Goal: Transaction & Acquisition: Purchase product/service

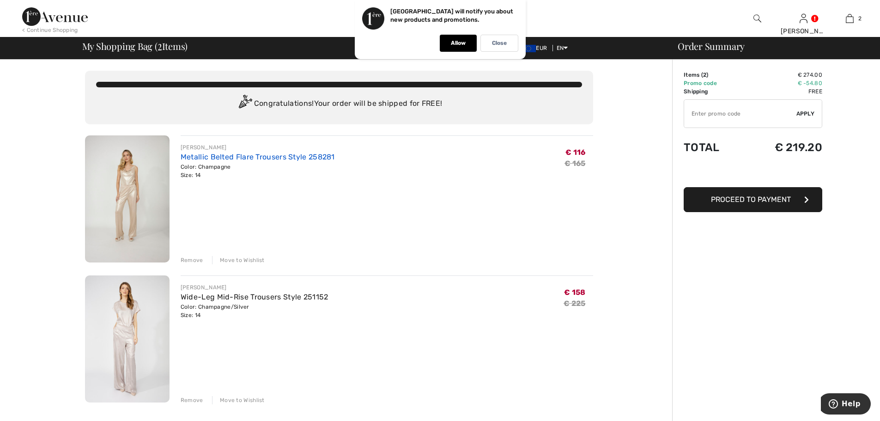
click at [274, 157] on link "Metallic Belted Flare Trousers Style 258281" at bounding box center [258, 156] width 154 height 9
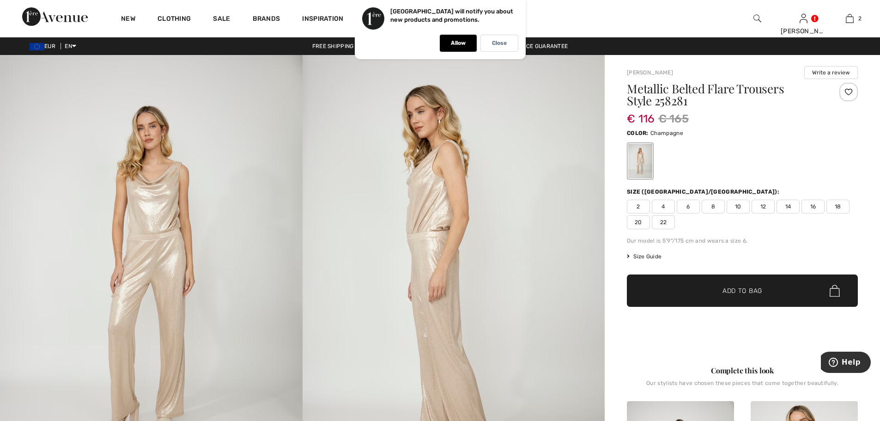
click at [653, 255] on span "Size Guide" at bounding box center [644, 256] width 35 height 8
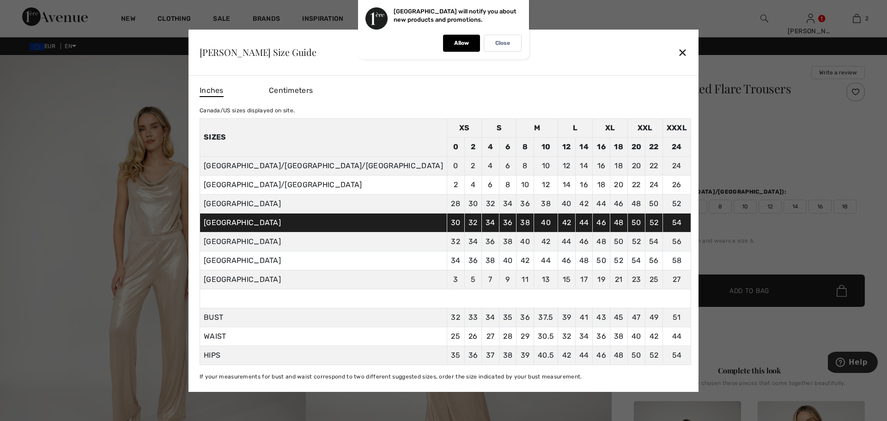
click at [678, 51] on div "✕" at bounding box center [683, 52] width 10 height 19
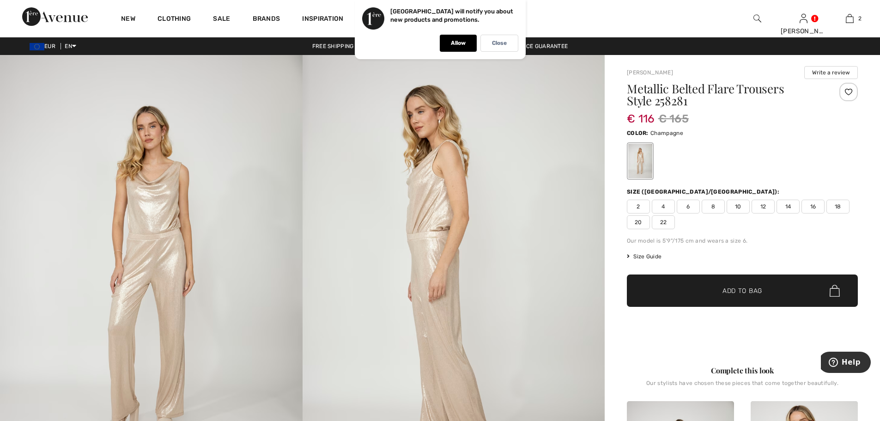
click at [791, 205] on span "14" at bounding box center [788, 207] width 23 height 14
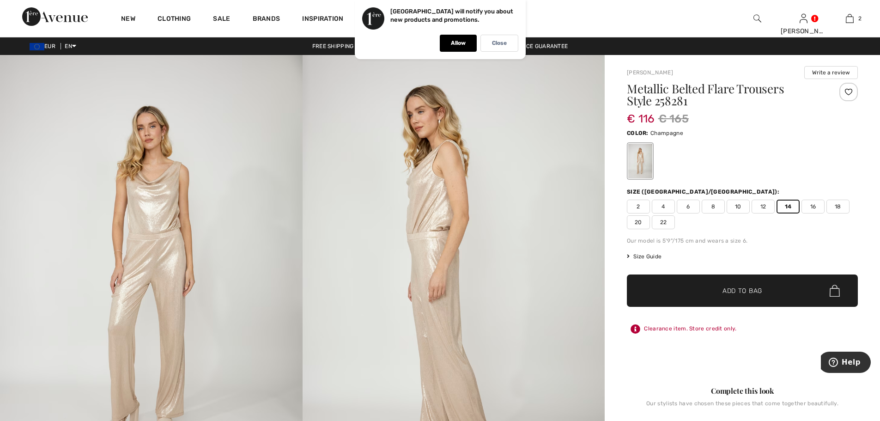
click at [752, 293] on span "Add to Bag" at bounding box center [743, 291] width 40 height 10
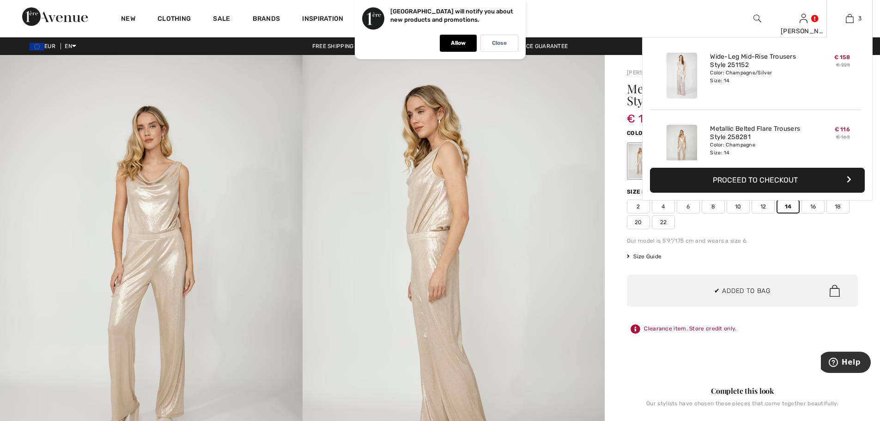
scroll to position [101, 0]
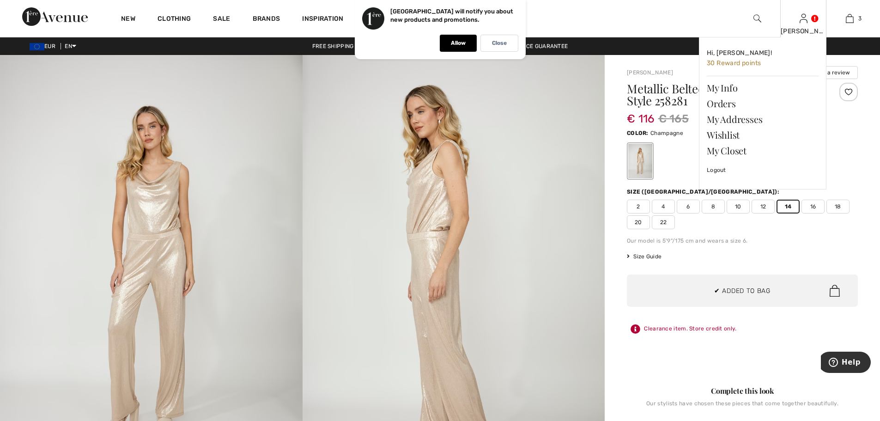
click at [805, 18] on img at bounding box center [804, 18] width 8 height 11
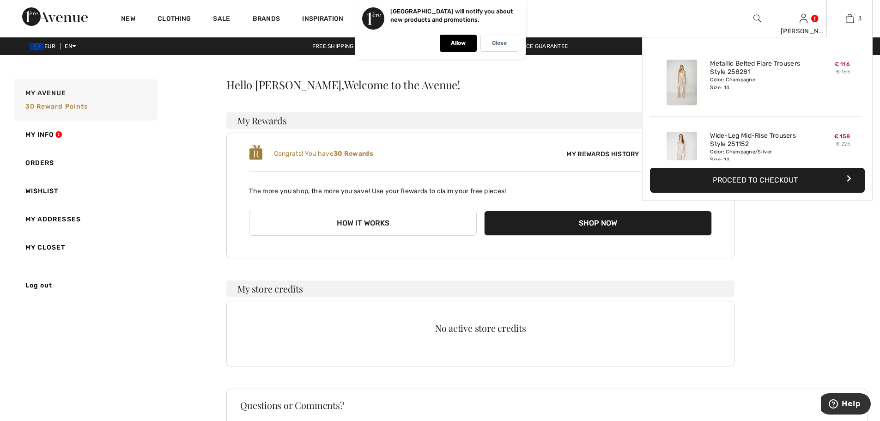
click at [769, 181] on button "Proceed to Checkout" at bounding box center [757, 180] width 215 height 25
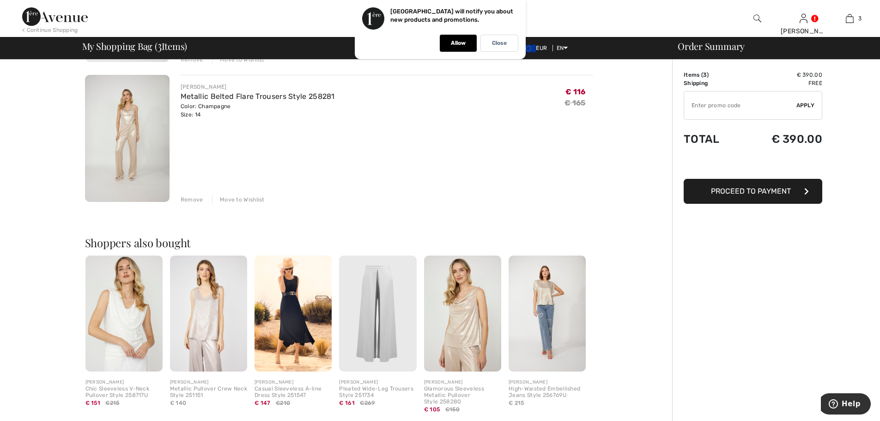
scroll to position [385, 0]
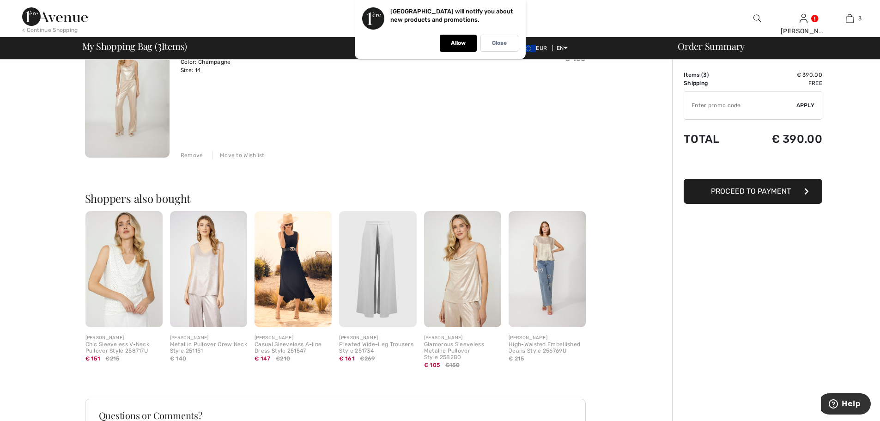
click at [193, 156] on div "Remove" at bounding box center [192, 155] width 23 height 8
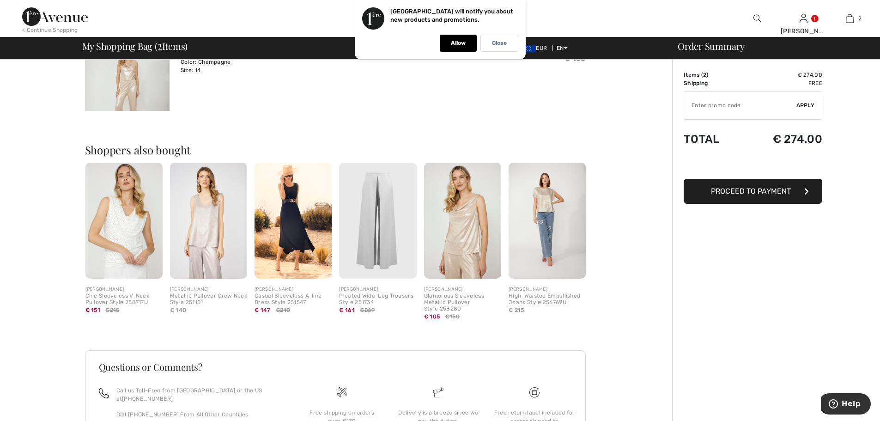
scroll to position [367, 0]
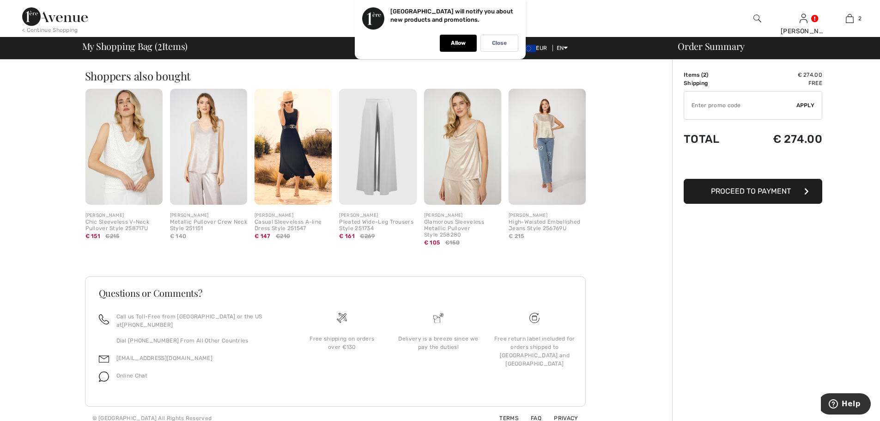
click at [465, 182] on img at bounding box center [462, 147] width 77 height 116
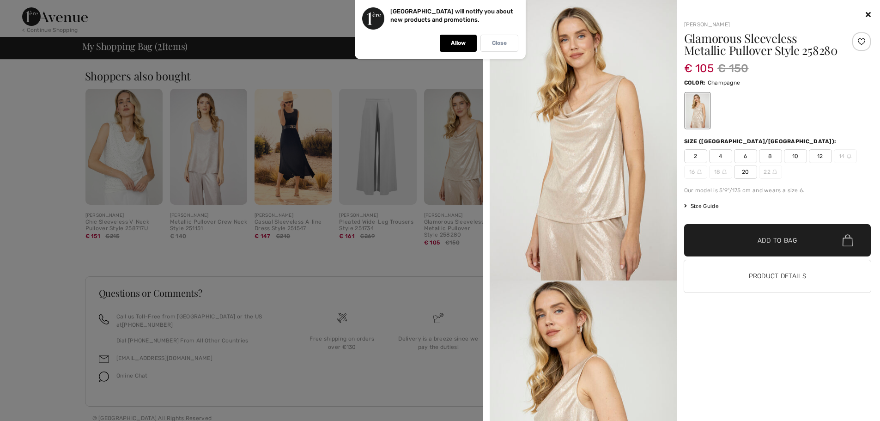
click at [507, 48] on div "Close" at bounding box center [500, 43] width 38 height 17
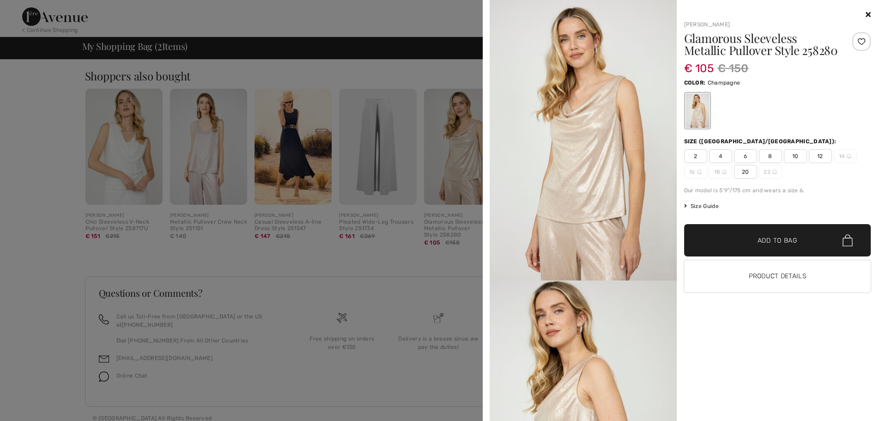
click at [706, 205] on span "Size Guide" at bounding box center [701, 206] width 35 height 8
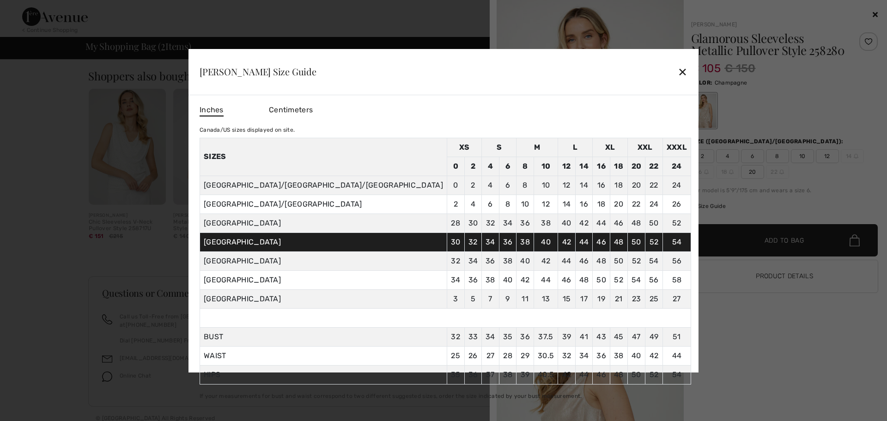
click at [678, 68] on div "✕" at bounding box center [683, 71] width 10 height 19
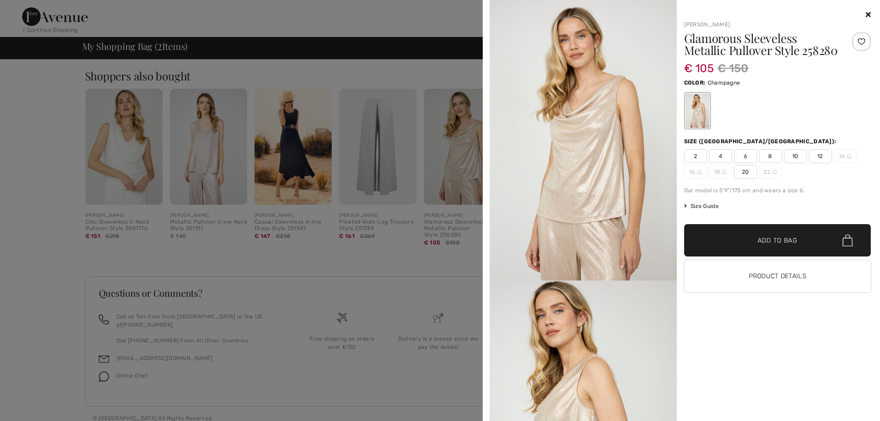
scroll to position [368, 0]
click at [816, 155] on span "12" at bounding box center [820, 156] width 23 height 14
click at [805, 237] on span "✔ Added to Bag Add to Bag" at bounding box center [777, 240] width 187 height 32
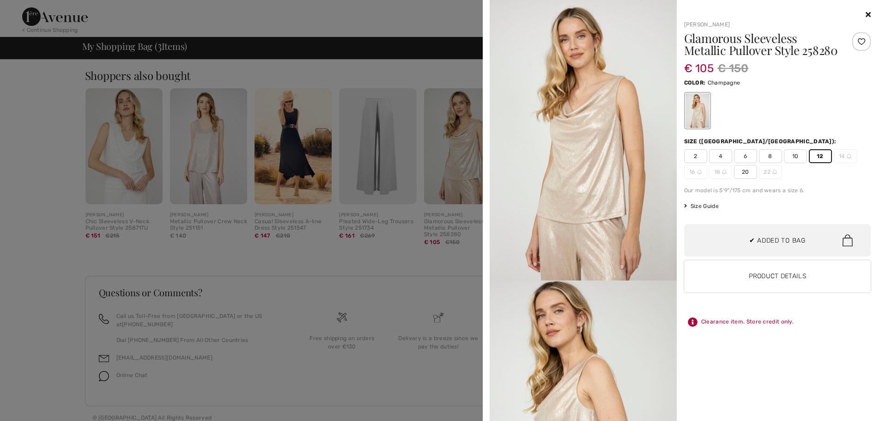
scroll to position [101, 0]
click at [868, 17] on icon at bounding box center [868, 14] width 5 height 7
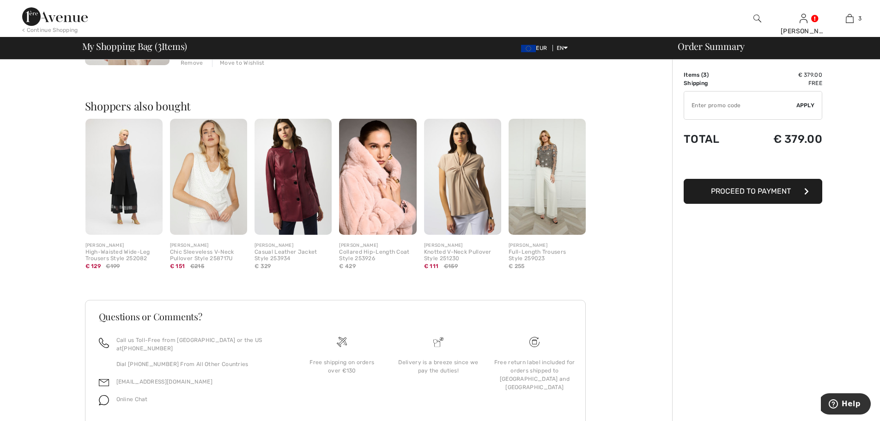
click at [551, 195] on img at bounding box center [547, 177] width 77 height 116
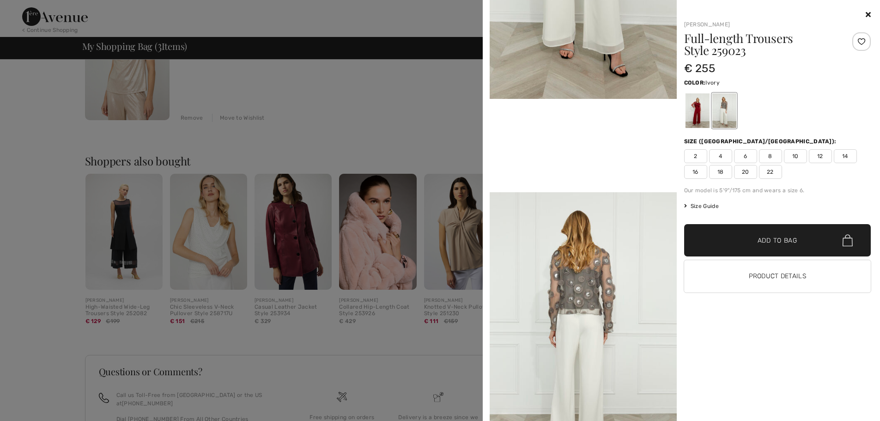
scroll to position [400, 0]
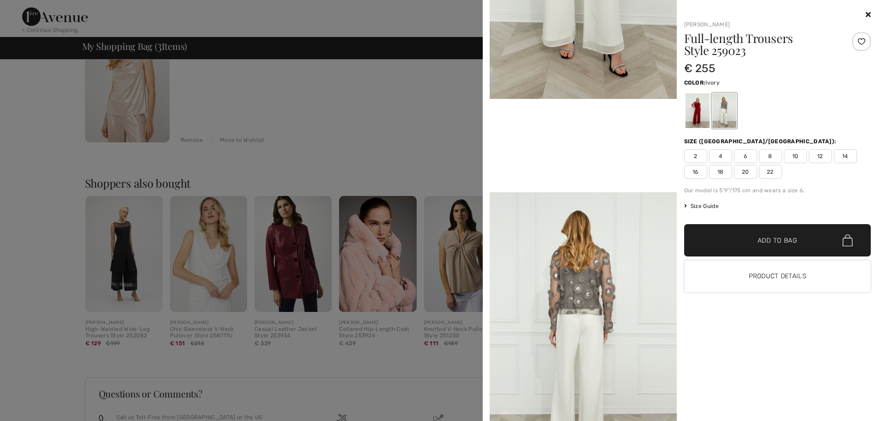
click at [865, 14] on div at bounding box center [777, 14] width 187 height 11
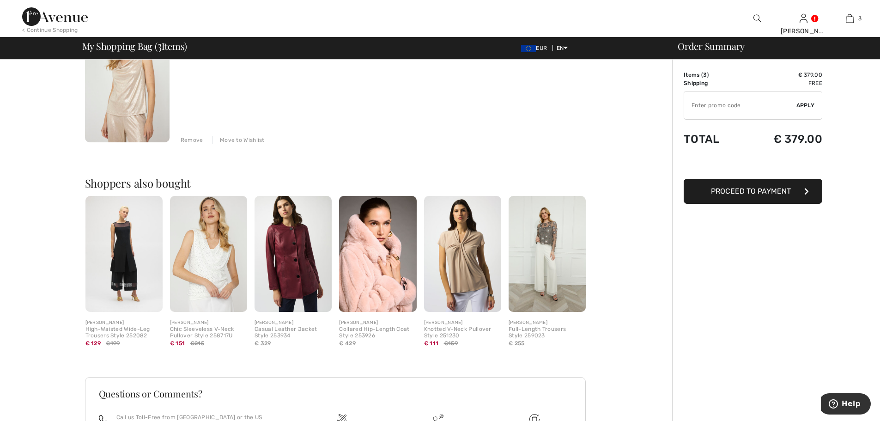
click at [137, 241] on img at bounding box center [123, 254] width 77 height 116
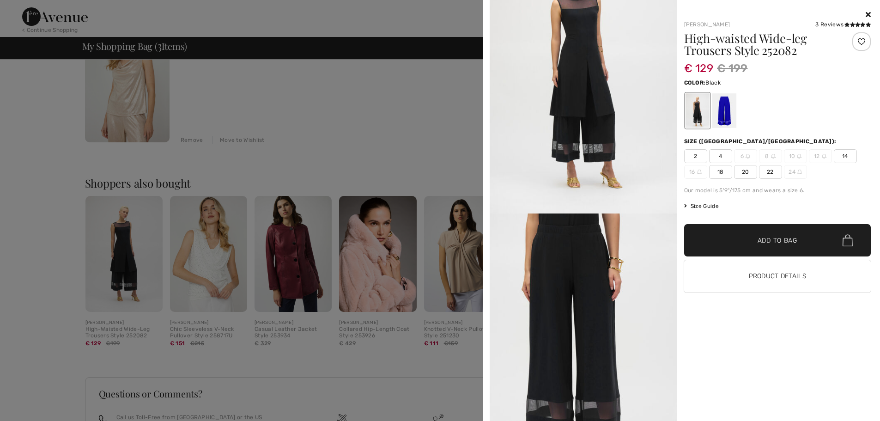
scroll to position [0, 0]
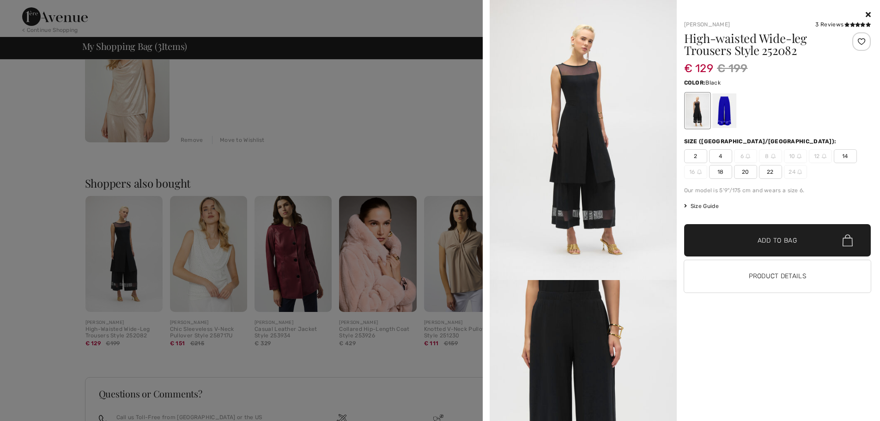
click at [842, 159] on span "14" at bounding box center [845, 156] width 23 height 14
click at [793, 246] on span "✔ Added to Bag Add to Bag" at bounding box center [777, 240] width 187 height 32
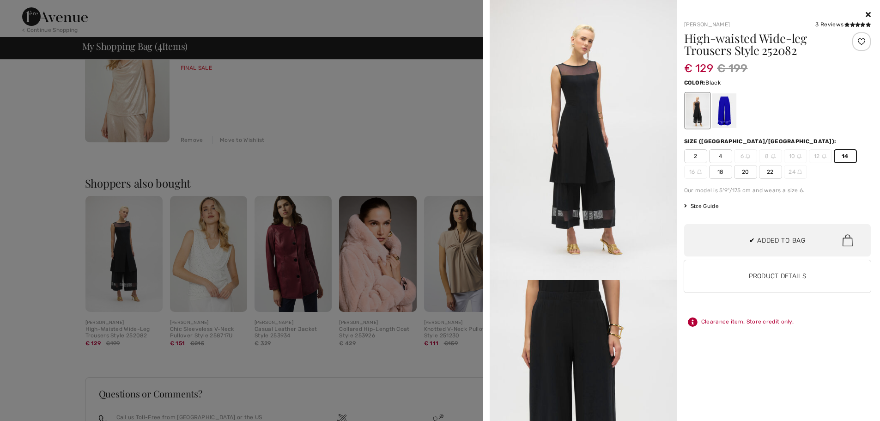
scroll to position [173, 0]
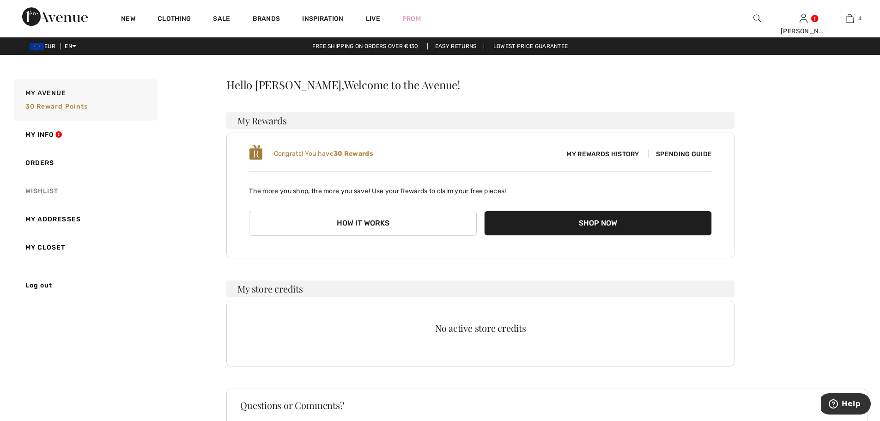
click at [55, 190] on link "Wishlist" at bounding box center [85, 191] width 146 height 28
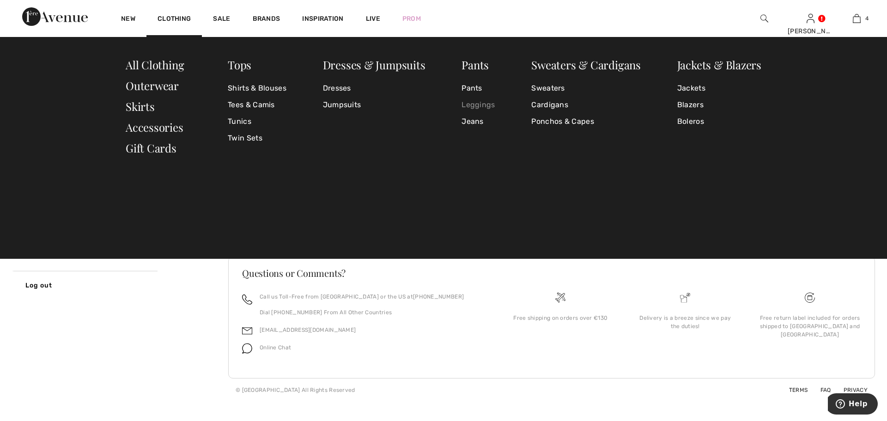
click at [478, 106] on link "Leggings" at bounding box center [478, 105] width 33 height 17
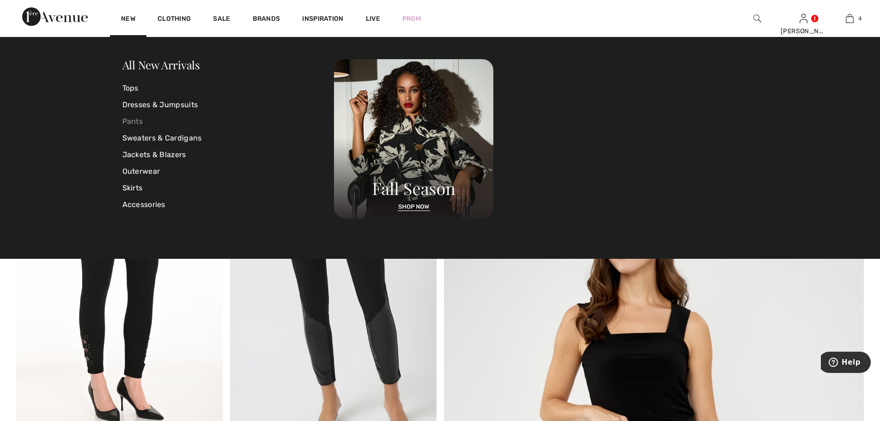
click at [132, 123] on link "Pants" at bounding box center [228, 121] width 212 height 17
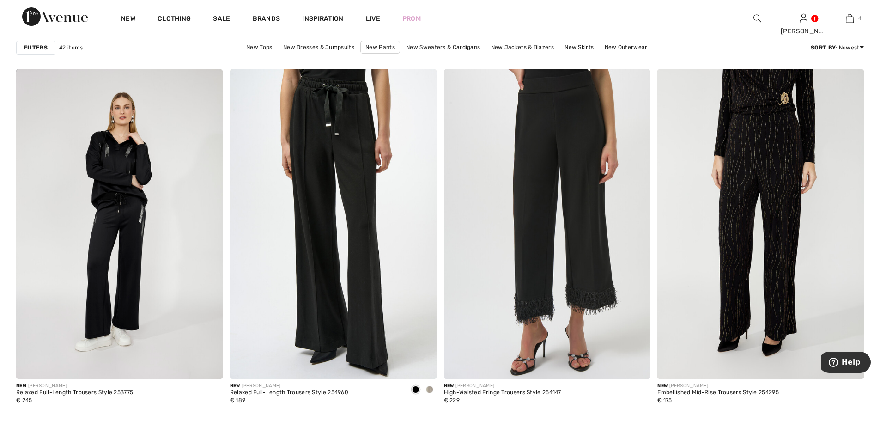
scroll to position [3543, 0]
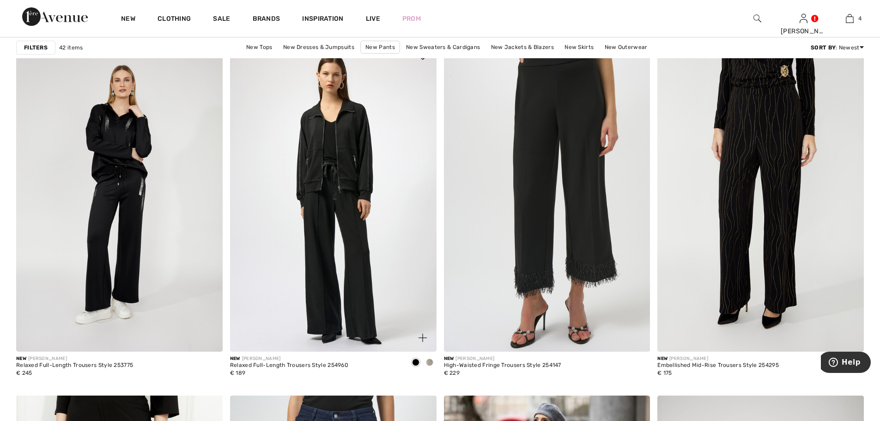
click at [379, 192] on img at bounding box center [333, 197] width 207 height 310
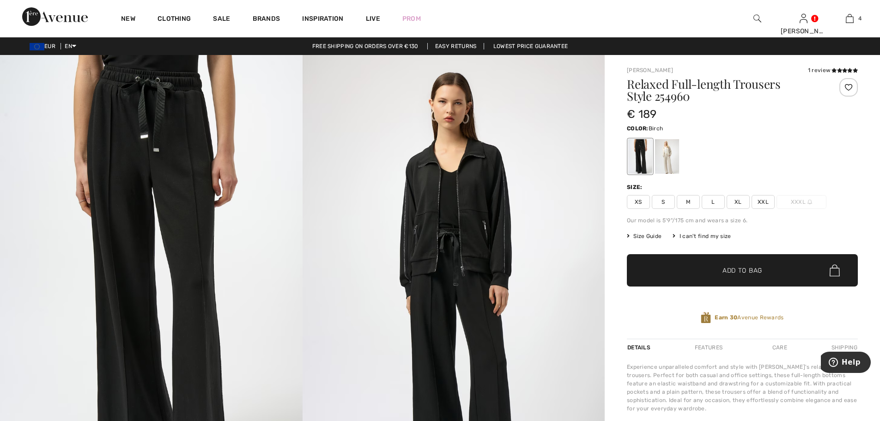
click at [670, 164] on div at bounding box center [667, 156] width 24 height 35
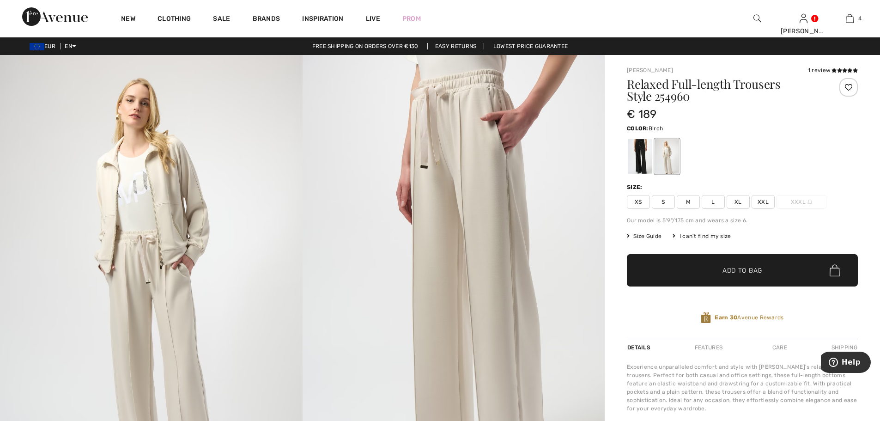
click at [665, 390] on div "Experience unparalleled comfort and style with [PERSON_NAME]'s relaxed-fit trou…" at bounding box center [742, 388] width 231 height 50
click at [643, 157] on div at bounding box center [640, 156] width 24 height 35
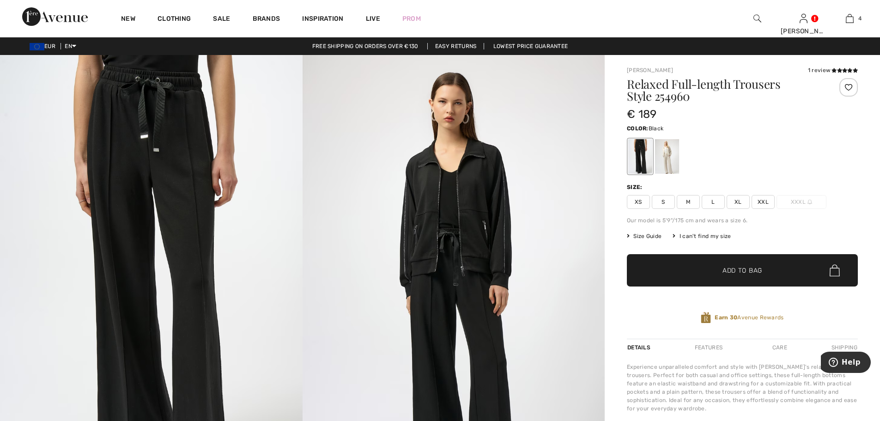
click at [843, 145] on div at bounding box center [742, 156] width 231 height 38
drag, startPoint x: 738, startPoint y: 204, endPoint x: 821, endPoint y: 171, distance: 89.6
click at [821, 171] on div "Relaxed Full-length Trousers Style 254960 € 189 Color: Black Size: XS S M L XL …" at bounding box center [742, 208] width 231 height 261
click at [784, 225] on div "Relaxed Full-length Trousers Style 254960 € 189 Color: Black Size: XS S M L XL …" at bounding box center [742, 208] width 231 height 261
click at [648, 235] on span "Size Guide" at bounding box center [644, 236] width 35 height 8
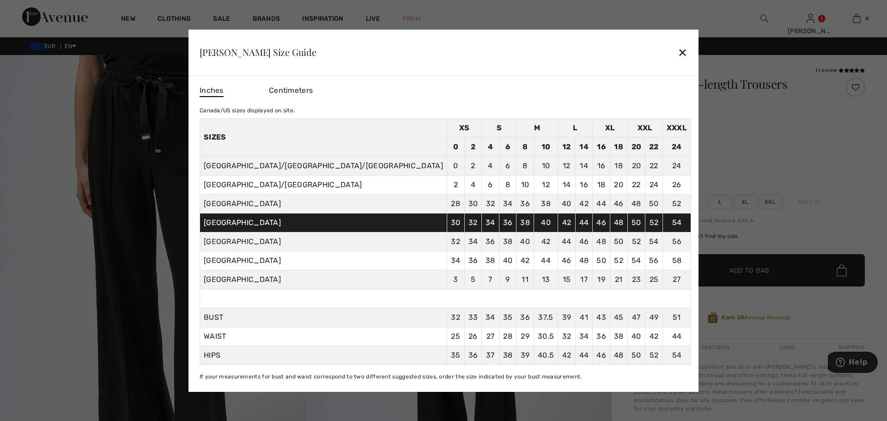
click at [678, 53] on div "✕" at bounding box center [683, 52] width 10 height 19
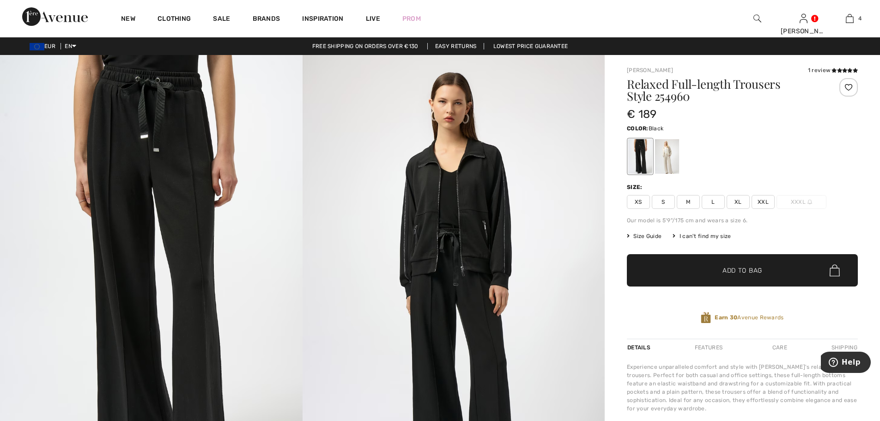
click at [715, 202] on span "L" at bounding box center [713, 202] width 23 height 14
click at [761, 272] on span "Add to Bag" at bounding box center [743, 271] width 40 height 10
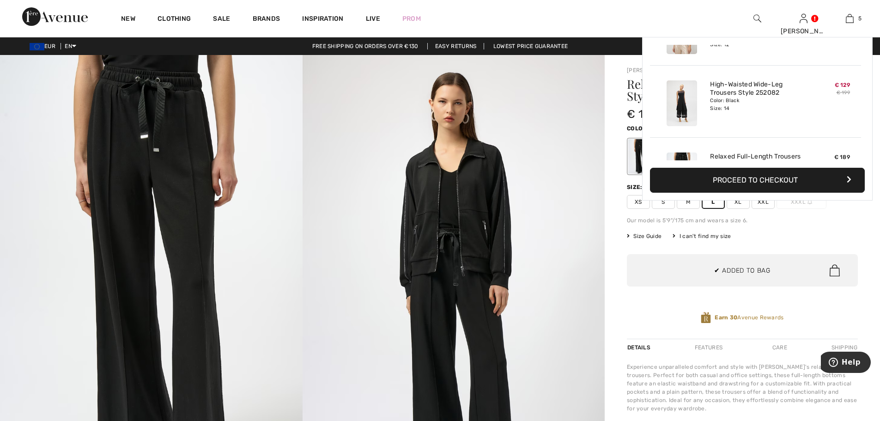
scroll to position [245, 0]
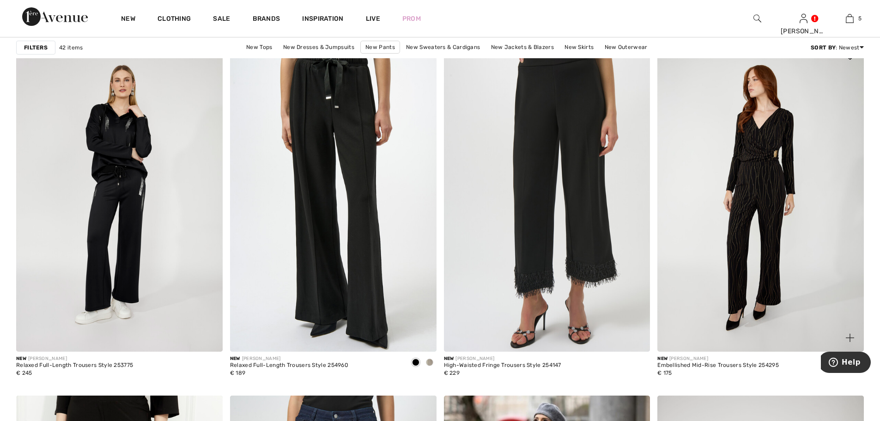
click at [768, 194] on img at bounding box center [761, 197] width 207 height 310
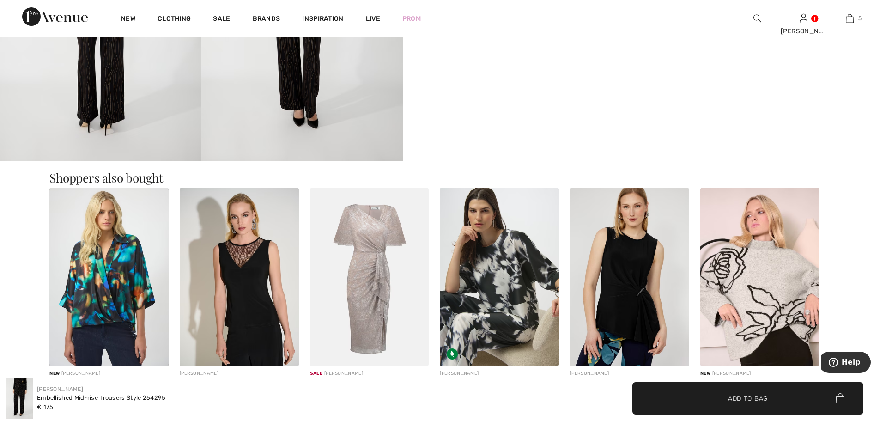
scroll to position [693, 0]
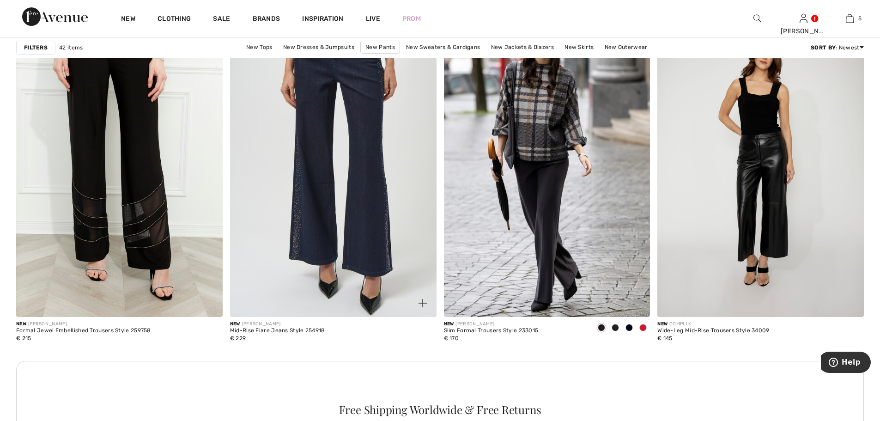
scroll to position [3928, 0]
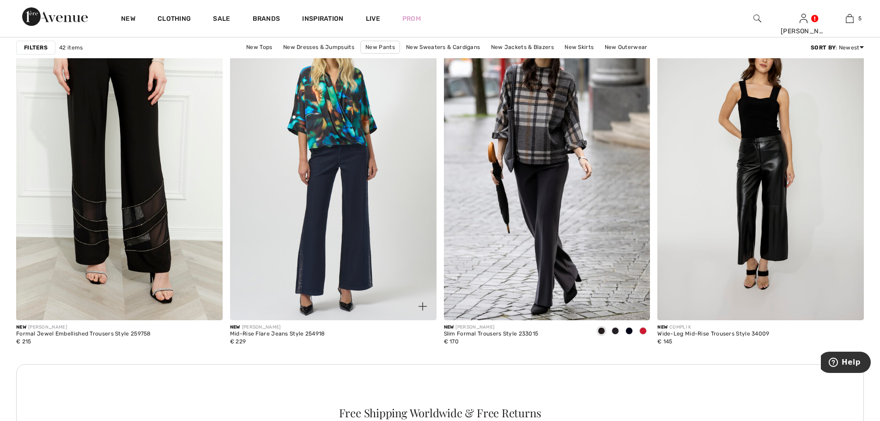
click at [344, 197] on img at bounding box center [333, 166] width 207 height 310
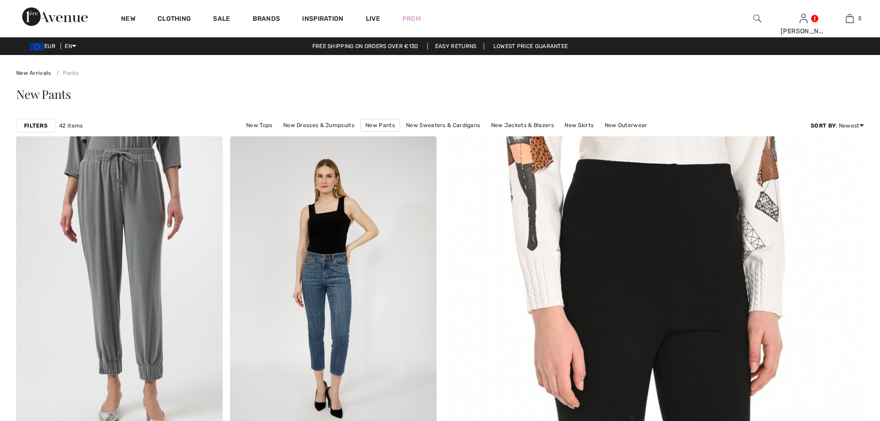
scroll to position [3928, 0]
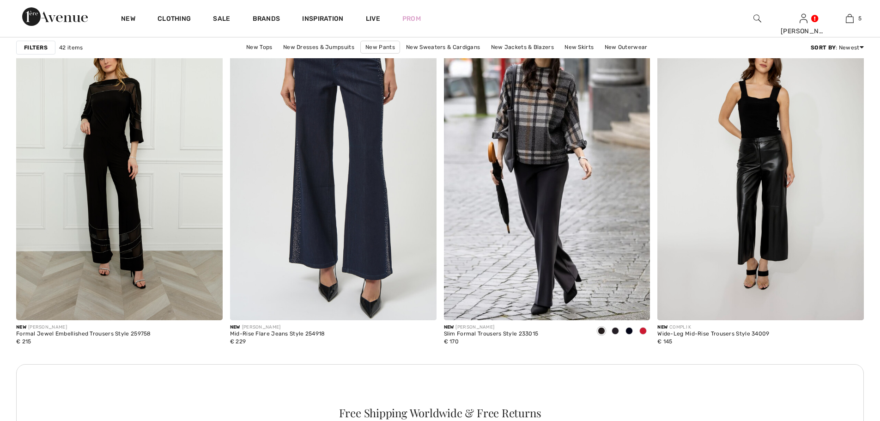
click at [151, 165] on img at bounding box center [119, 166] width 207 height 310
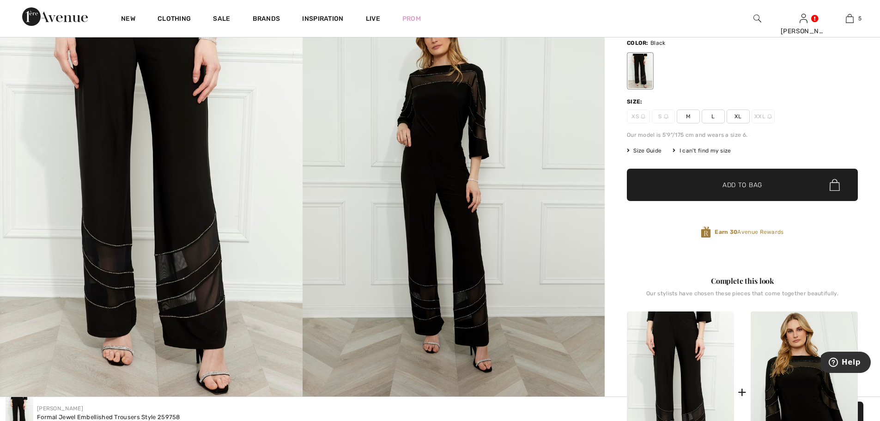
scroll to position [77, 0]
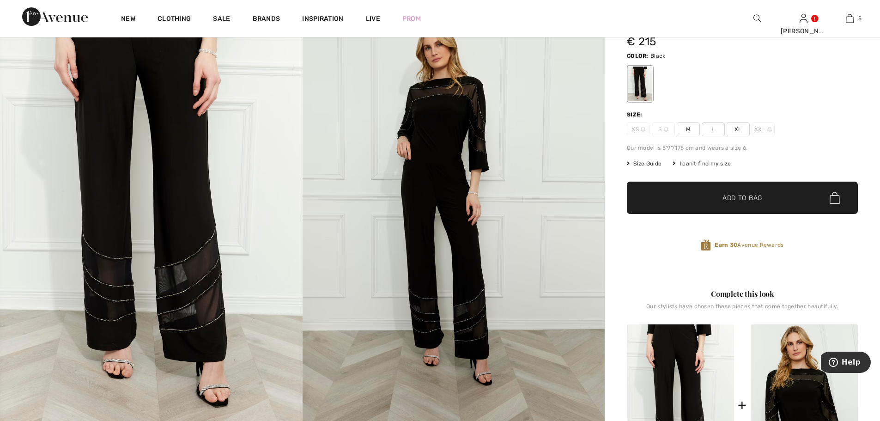
click at [715, 129] on span "L" at bounding box center [713, 129] width 23 height 14
click at [765, 200] on span "✔ Added to Bag Add to Bag" at bounding box center [742, 198] width 231 height 32
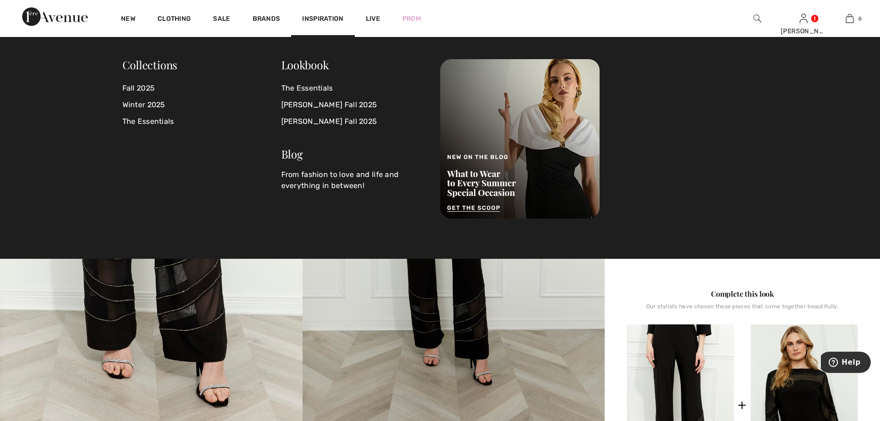
scroll to position [317, 0]
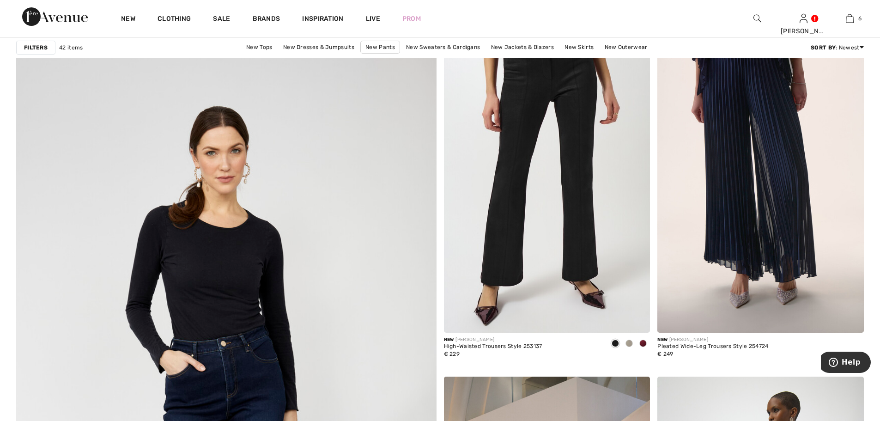
scroll to position [2850, 0]
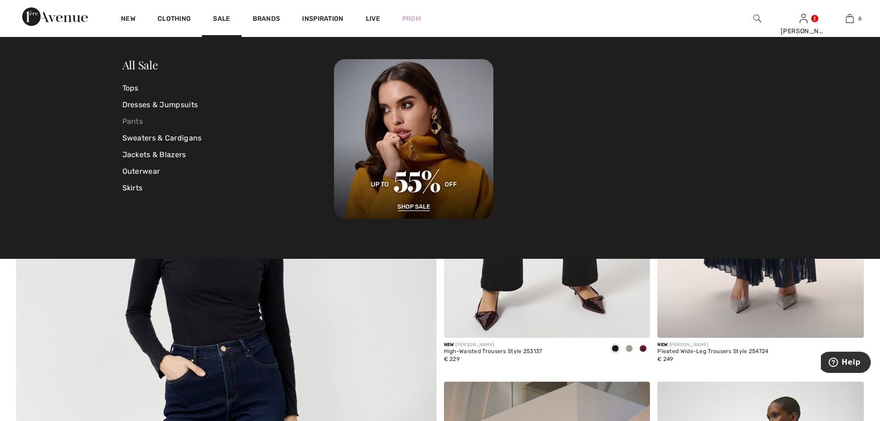
click at [134, 122] on link "Pants" at bounding box center [228, 121] width 212 height 17
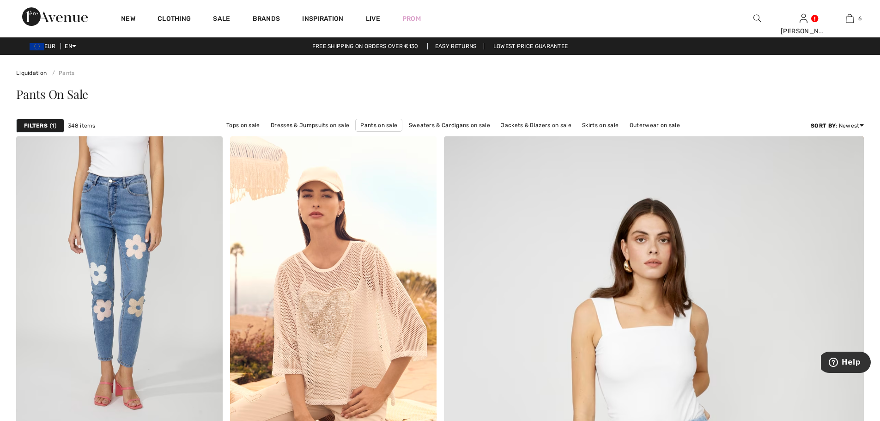
click at [44, 126] on strong "Filters" at bounding box center [36, 126] width 24 height 8
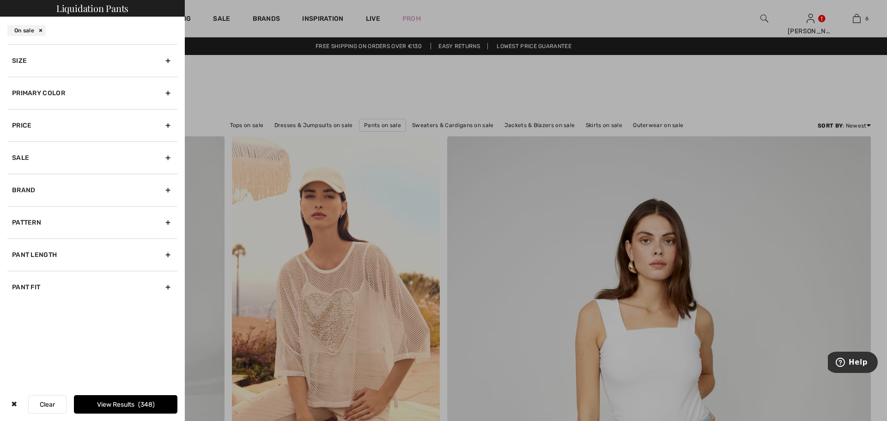
click at [122, 63] on div "Size" at bounding box center [92, 60] width 170 height 32
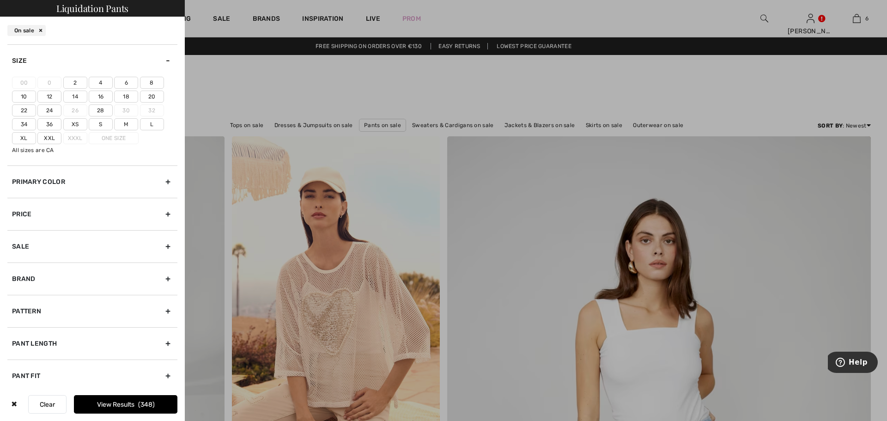
click at [155, 126] on label "L" at bounding box center [152, 124] width 24 height 12
click at [0, 0] on input"] "L" at bounding box center [0, 0] width 0 height 0
click at [78, 97] on label "14" at bounding box center [75, 97] width 24 height 12
click at [0, 0] on input"] "14" at bounding box center [0, 0] width 0 height 0
click at [108, 403] on button "View Results 100" at bounding box center [126, 404] width 104 height 18
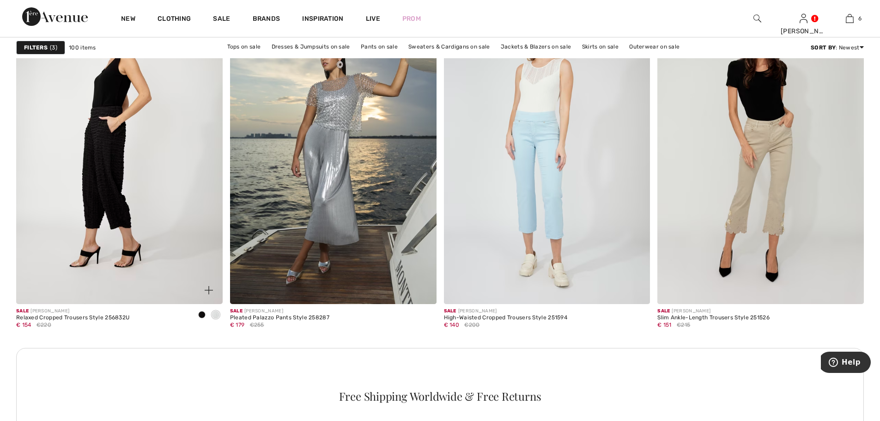
scroll to position [1232, 0]
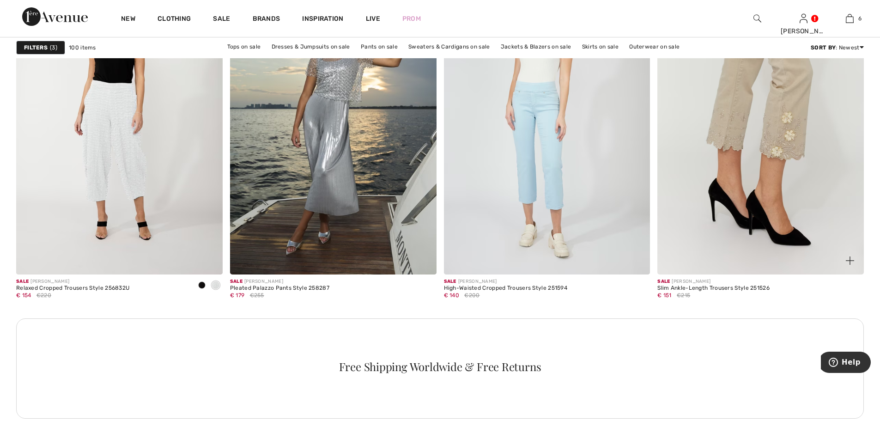
click at [704, 220] on img at bounding box center [761, 119] width 207 height 310
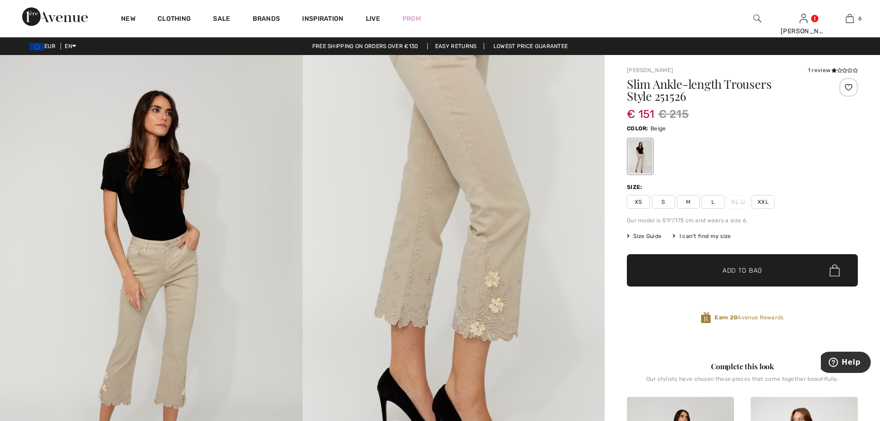
click at [718, 204] on span "L" at bounding box center [713, 202] width 23 height 14
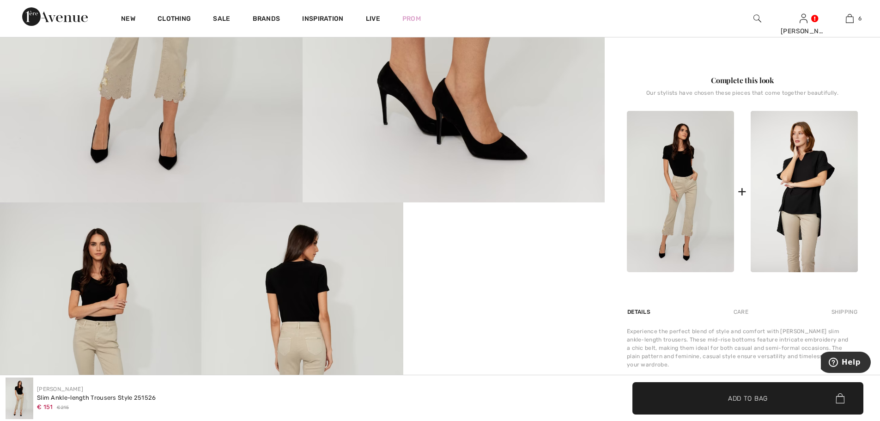
scroll to position [77, 0]
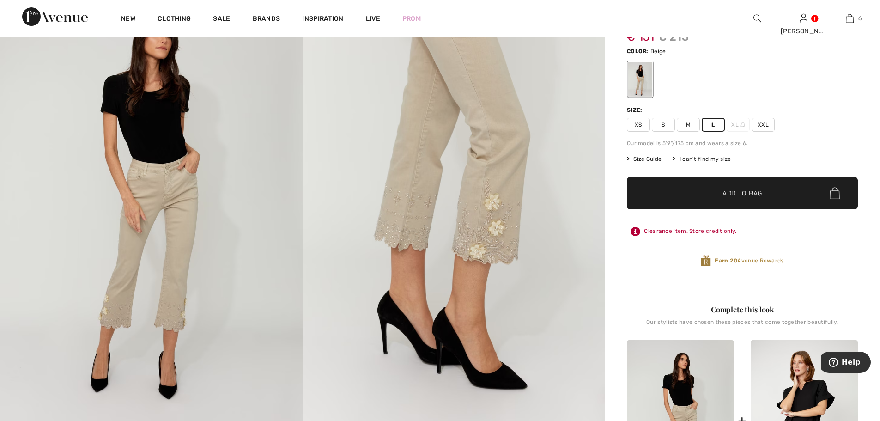
click at [730, 186] on span "✔ Added to Bag Add to Bag" at bounding box center [742, 193] width 231 height 32
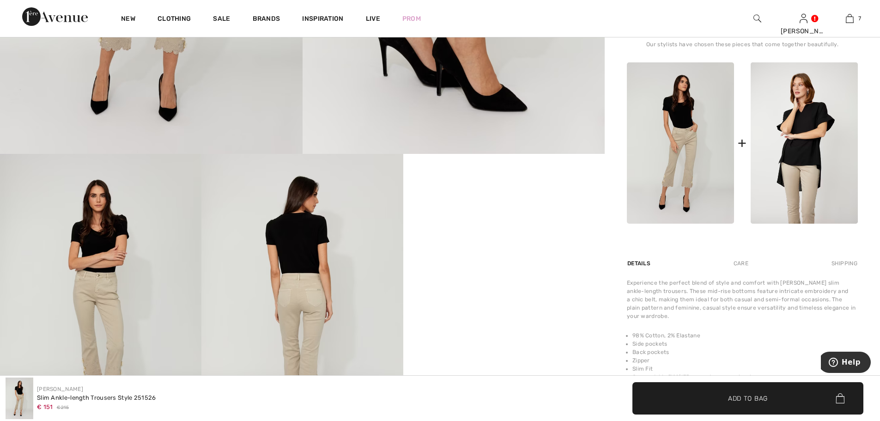
scroll to position [385, 0]
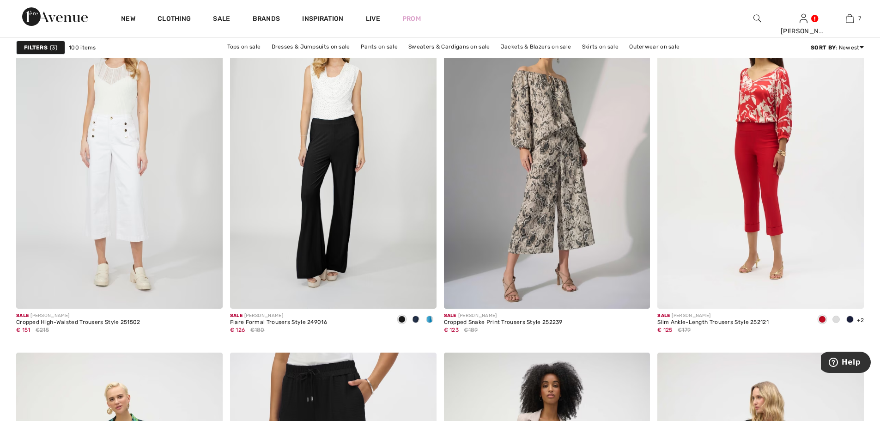
scroll to position [1695, 0]
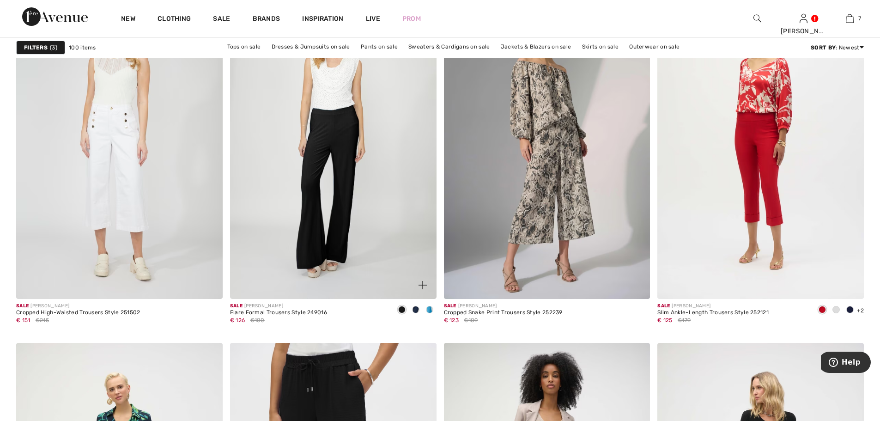
click at [338, 122] on img at bounding box center [333, 144] width 207 height 310
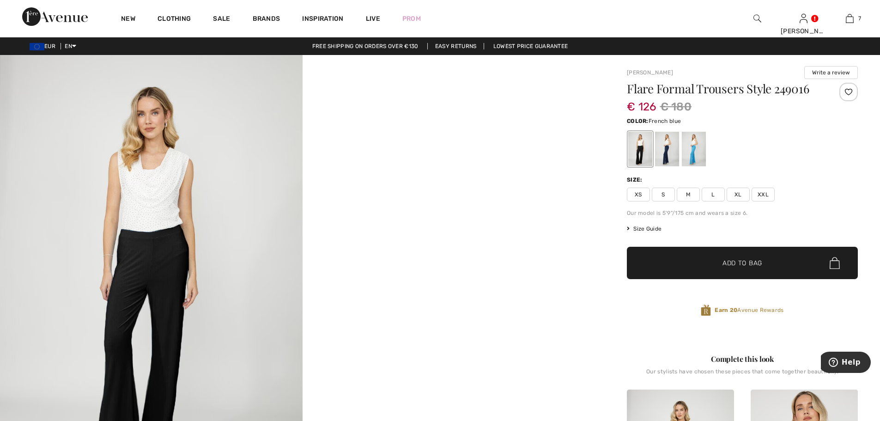
click at [702, 155] on div at bounding box center [694, 149] width 24 height 35
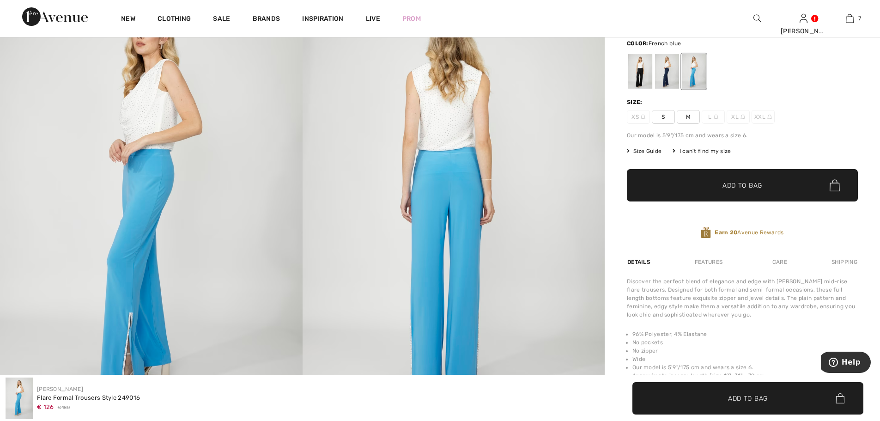
scroll to position [77, 0]
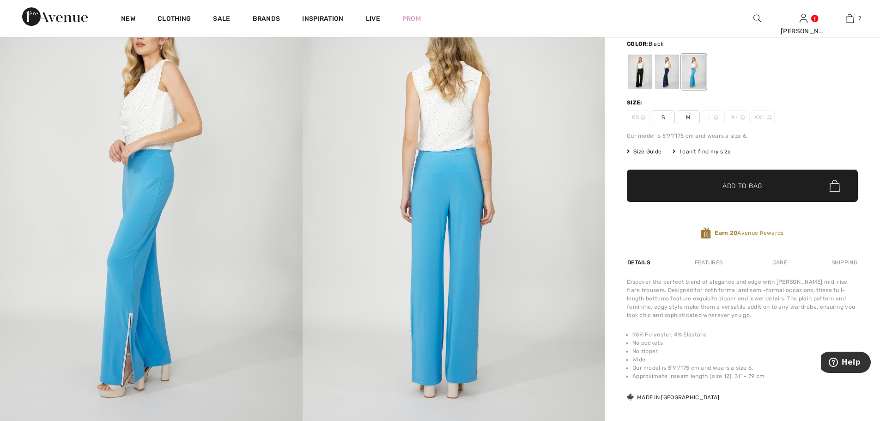
click at [643, 66] on div at bounding box center [640, 72] width 24 height 35
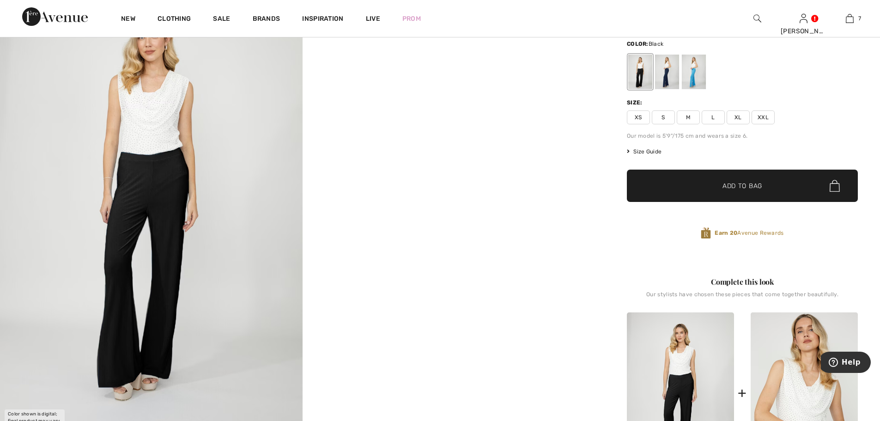
click at [716, 120] on span "L" at bounding box center [713, 117] width 23 height 14
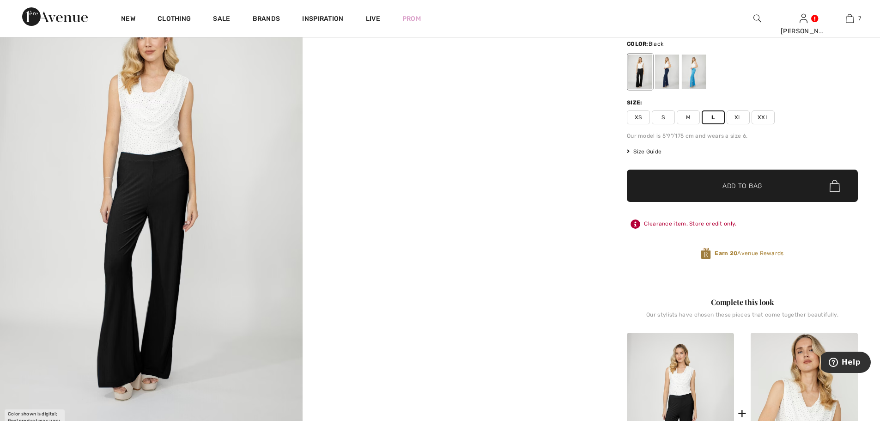
click at [758, 192] on span "✔ Added to Bag Add to Bag" at bounding box center [742, 186] width 231 height 32
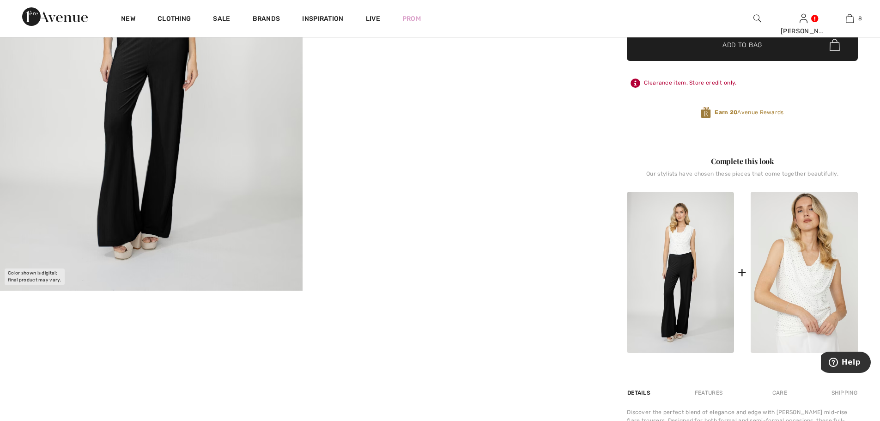
scroll to position [231, 0]
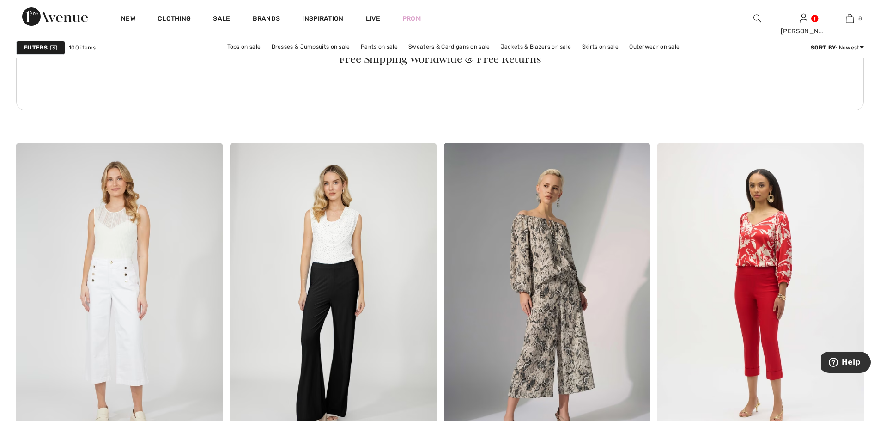
scroll to position [1695, 0]
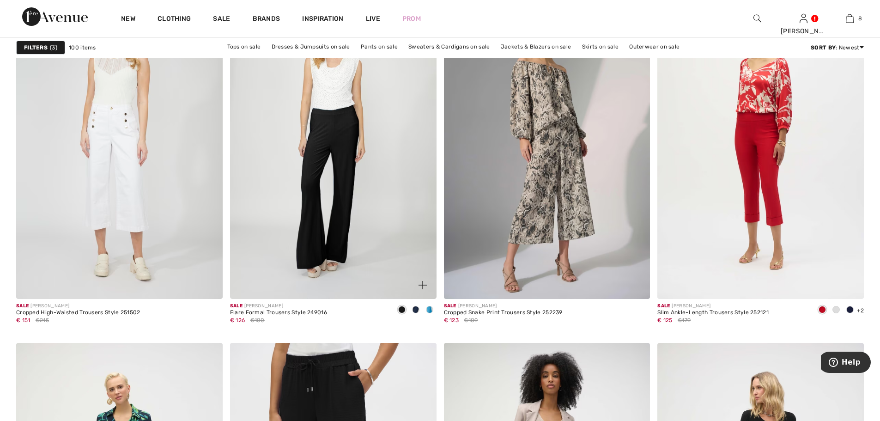
click at [357, 146] on img at bounding box center [333, 144] width 207 height 310
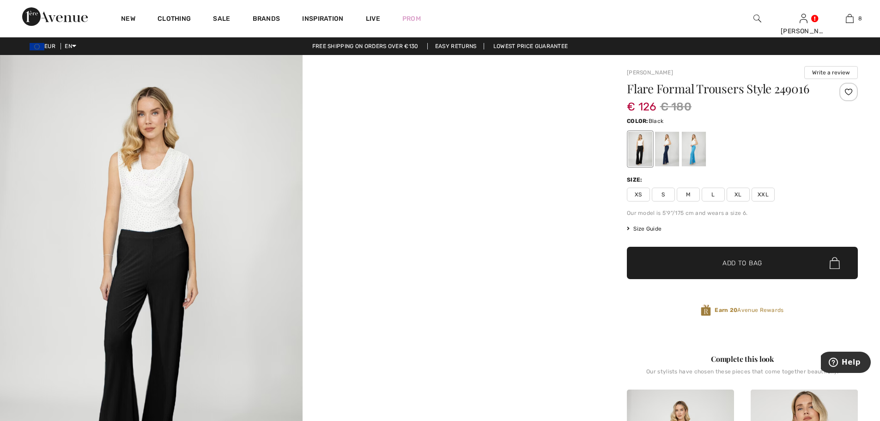
click at [714, 196] on span "L" at bounding box center [713, 195] width 23 height 14
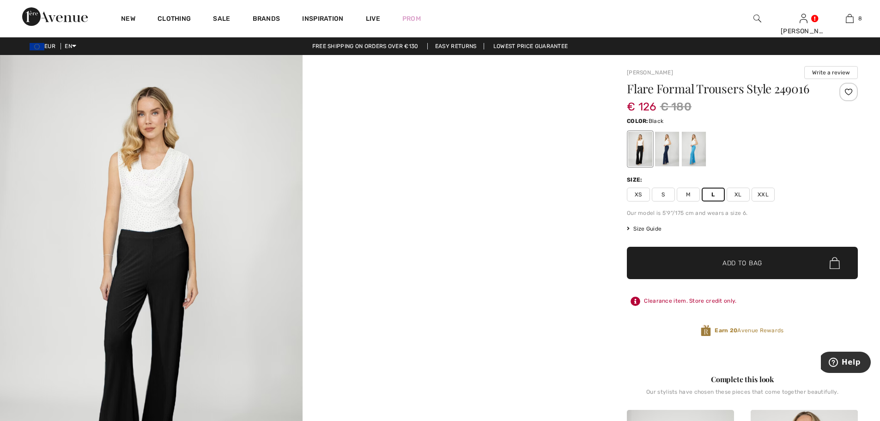
click at [764, 259] on span "✔ Added to Bag Add to Bag" at bounding box center [742, 263] width 231 height 32
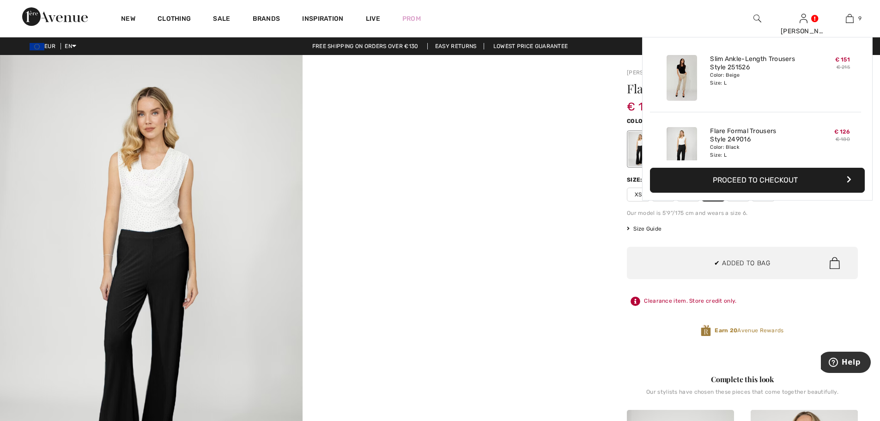
scroll to position [533, 0]
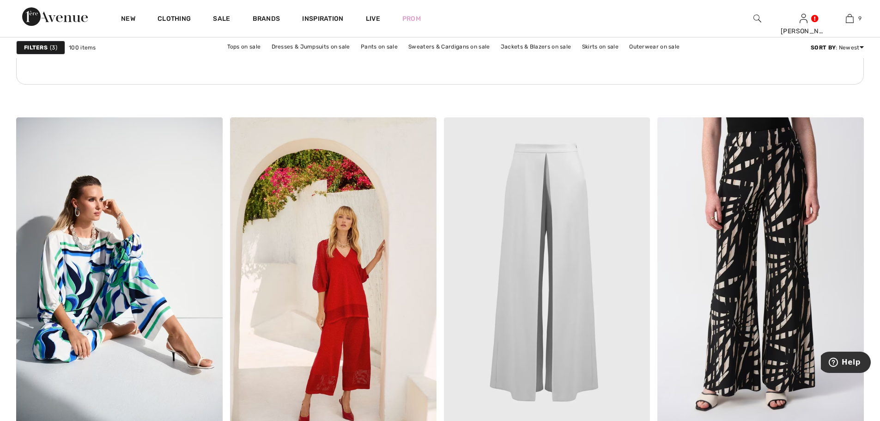
scroll to position [4390, 0]
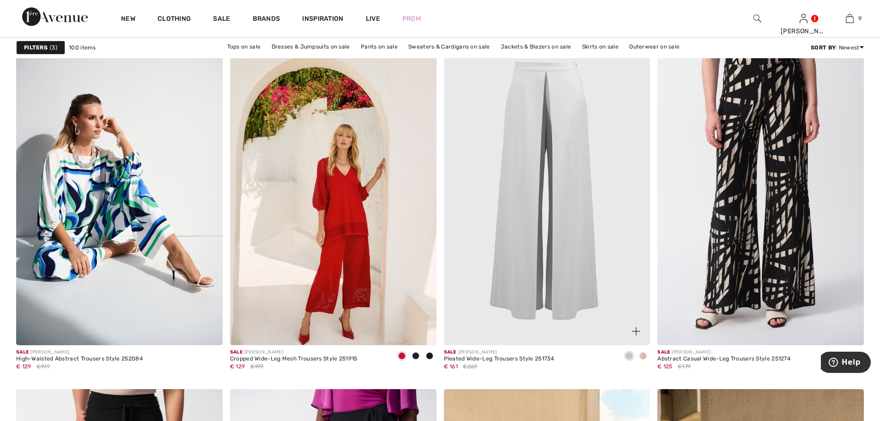
click at [537, 188] on img at bounding box center [547, 191] width 207 height 310
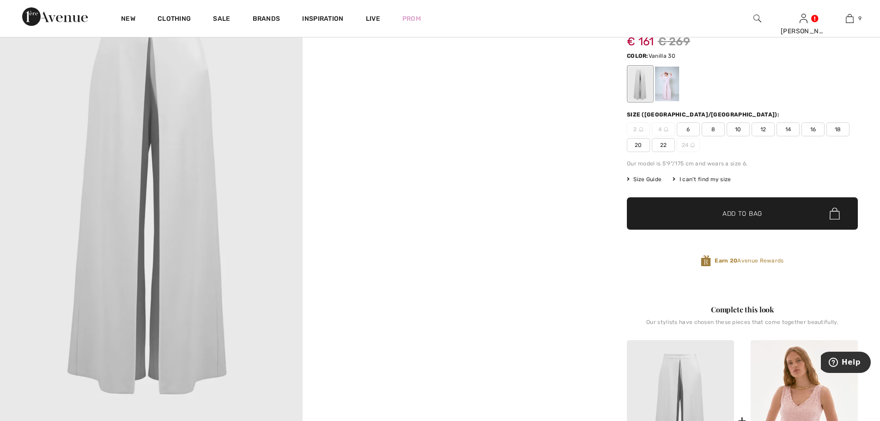
scroll to position [154, 0]
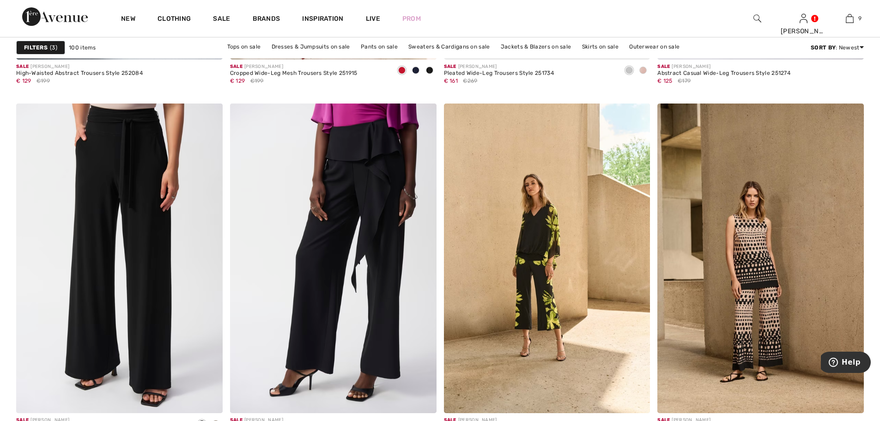
scroll to position [4698, 0]
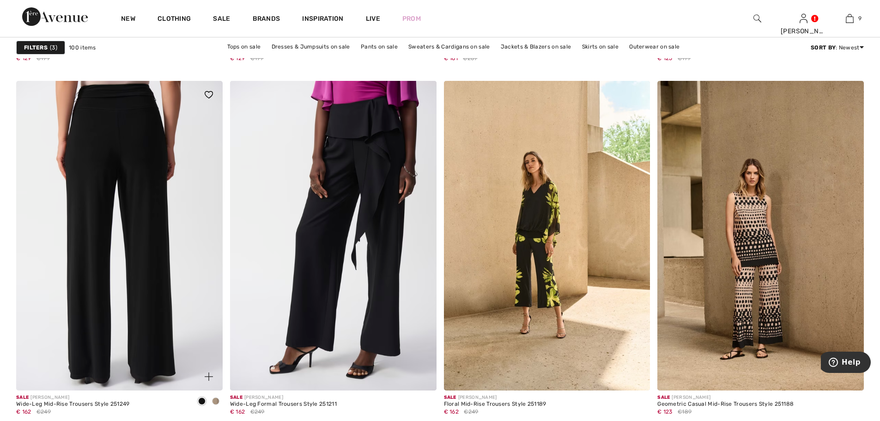
click at [147, 290] on img at bounding box center [119, 236] width 207 height 310
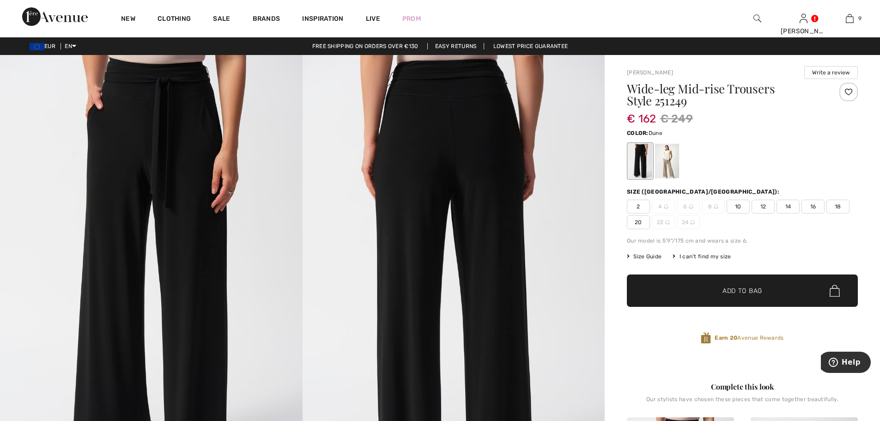
click at [677, 155] on div at bounding box center [667, 161] width 24 height 35
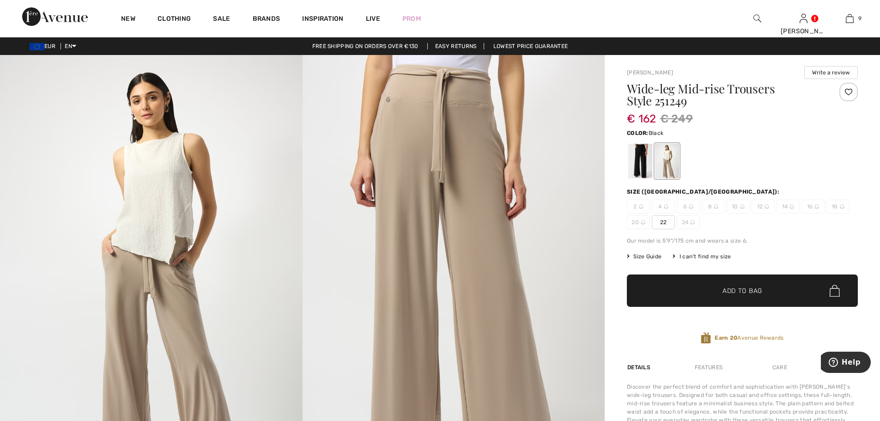
click at [644, 153] on div at bounding box center [640, 161] width 24 height 35
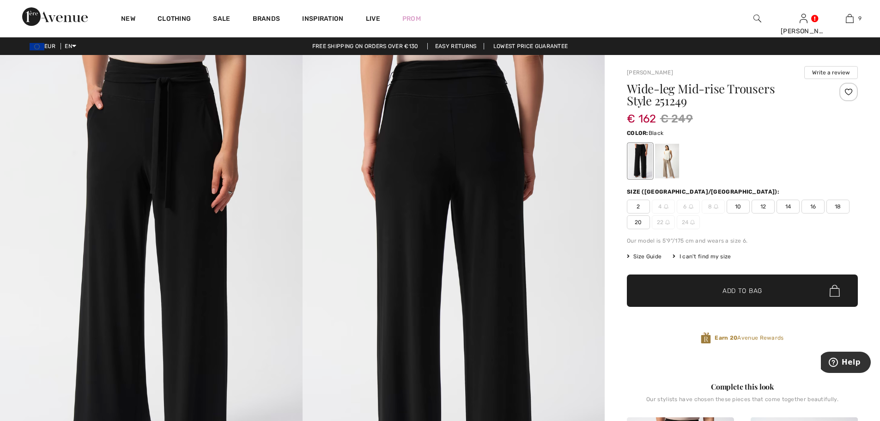
click at [787, 208] on span "14" at bounding box center [788, 207] width 23 height 14
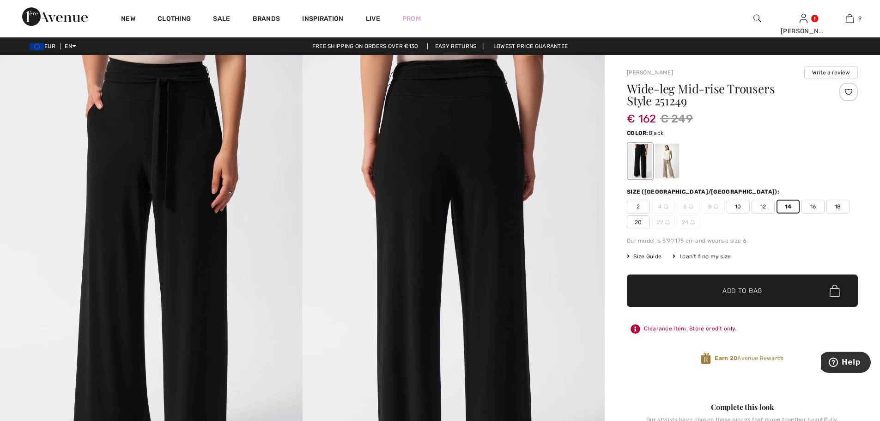
click at [750, 289] on span "Add to Bag" at bounding box center [743, 291] width 40 height 10
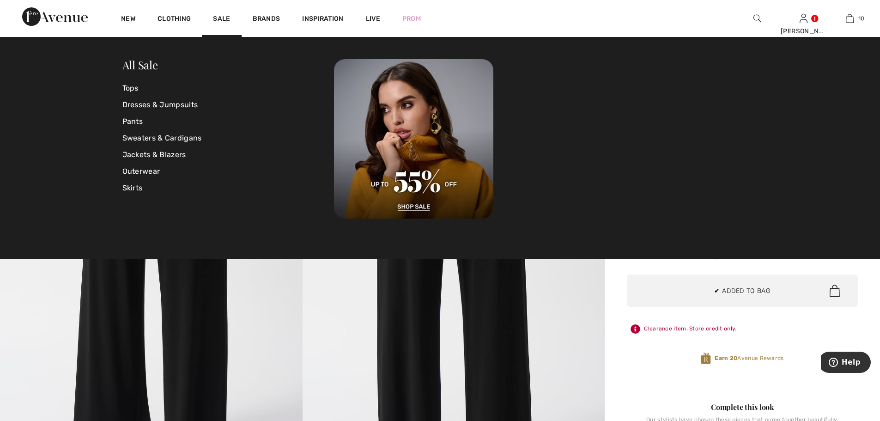
scroll to position [605, 0]
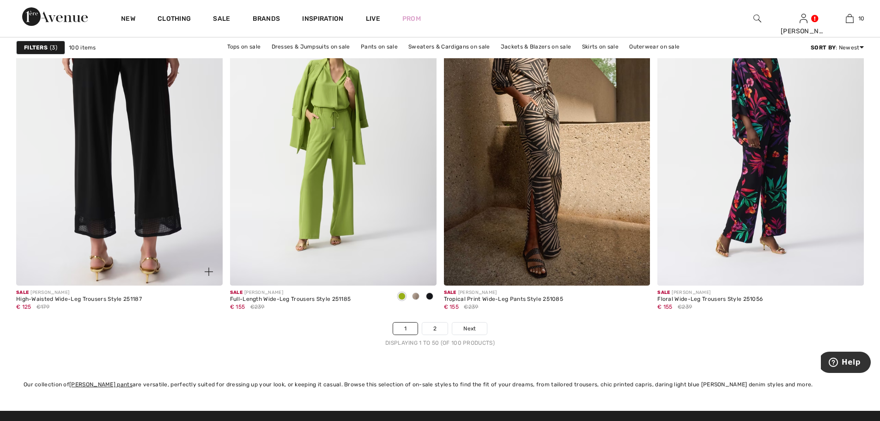
scroll to position [5160, 0]
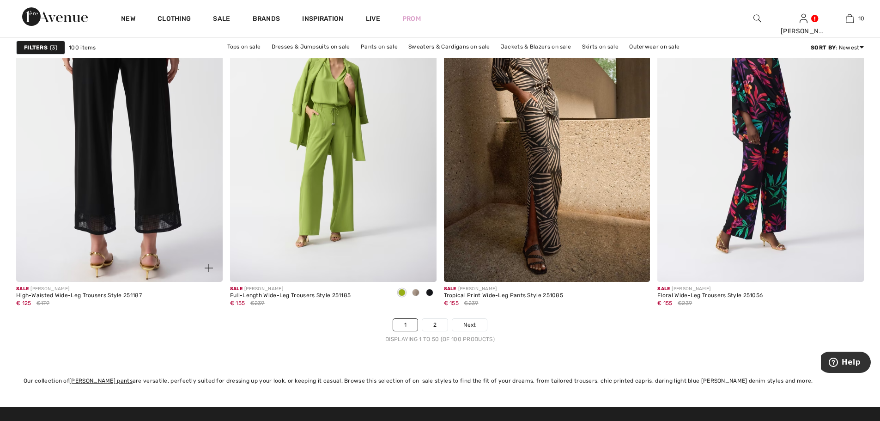
click at [150, 212] on img at bounding box center [119, 127] width 207 height 310
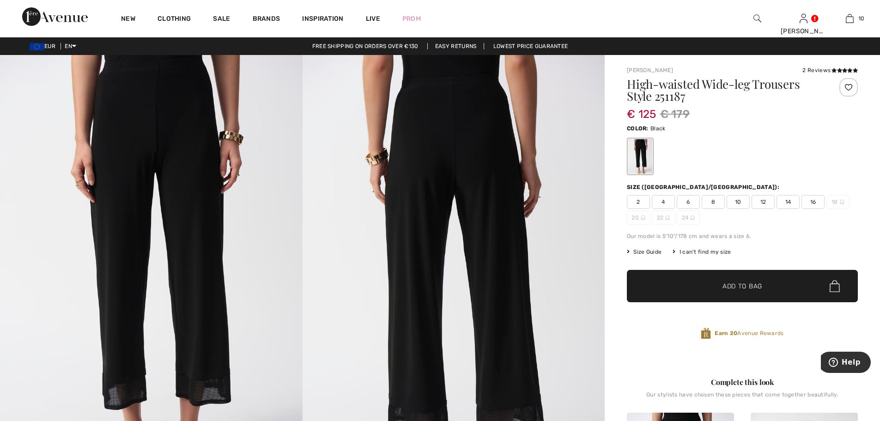
click at [790, 200] on span "14" at bounding box center [788, 202] width 23 height 14
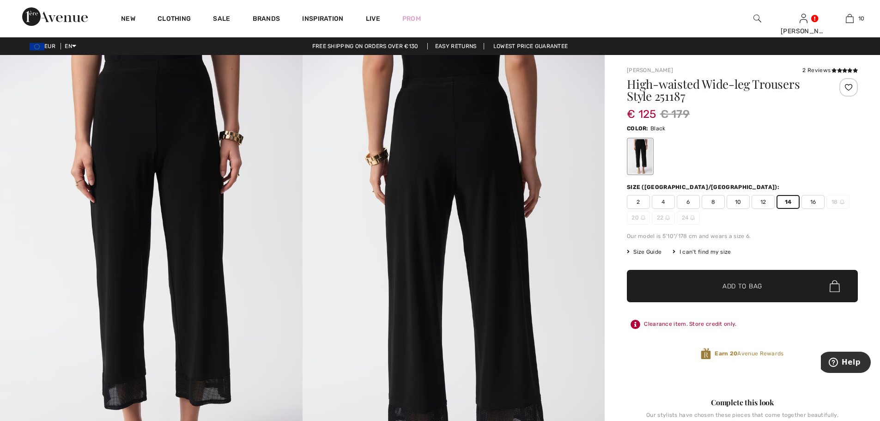
click at [748, 282] on span "Add to Bag" at bounding box center [743, 286] width 40 height 10
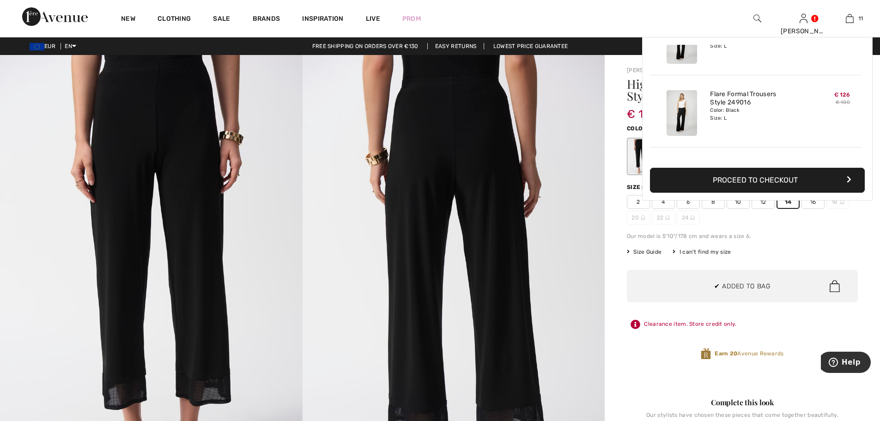
scroll to position [677, 0]
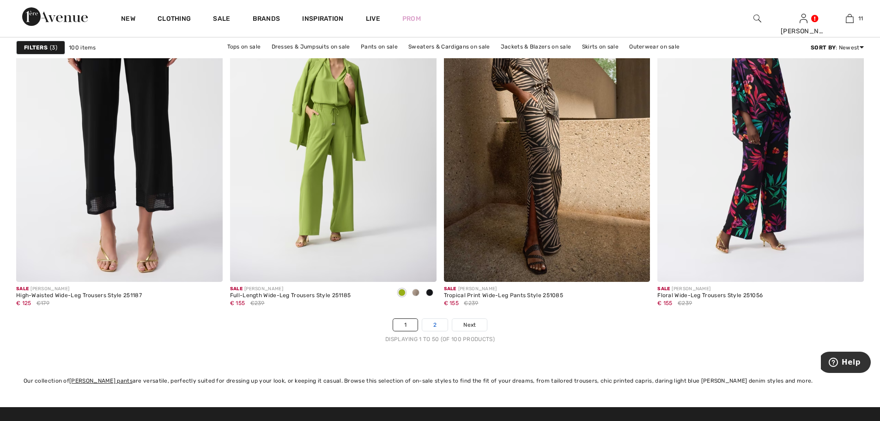
click at [430, 321] on link "2" at bounding box center [434, 325] width 25 height 12
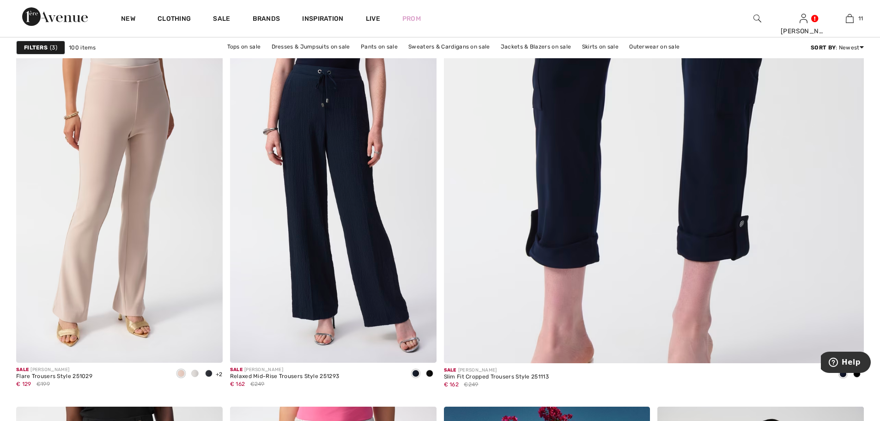
scroll to position [462, 0]
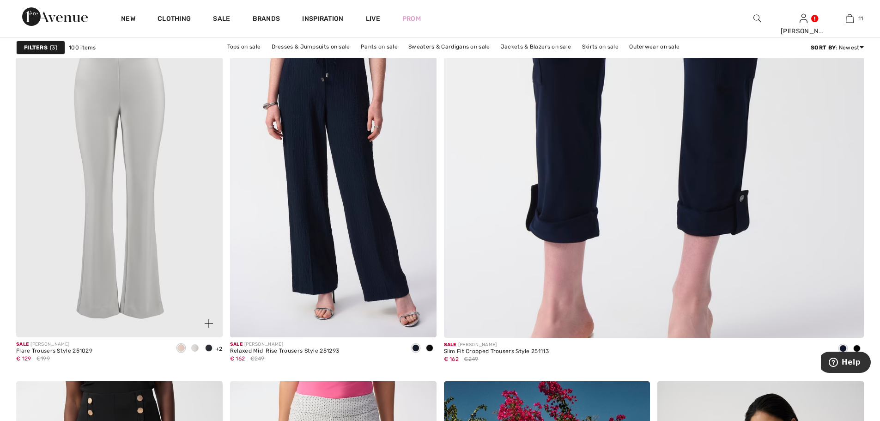
click at [172, 146] on img at bounding box center [119, 183] width 207 height 310
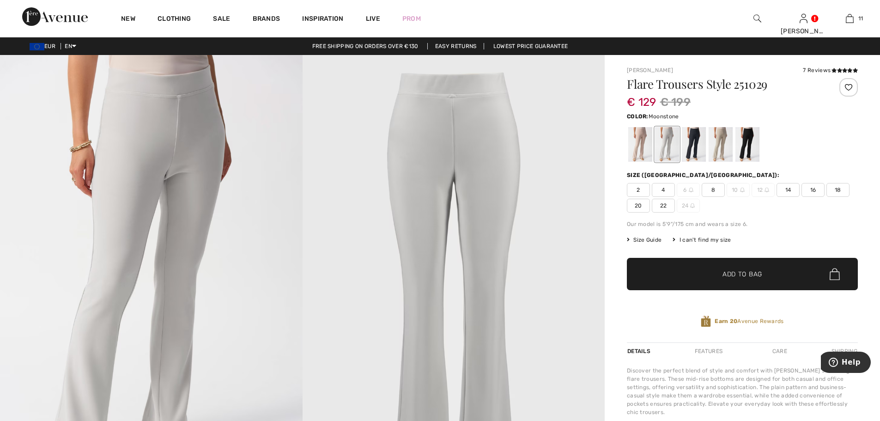
click at [722, 144] on div at bounding box center [721, 144] width 24 height 35
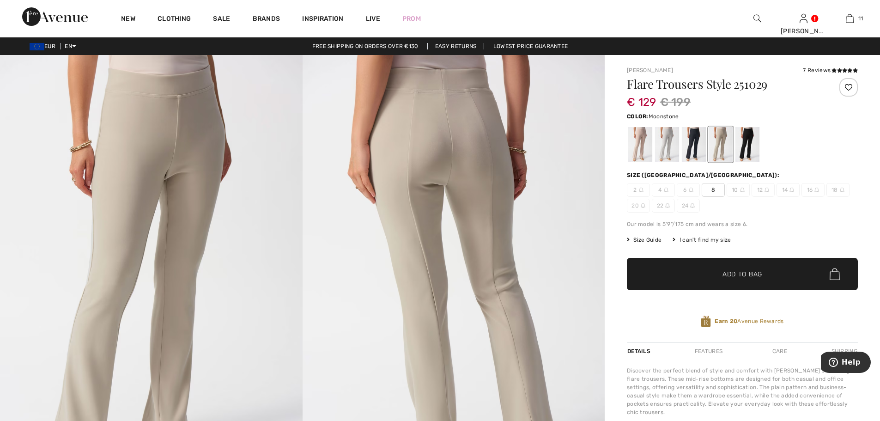
click at [737, 273] on span "Add to Bag" at bounding box center [743, 274] width 40 height 10
click at [643, 138] on div at bounding box center [640, 144] width 24 height 35
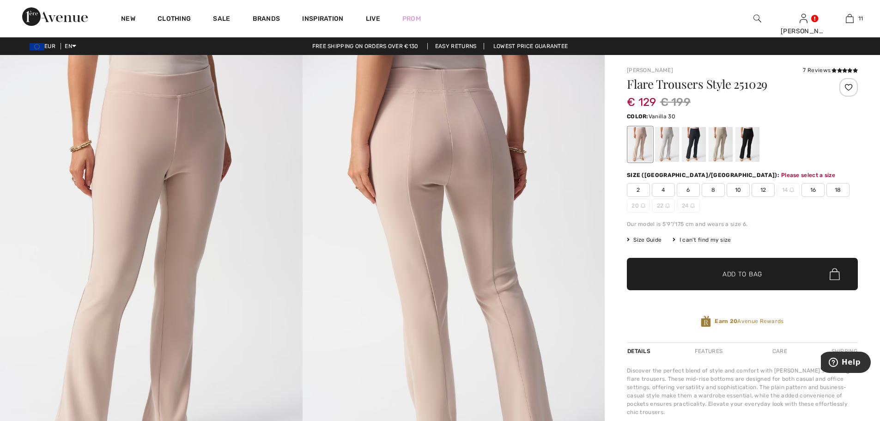
click at [668, 140] on div at bounding box center [667, 144] width 24 height 35
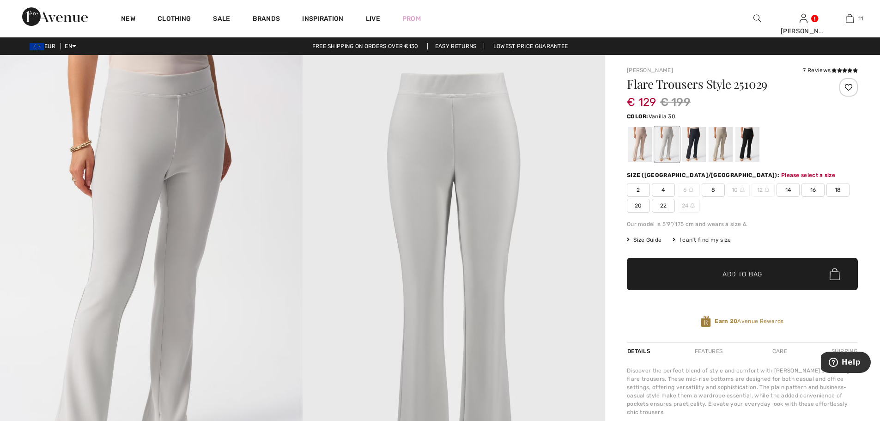
click at [793, 192] on span "14" at bounding box center [788, 190] width 23 height 14
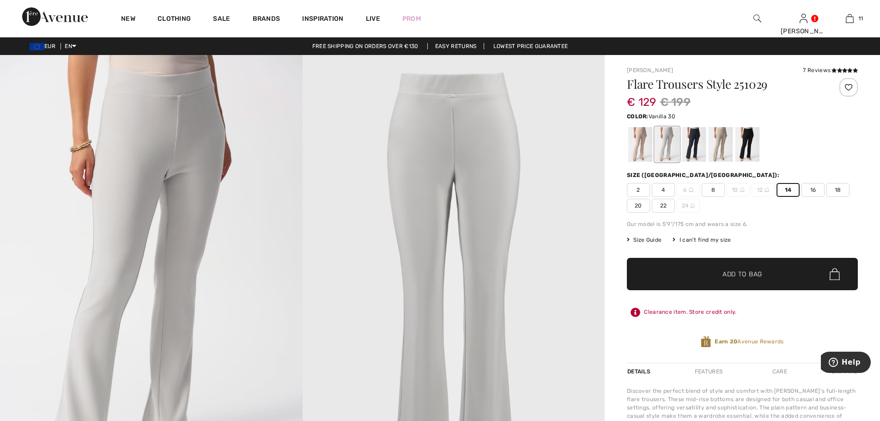
click at [742, 284] on span "✔ Added to Bag Add to Bag" at bounding box center [742, 274] width 231 height 32
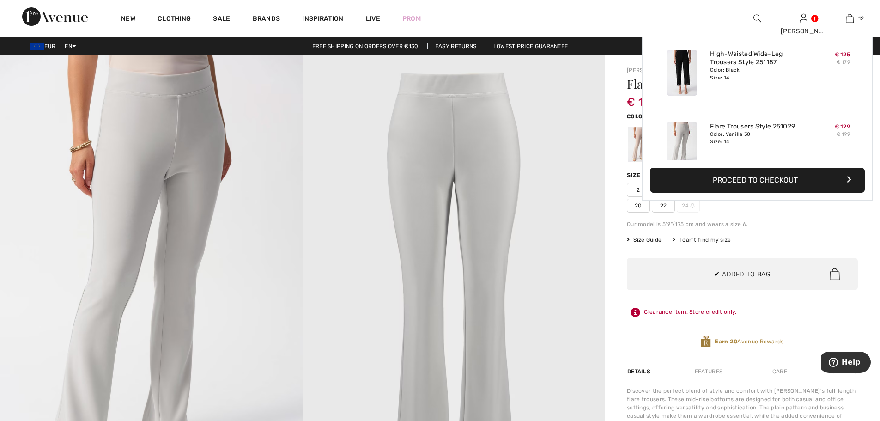
scroll to position [750, 0]
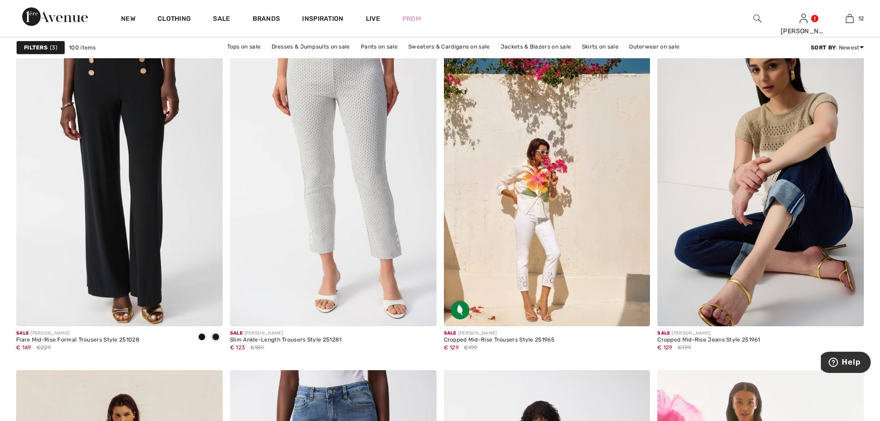
scroll to position [847, 0]
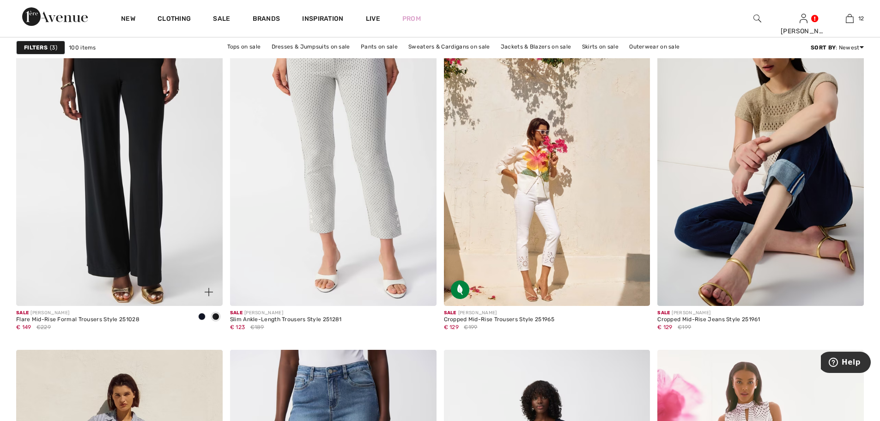
click at [179, 134] on img at bounding box center [119, 151] width 207 height 310
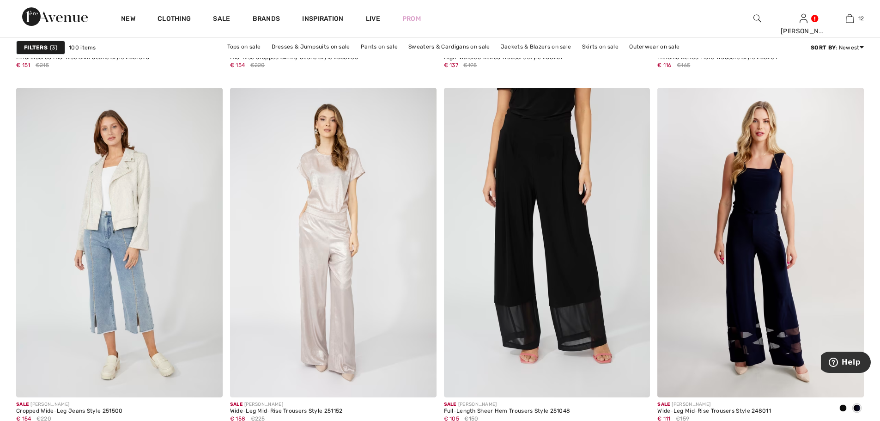
scroll to position [3928, 0]
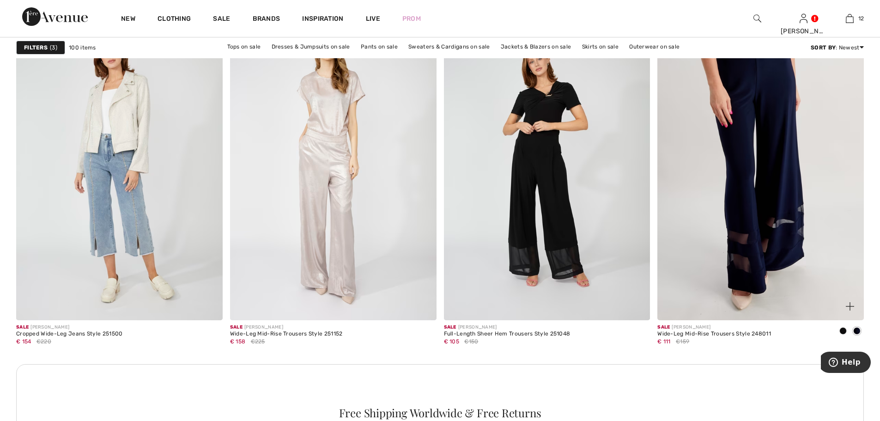
click at [674, 223] on img at bounding box center [761, 166] width 207 height 310
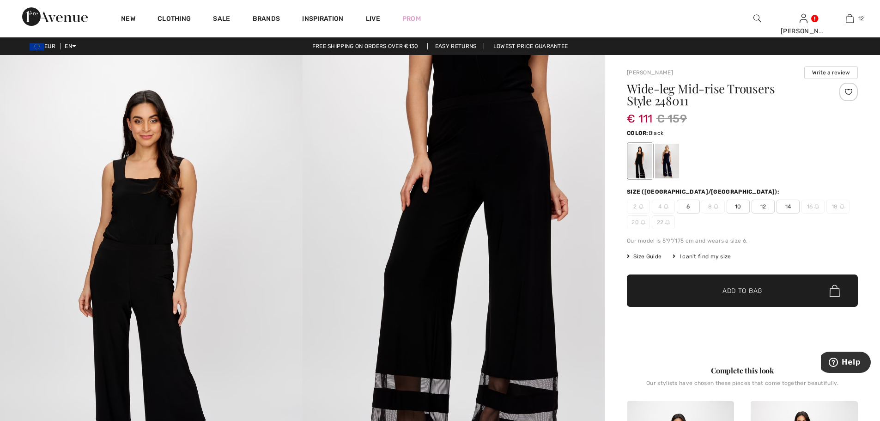
click at [639, 160] on div at bounding box center [640, 161] width 24 height 35
click at [791, 208] on span "14" at bounding box center [788, 207] width 23 height 14
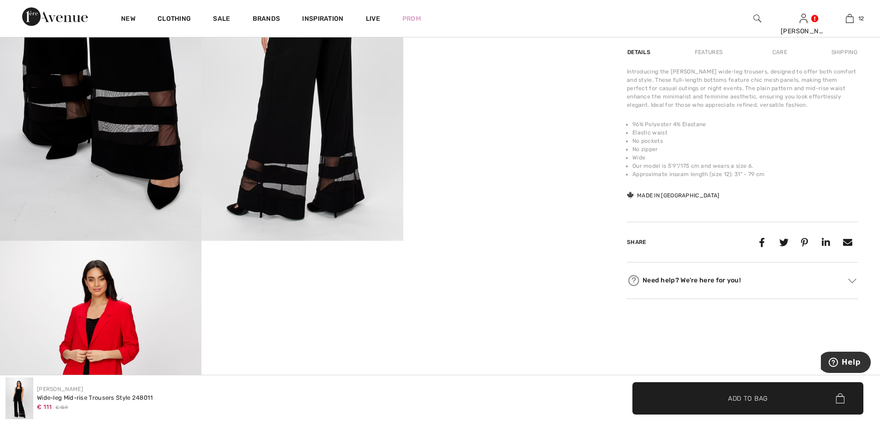
scroll to position [539, 0]
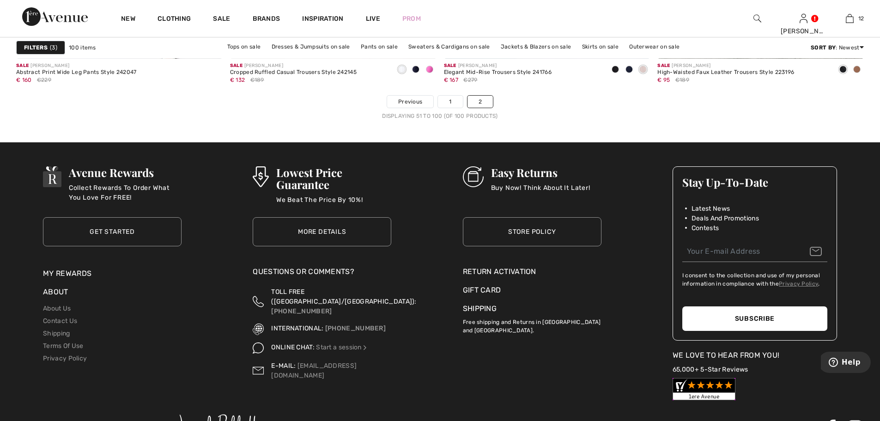
scroll to position [5391, 0]
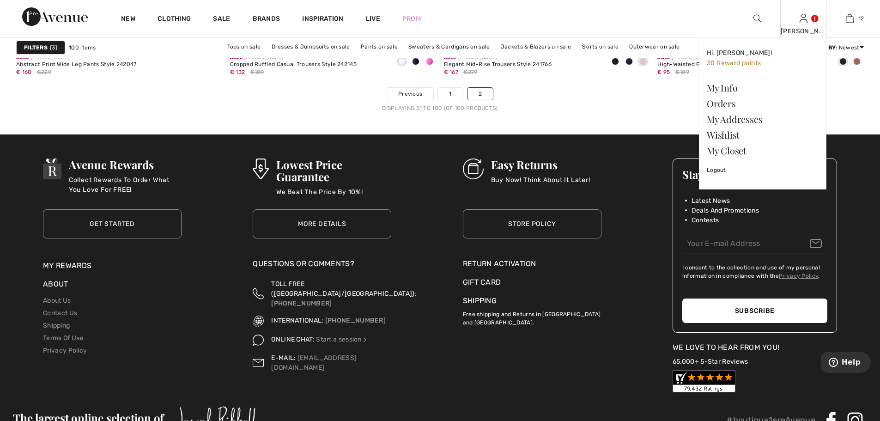
click at [807, 17] on img at bounding box center [804, 18] width 8 height 11
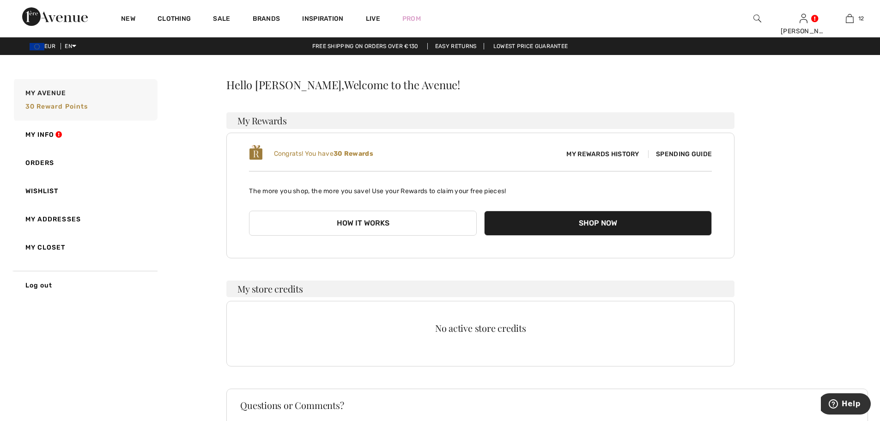
click at [39, 136] on link "My Info" at bounding box center [85, 135] width 146 height 28
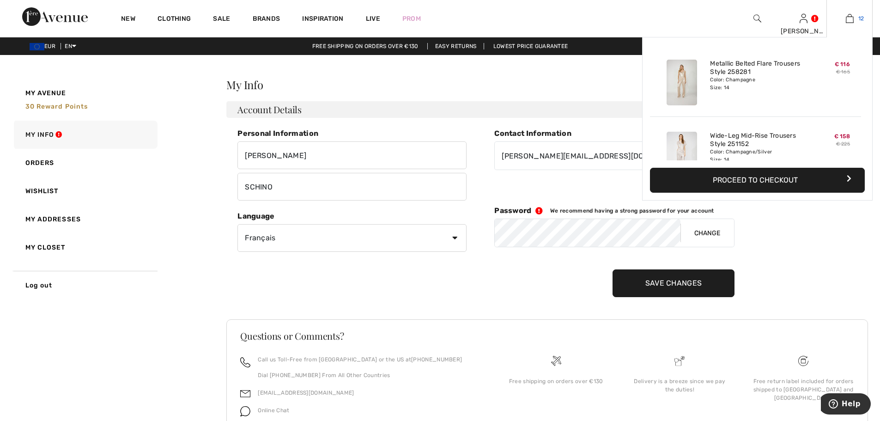
click at [857, 15] on link "12" at bounding box center [849, 18] width 45 height 11
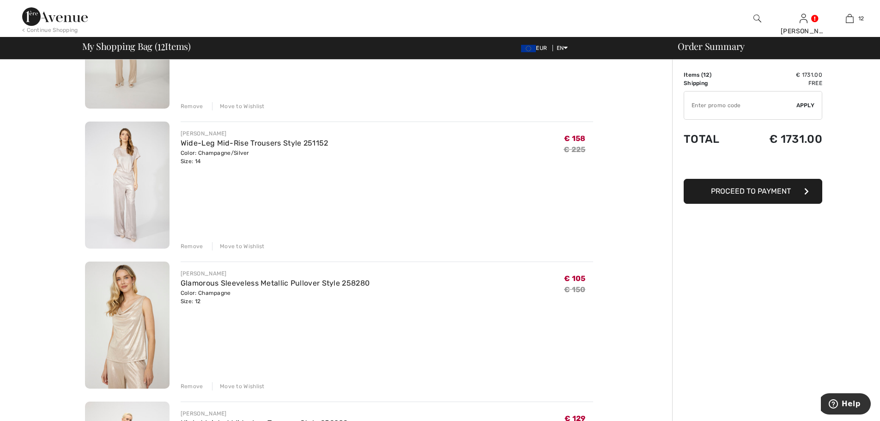
scroll to position [308, 0]
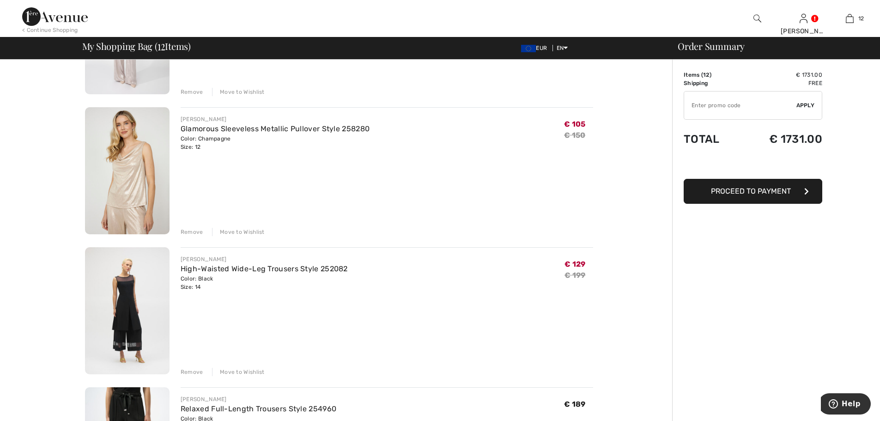
click at [193, 234] on div "Remove" at bounding box center [192, 232] width 23 height 8
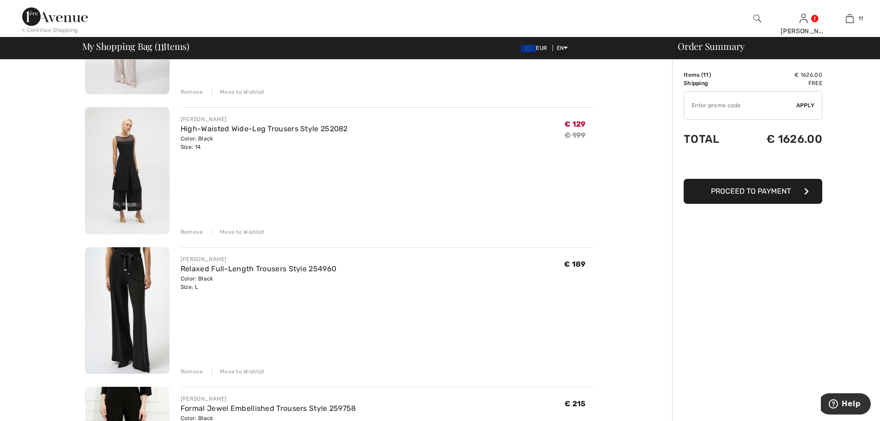
click at [192, 231] on div "Remove" at bounding box center [192, 232] width 23 height 8
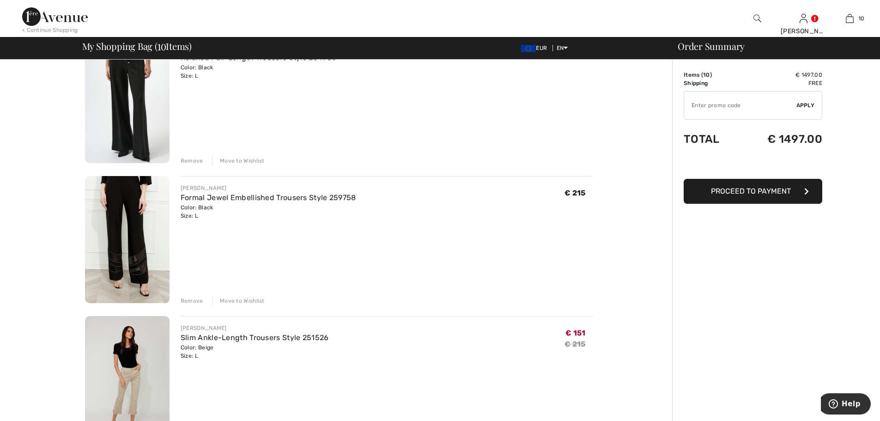
scroll to position [462, 0]
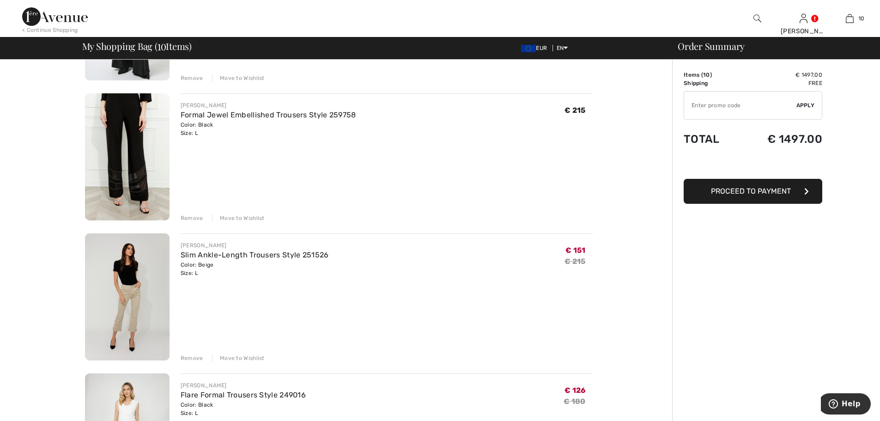
click at [186, 218] on div "Remove" at bounding box center [192, 218] width 23 height 8
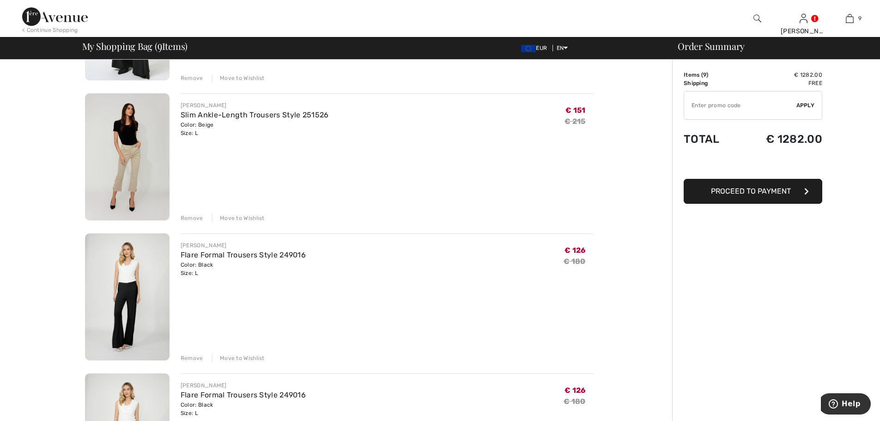
scroll to position [539, 0]
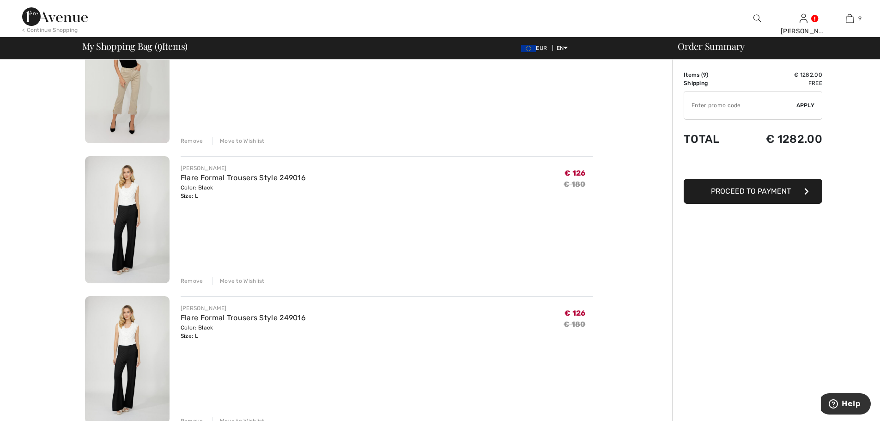
click at [186, 141] on div "Remove" at bounding box center [192, 141] width 23 height 8
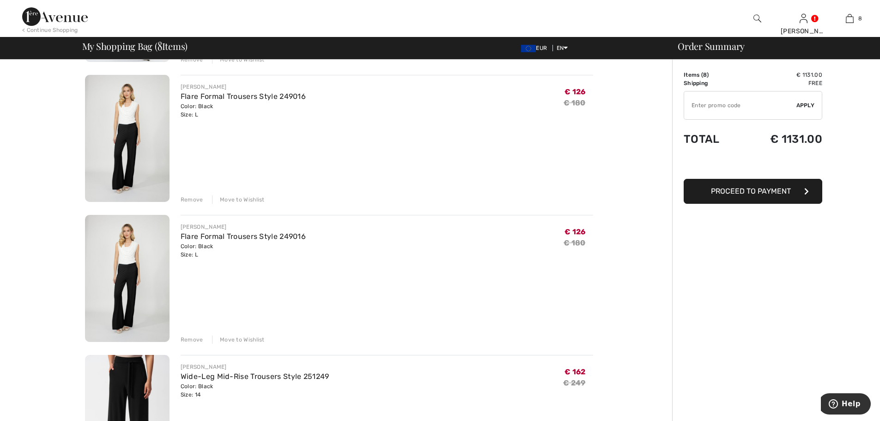
scroll to position [451, 0]
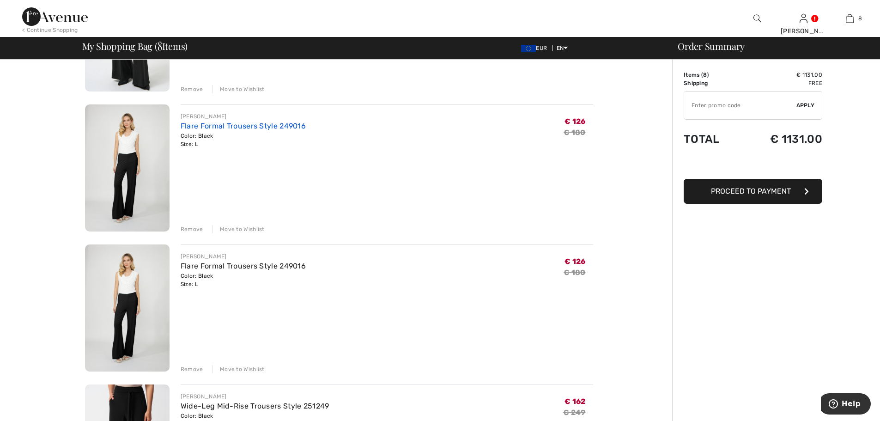
click at [255, 128] on link "Flare Formal Trousers Style 249016" at bounding box center [243, 126] width 125 height 9
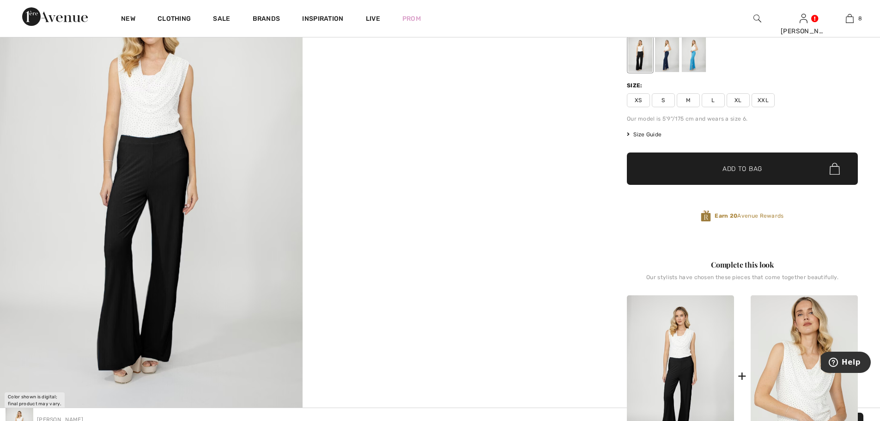
scroll to position [77, 0]
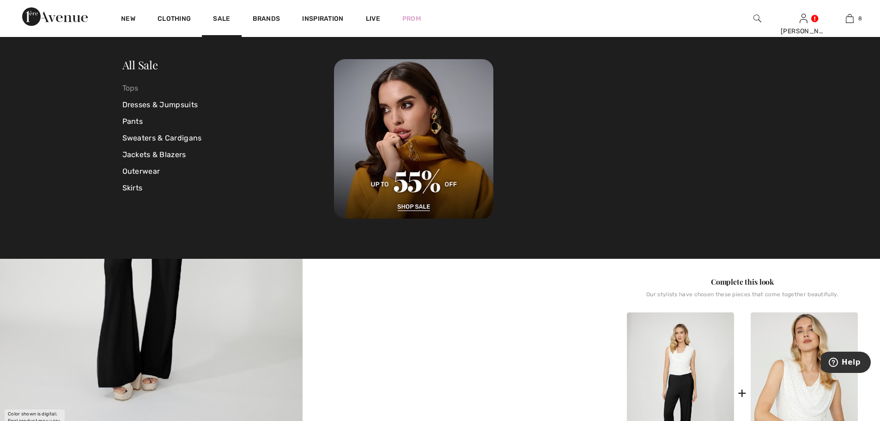
click at [124, 88] on link "Tops" at bounding box center [228, 88] width 212 height 17
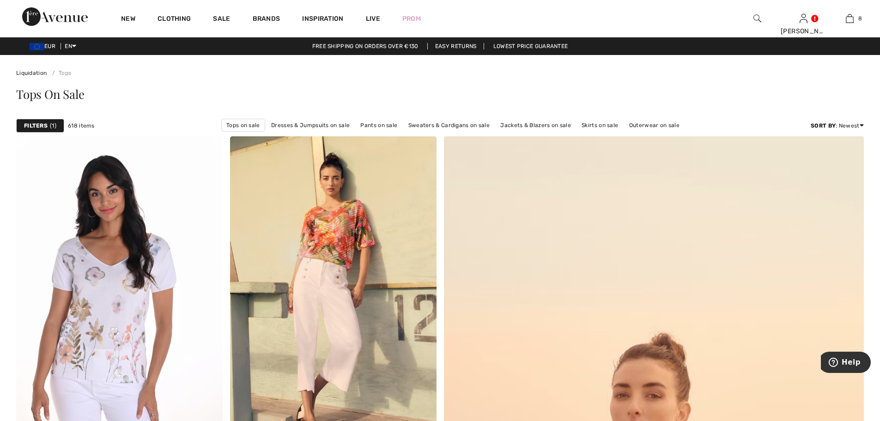
click at [47, 127] on strong "Filters" at bounding box center [36, 126] width 24 height 8
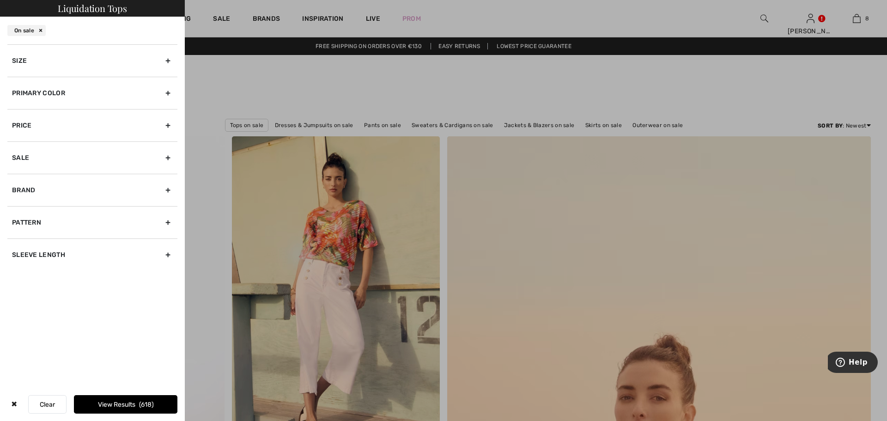
click at [92, 62] on div "Size" at bounding box center [92, 60] width 170 height 32
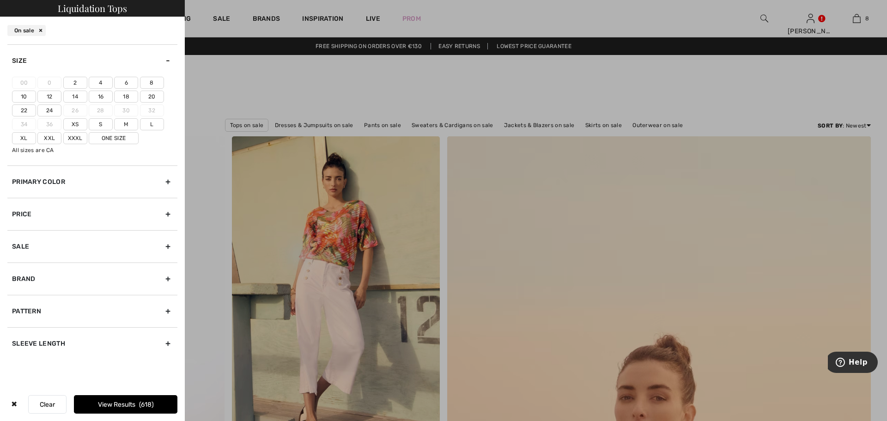
click at [49, 98] on label "12" at bounding box center [49, 97] width 24 height 12
click at [0, 0] on input"] "12" at bounding box center [0, 0] width 0 height 0
click at [152, 126] on label "L" at bounding box center [152, 124] width 24 height 12
click at [0, 0] on input"] "L" at bounding box center [0, 0] width 0 height 0
click at [117, 401] on button "View Results 208" at bounding box center [126, 404] width 104 height 18
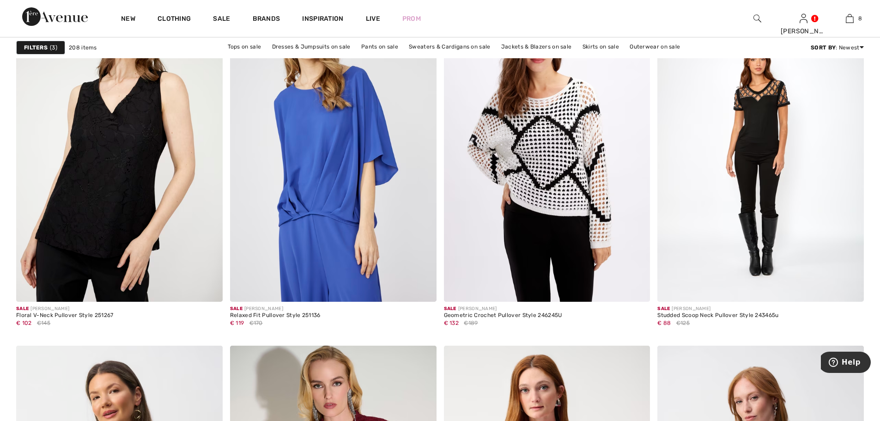
scroll to position [847, 0]
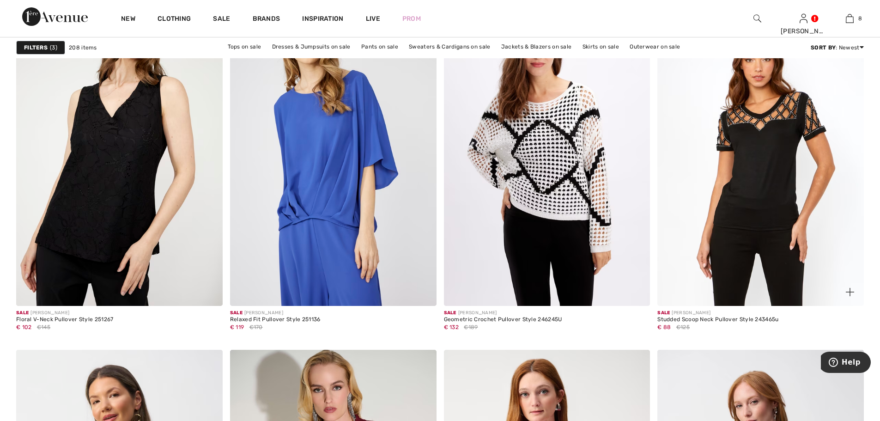
click at [758, 169] on img at bounding box center [761, 151] width 207 height 310
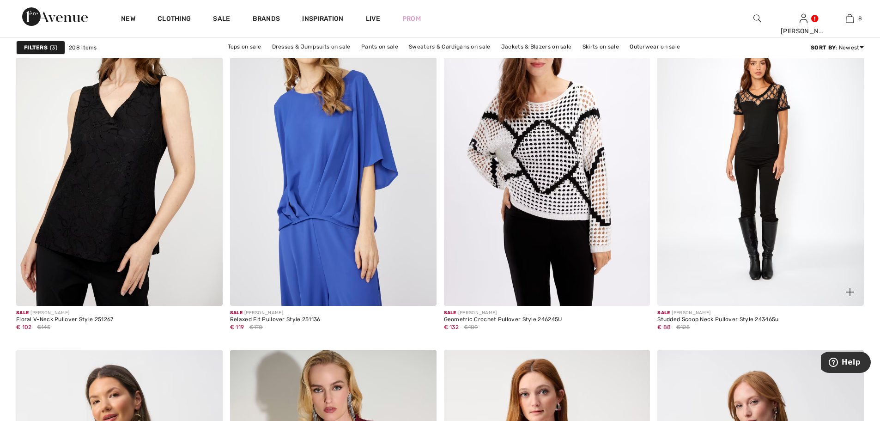
click at [720, 321] on div "Studded Scoop Neck Pullover Style 243465u" at bounding box center [718, 320] width 121 height 6
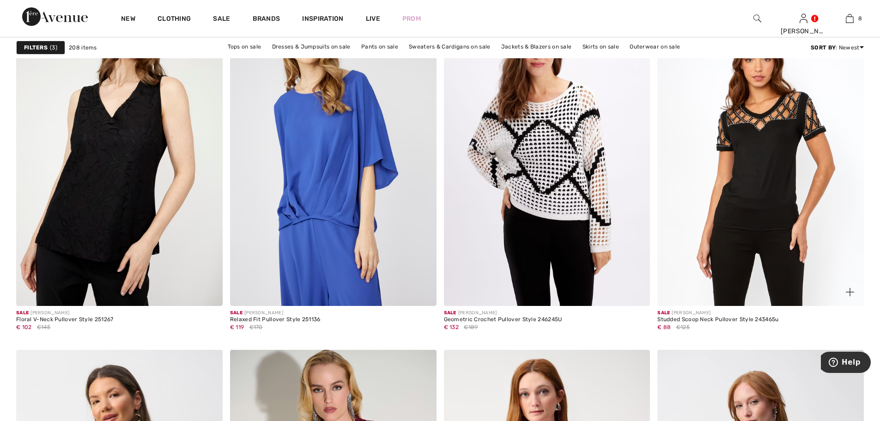
click at [732, 213] on img at bounding box center [761, 151] width 207 height 310
click at [732, 212] on img at bounding box center [761, 151] width 207 height 310
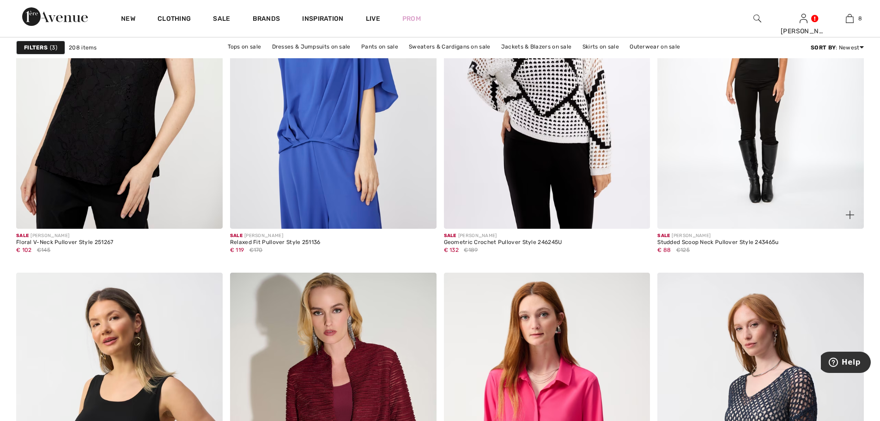
click at [850, 214] on img at bounding box center [850, 215] width 8 height 8
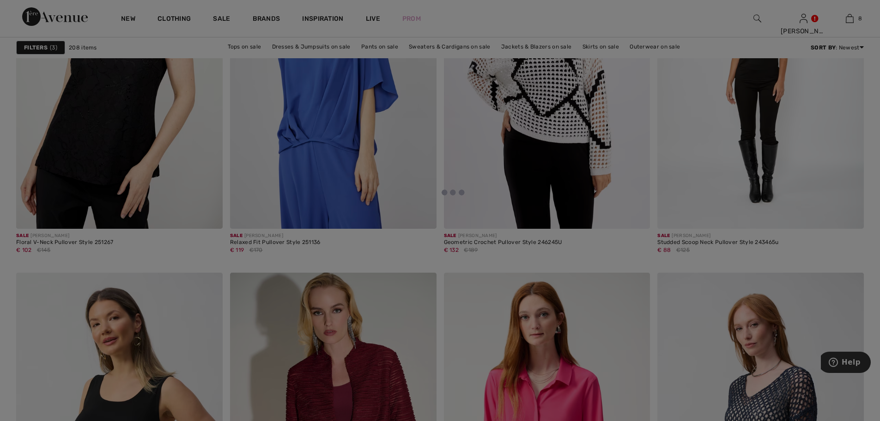
click at [734, 178] on div at bounding box center [440, 210] width 880 height 421
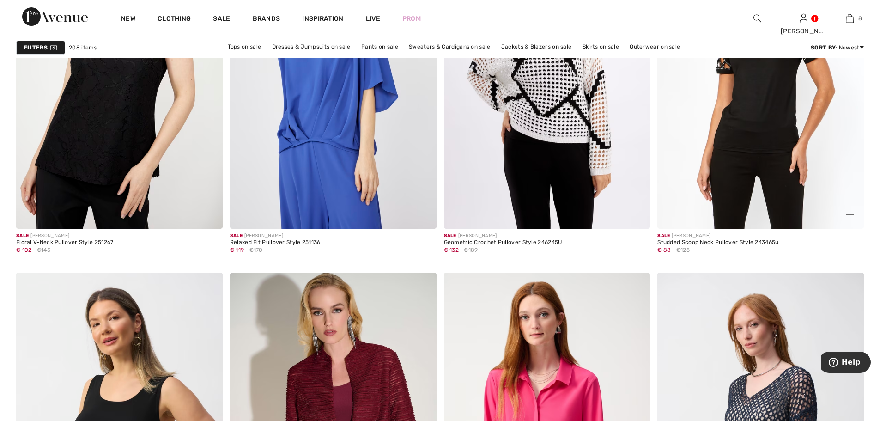
click at [734, 178] on img at bounding box center [761, 74] width 207 height 310
click at [710, 180] on img at bounding box center [761, 74] width 207 height 310
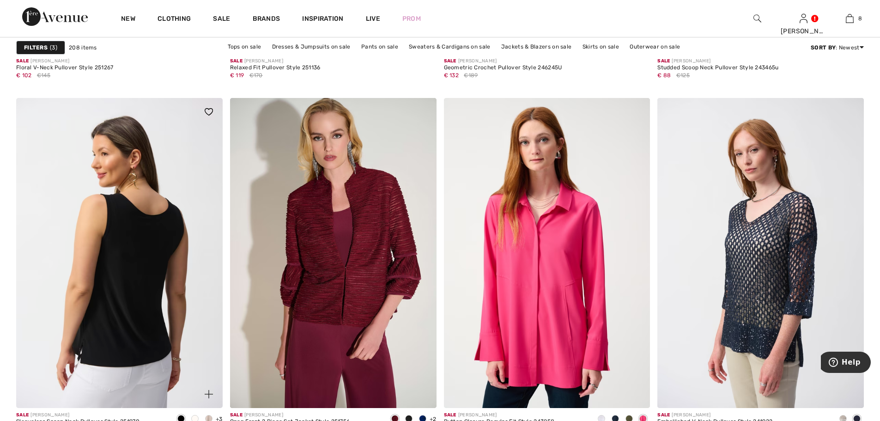
scroll to position [1155, 0]
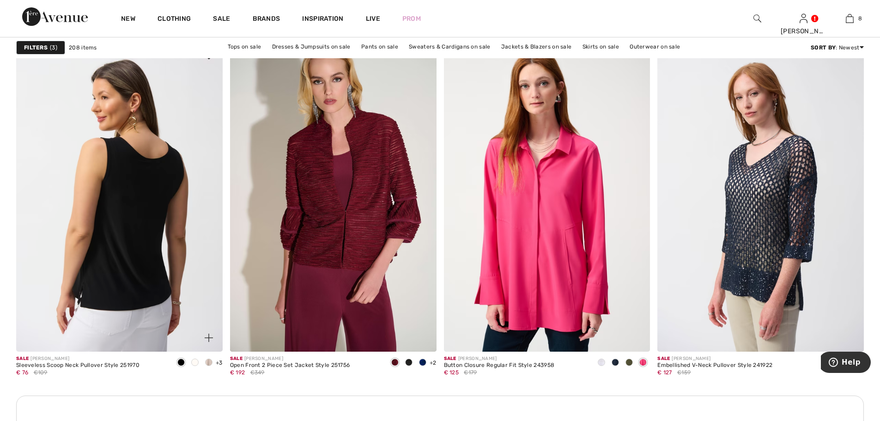
click at [126, 207] on img at bounding box center [119, 197] width 207 height 310
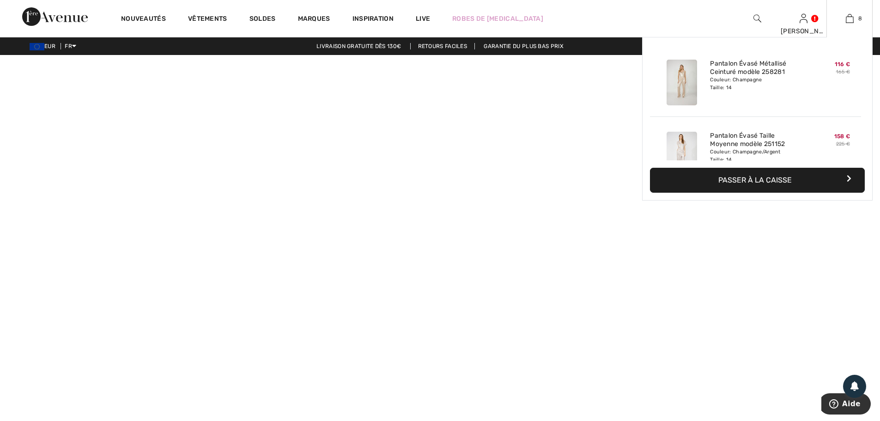
click at [787, 182] on button "Passer à la caisse" at bounding box center [757, 180] width 215 height 25
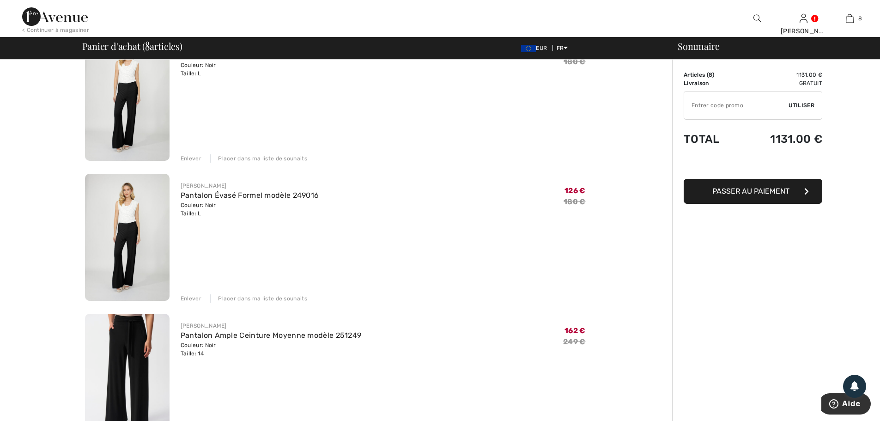
scroll to position [539, 0]
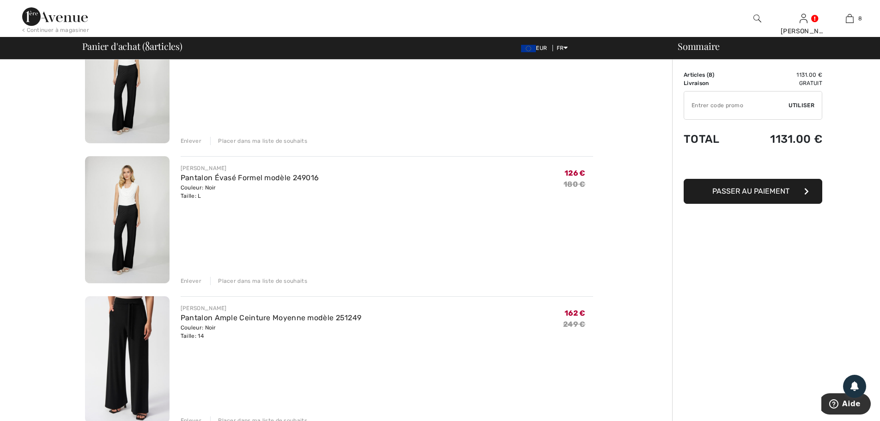
click at [189, 280] on div "Enlever" at bounding box center [191, 281] width 21 height 8
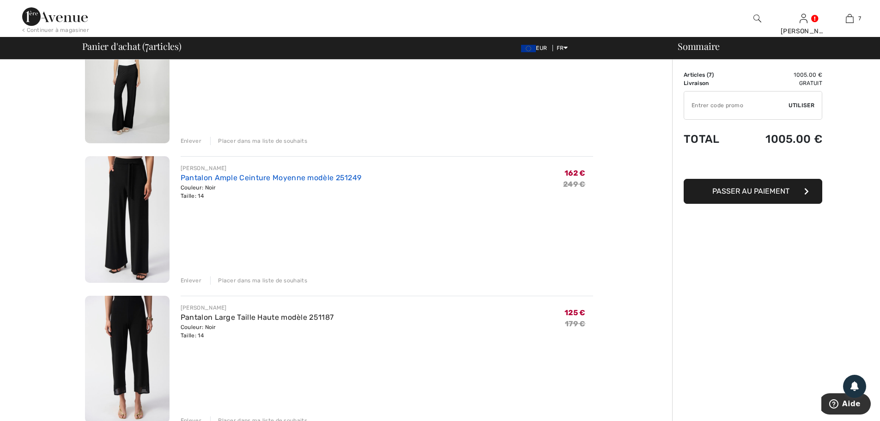
click at [287, 177] on link "Pantalon Ample Ceinture Moyenne modèle 251249" at bounding box center [271, 177] width 181 height 9
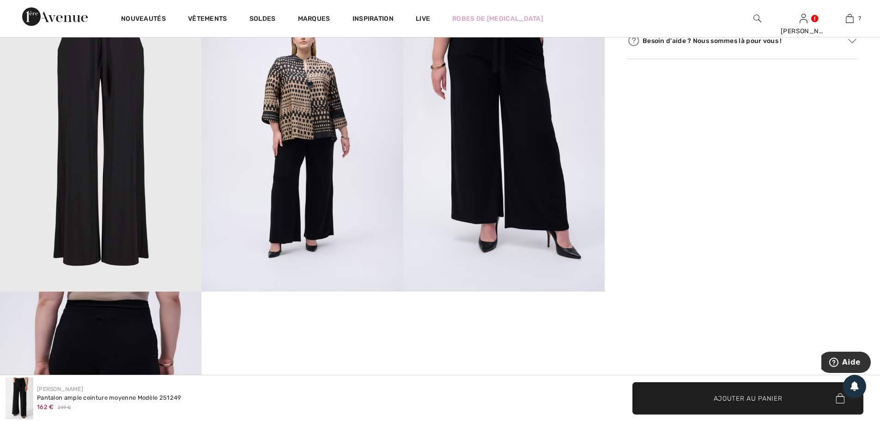
scroll to position [924, 0]
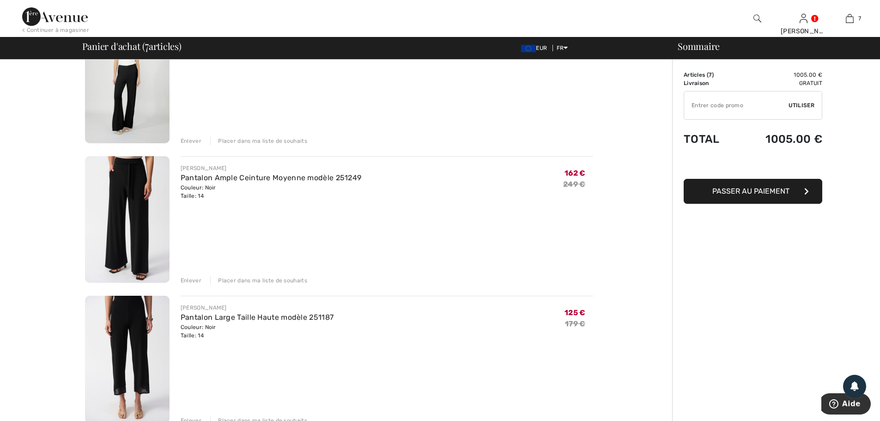
click at [196, 282] on div "Enlever" at bounding box center [191, 280] width 21 height 8
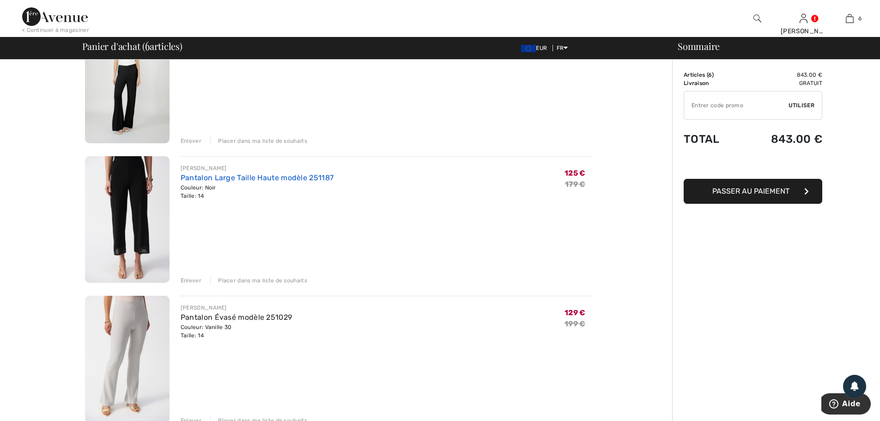
click at [278, 178] on link "Pantalon Large Taille Haute modèle 251187" at bounding box center [257, 177] width 153 height 9
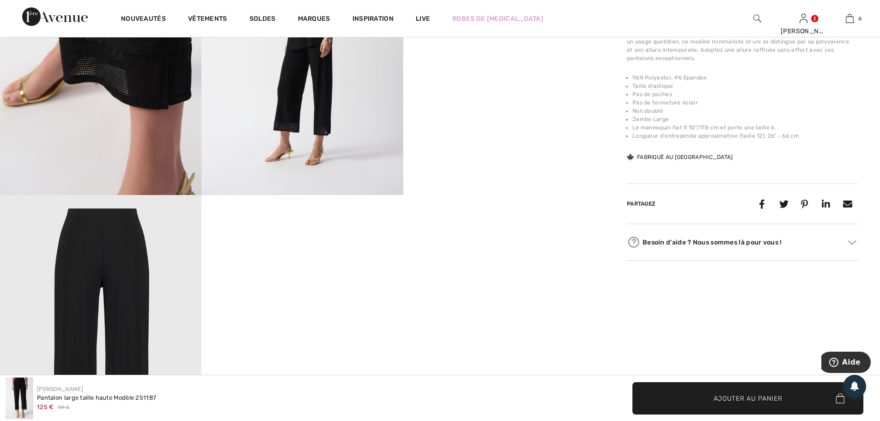
scroll to position [770, 0]
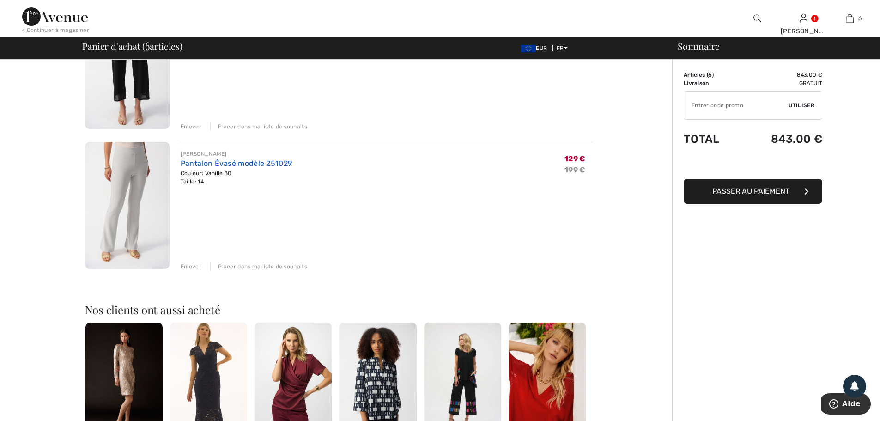
click at [227, 164] on link "Pantalon Évasé modèle 251029" at bounding box center [236, 163] width 111 height 9
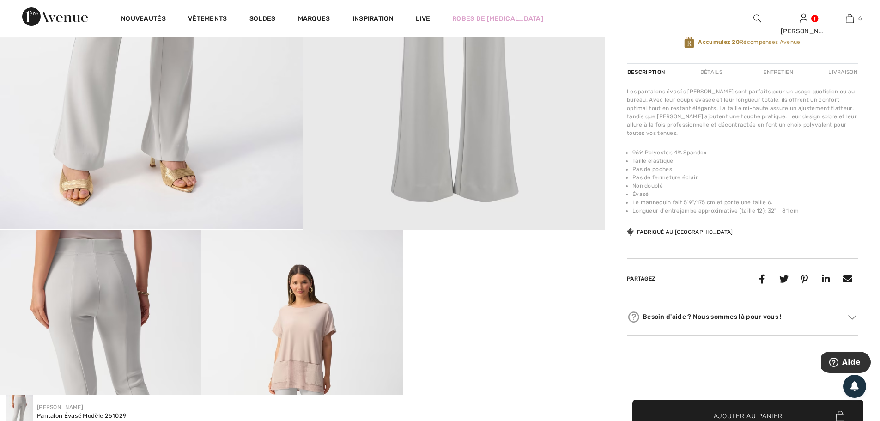
scroll to position [231, 0]
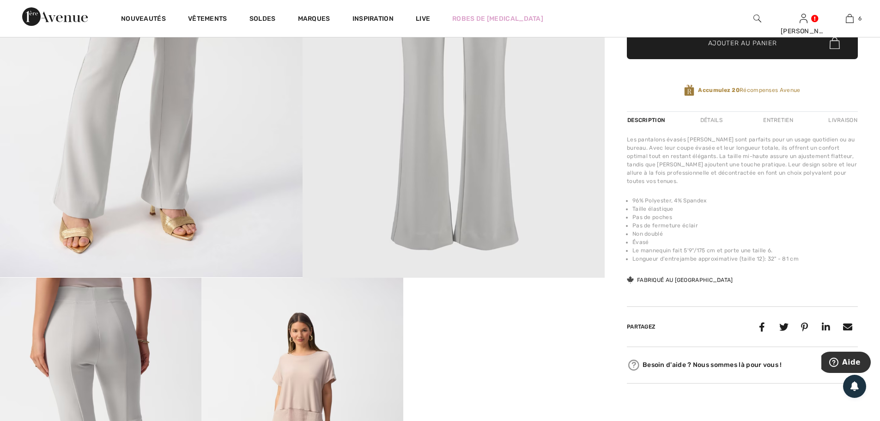
click at [713, 120] on div "Détails" at bounding box center [712, 120] width 38 height 17
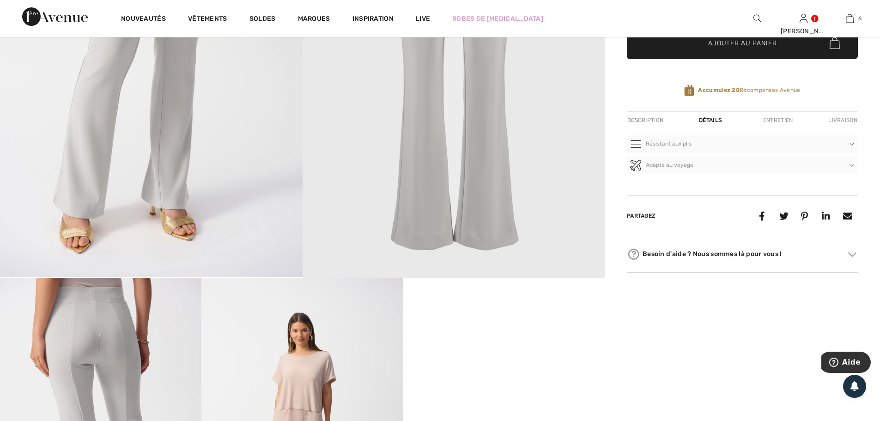
click at [713, 120] on div "Détails" at bounding box center [710, 120] width 39 height 17
click at [709, 119] on div "Détails" at bounding box center [710, 120] width 39 height 17
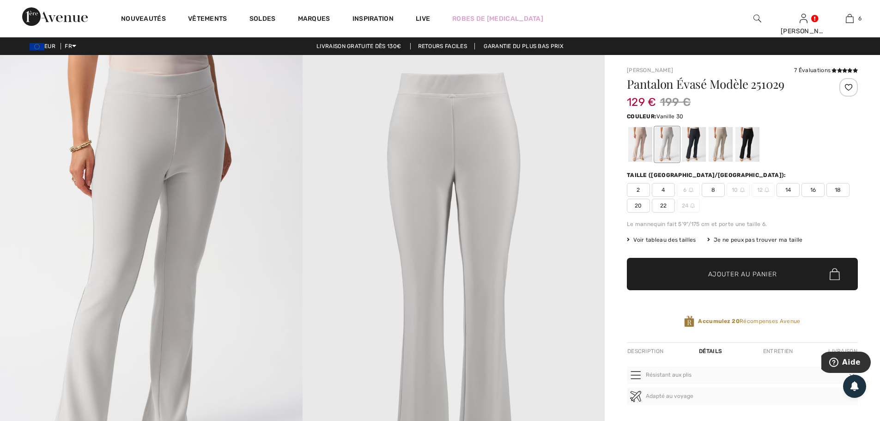
scroll to position [154, 0]
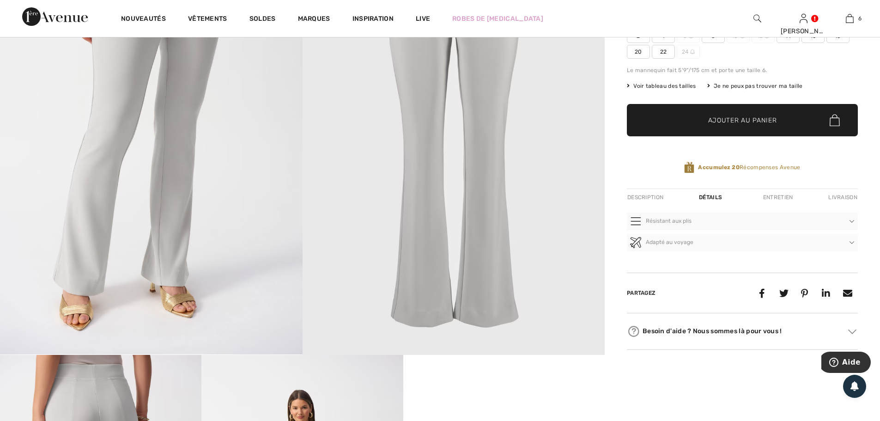
click at [646, 201] on div "Description" at bounding box center [646, 197] width 39 height 17
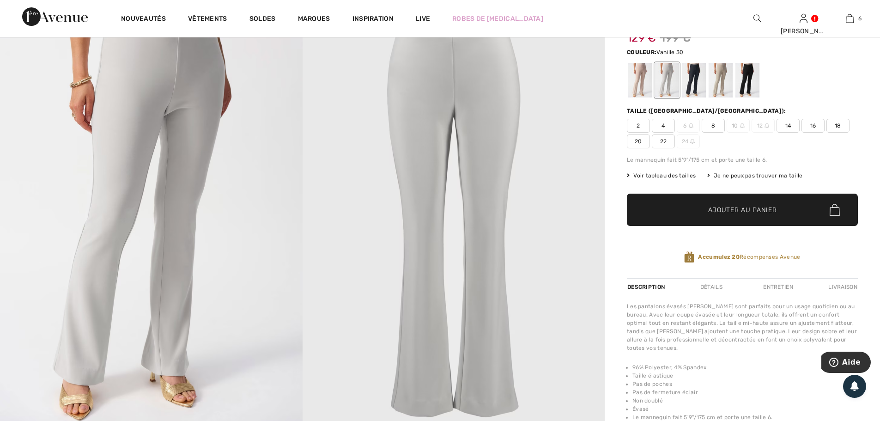
scroll to position [0, 0]
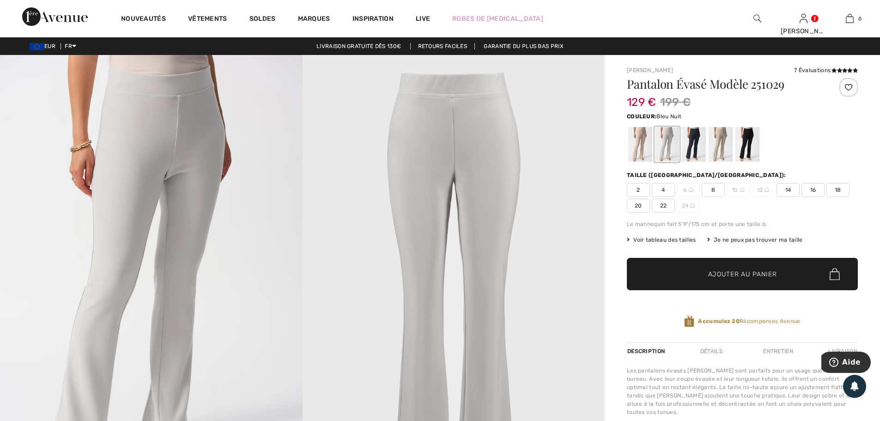
click at [702, 143] on div at bounding box center [694, 144] width 24 height 35
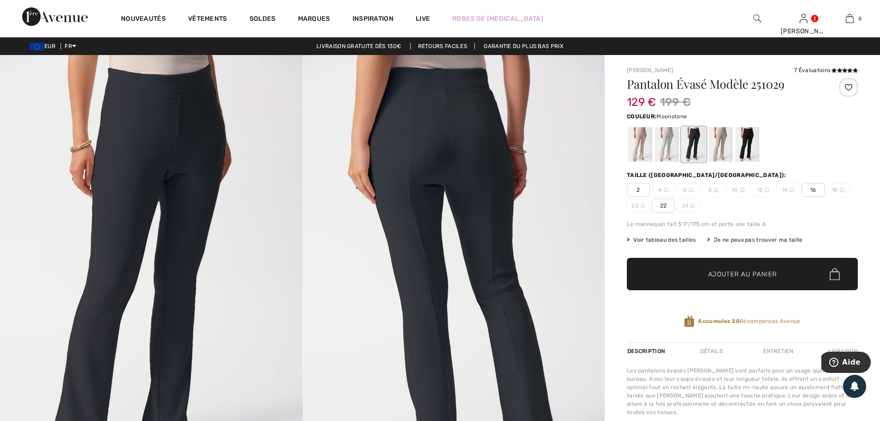
click at [720, 142] on div at bounding box center [721, 144] width 24 height 35
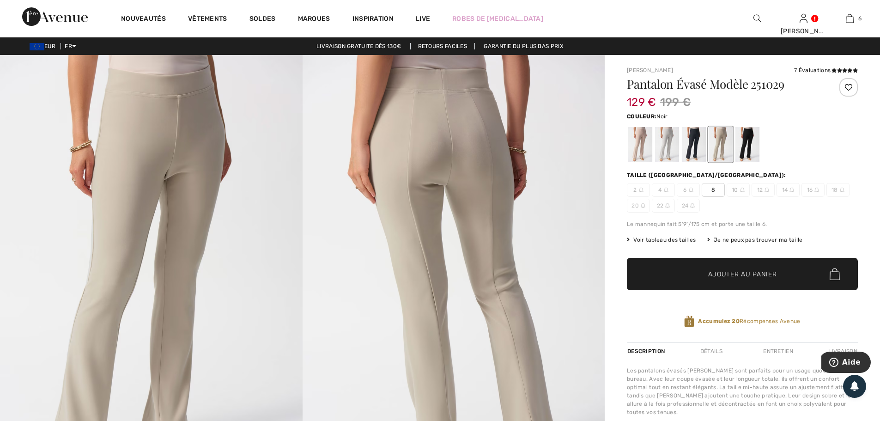
click at [752, 142] on div at bounding box center [748, 144] width 24 height 35
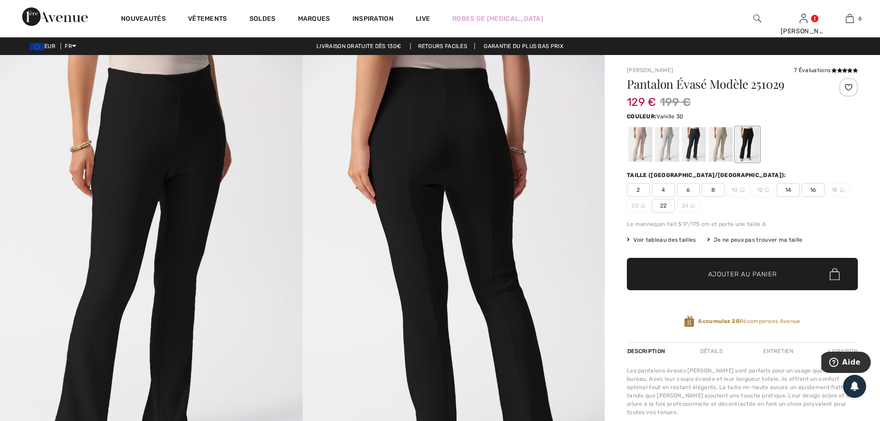
click at [667, 143] on div at bounding box center [667, 144] width 24 height 35
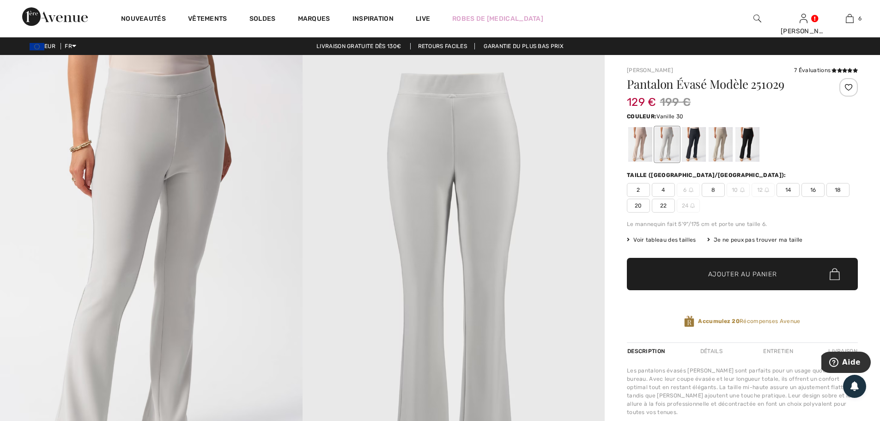
click at [786, 190] on span "14" at bounding box center [788, 190] width 23 height 14
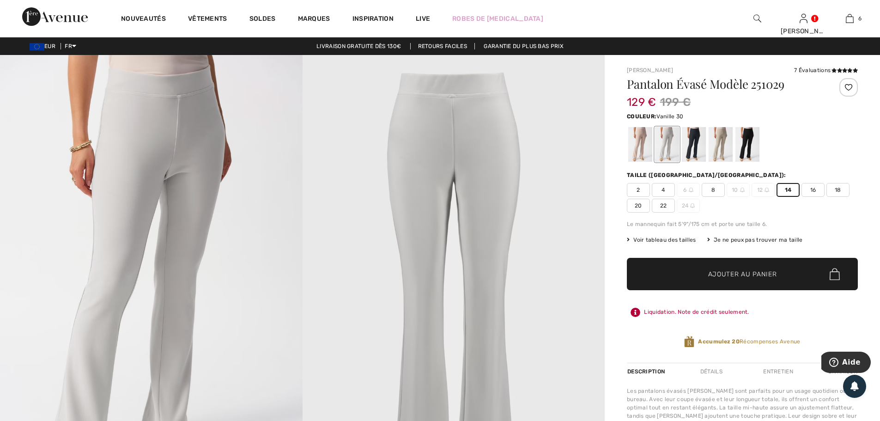
click at [744, 273] on span "Ajouter au panier" at bounding box center [742, 274] width 69 height 10
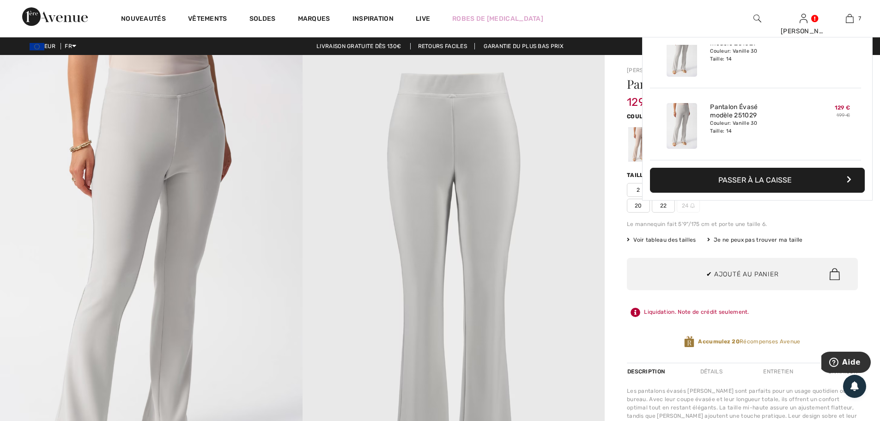
scroll to position [389, 0]
click at [859, 17] on span "7" at bounding box center [860, 18] width 3 height 8
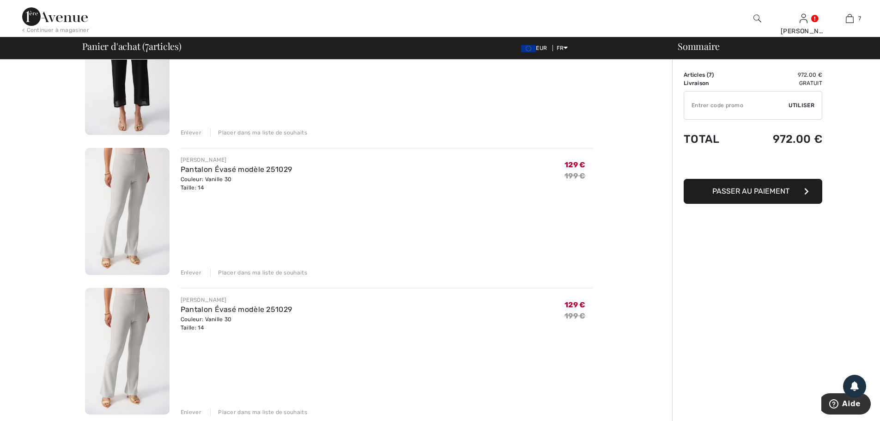
scroll to position [770, 0]
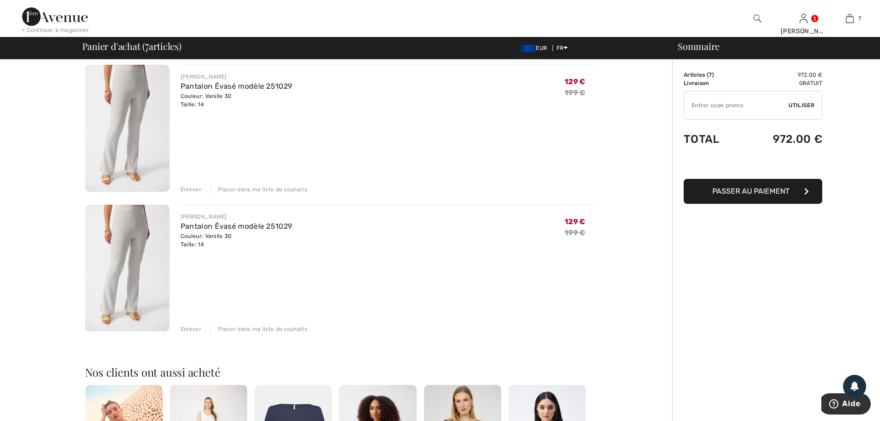
click at [183, 329] on div "Enlever" at bounding box center [191, 329] width 21 height 8
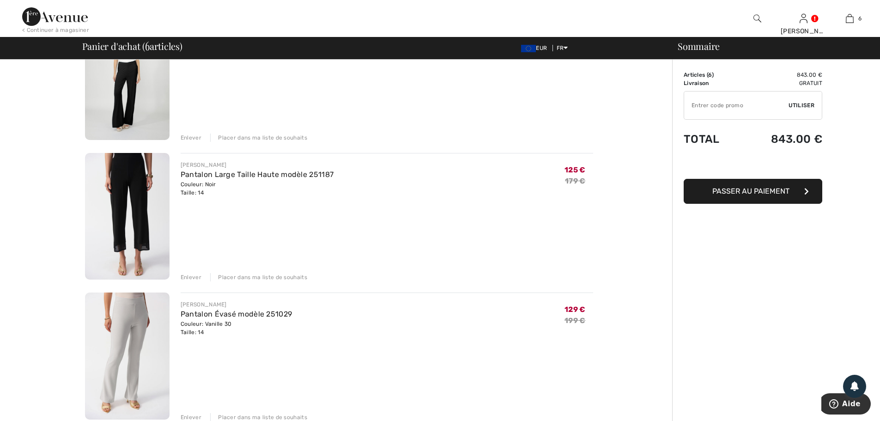
scroll to position [539, 0]
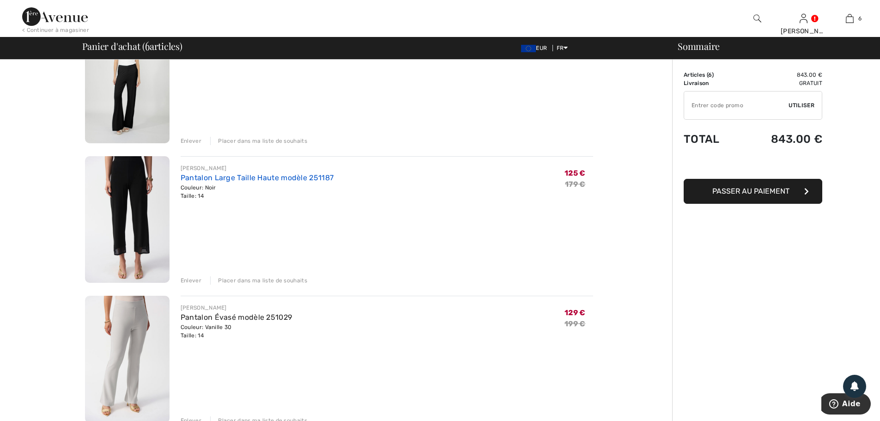
click at [294, 177] on link "Pantalon Large Taille Haute modèle 251187" at bounding box center [257, 177] width 153 height 9
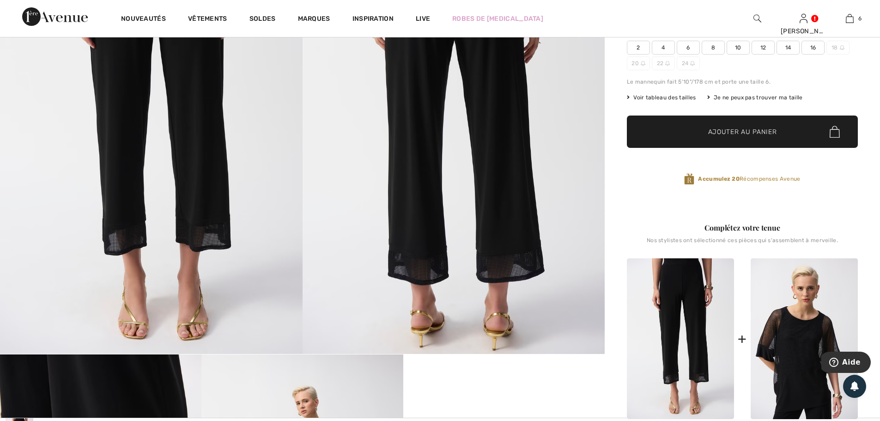
scroll to position [154, 0]
click at [791, 48] on span "14" at bounding box center [788, 48] width 23 height 14
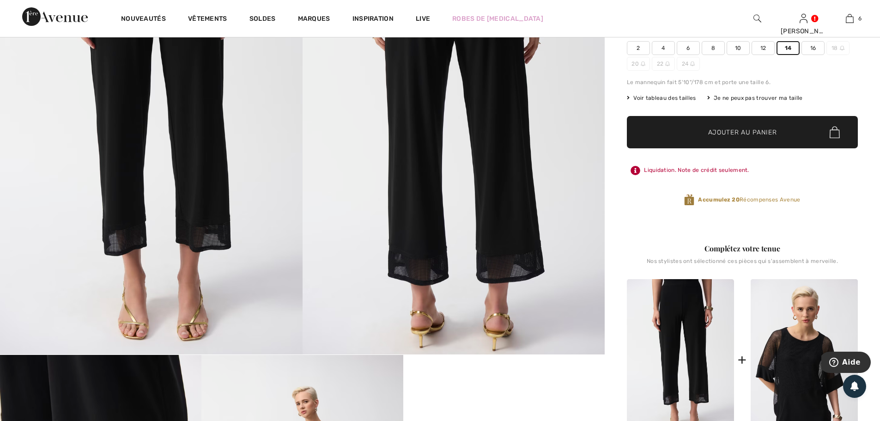
click at [691, 46] on span "6" at bounding box center [688, 48] width 23 height 14
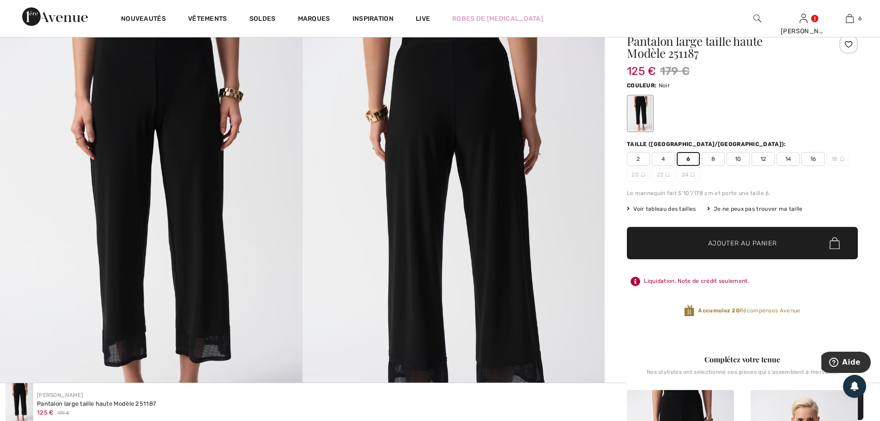
scroll to position [0, 0]
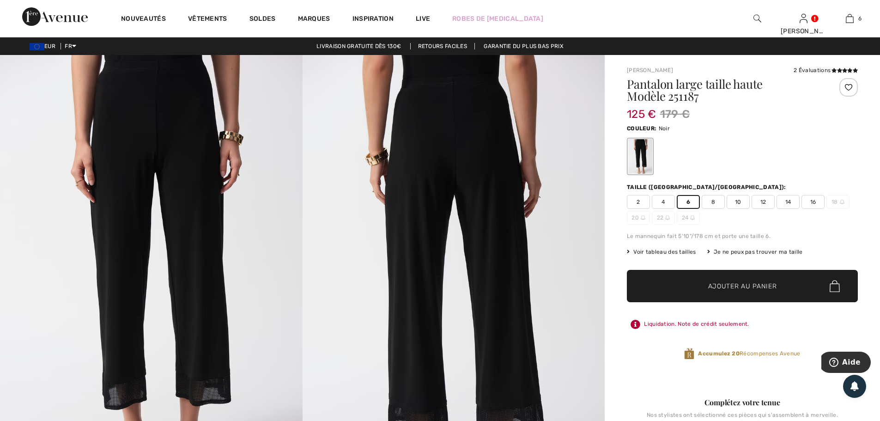
click at [789, 201] on span "14" at bounding box center [788, 202] width 23 height 14
click at [675, 252] on span "Voir tableau des tailles" at bounding box center [661, 252] width 69 height 8
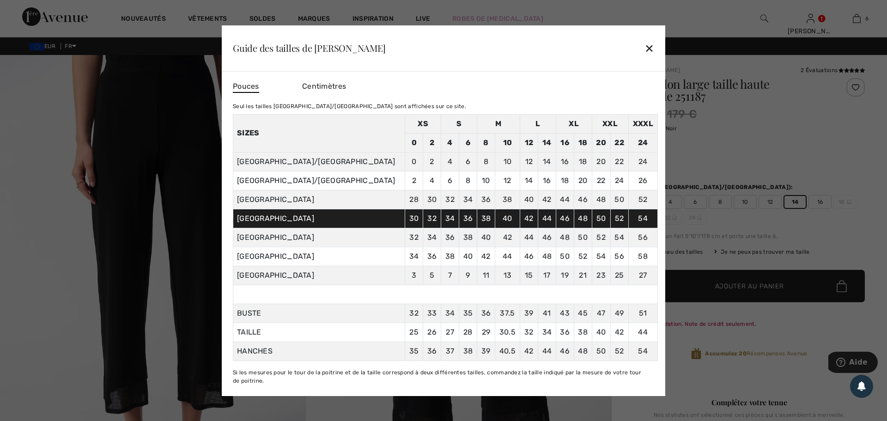
click at [758, 166] on div at bounding box center [443, 210] width 887 height 421
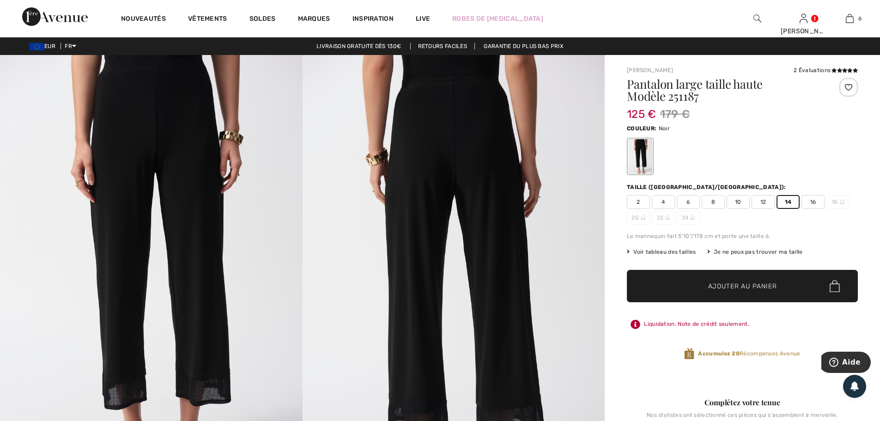
click at [837, 136] on div "Couleur: Noir" at bounding box center [742, 148] width 231 height 53
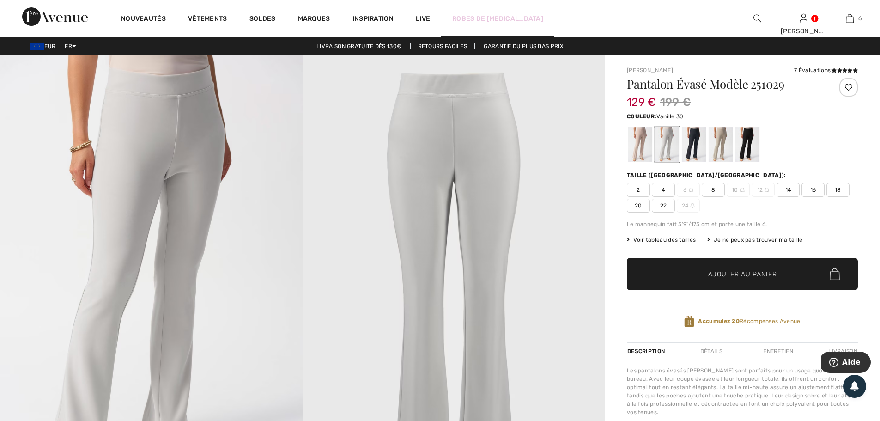
click at [466, 17] on link "Robes de [MEDICAL_DATA]" at bounding box center [497, 19] width 91 height 10
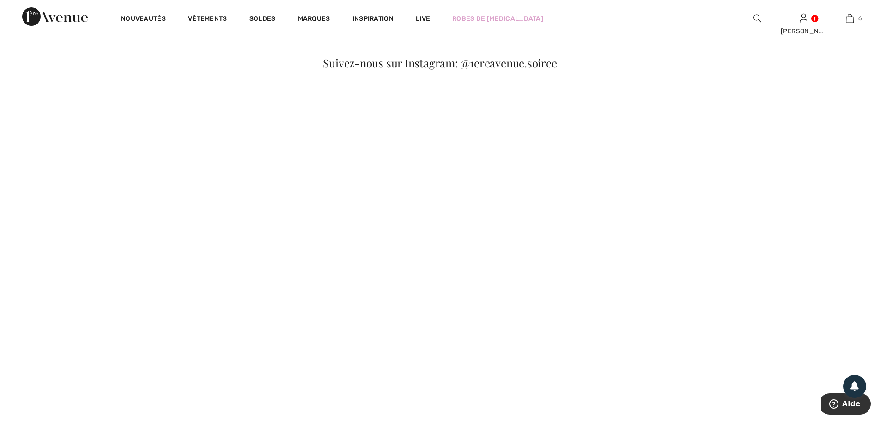
scroll to position [616, 0]
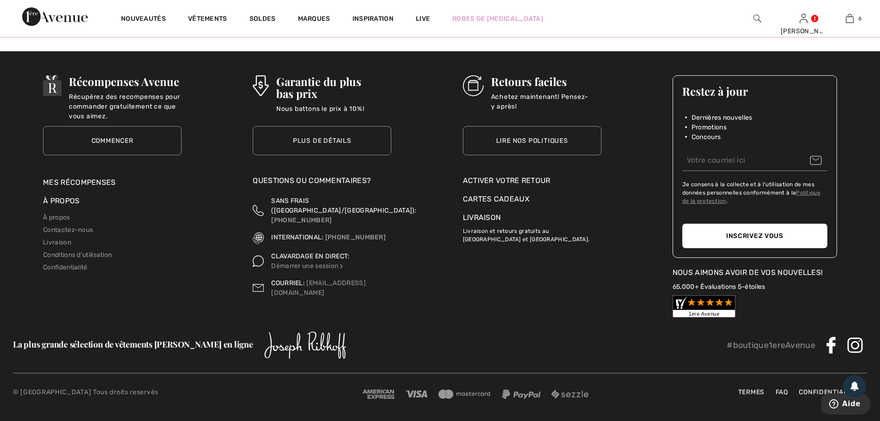
scroll to position [1266, 0]
click at [533, 178] on div "Activer votre retour" at bounding box center [532, 180] width 139 height 11
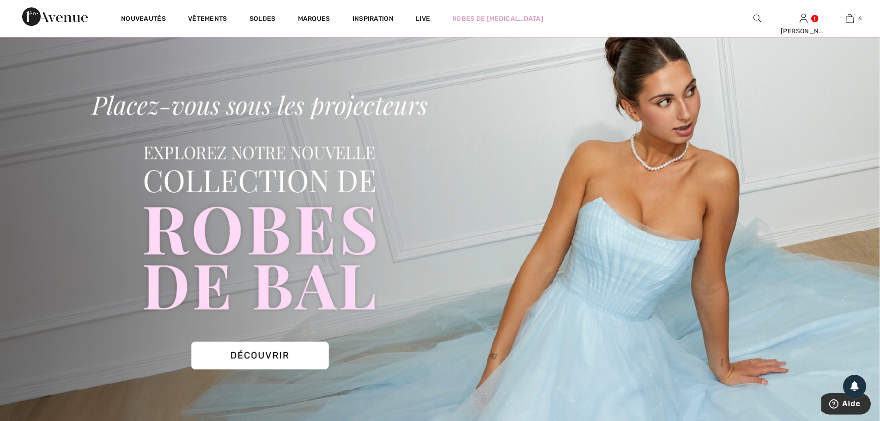
scroll to position [33, 0]
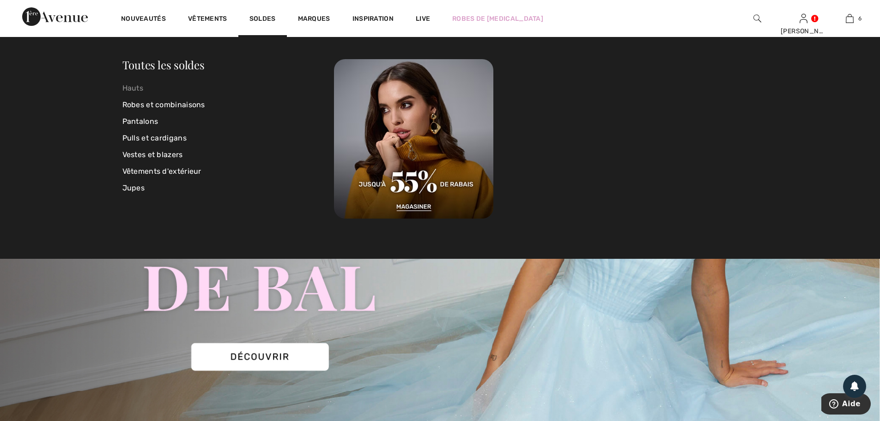
click at [141, 91] on link "Hauts" at bounding box center [228, 88] width 212 height 17
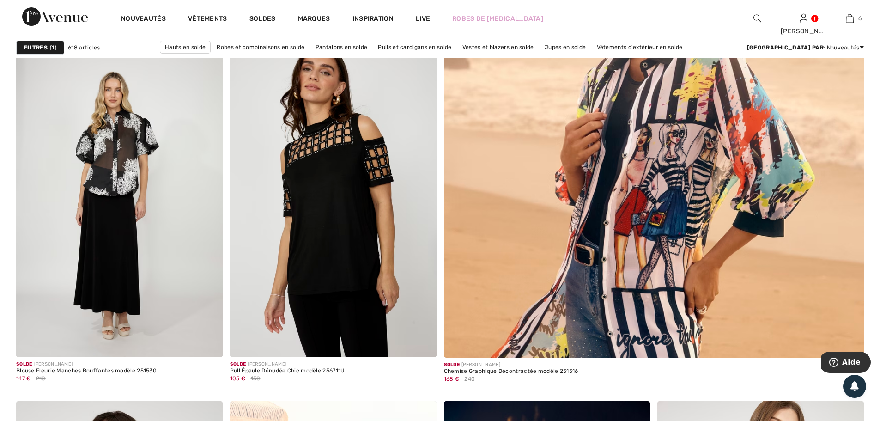
scroll to position [462, 0]
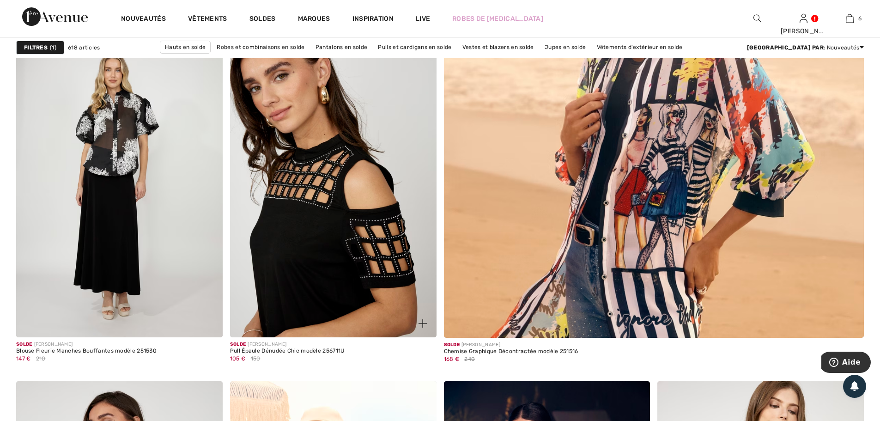
click at [372, 234] on img at bounding box center [333, 183] width 207 height 310
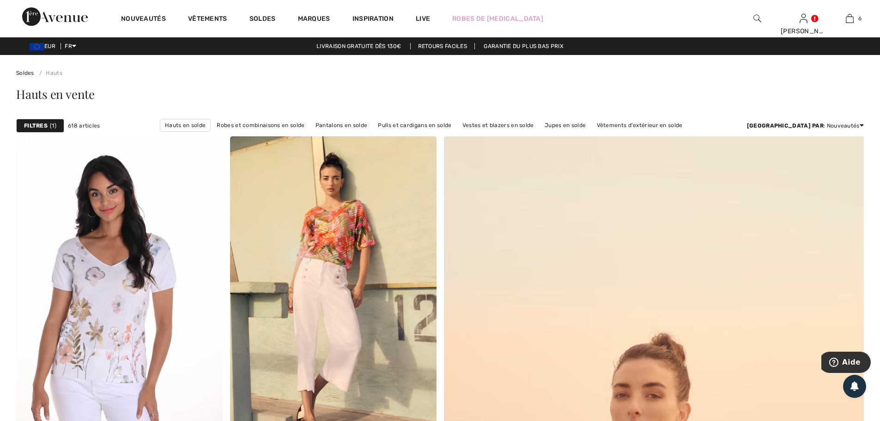
click at [32, 128] on strong "Filtres" at bounding box center [36, 126] width 24 height 8
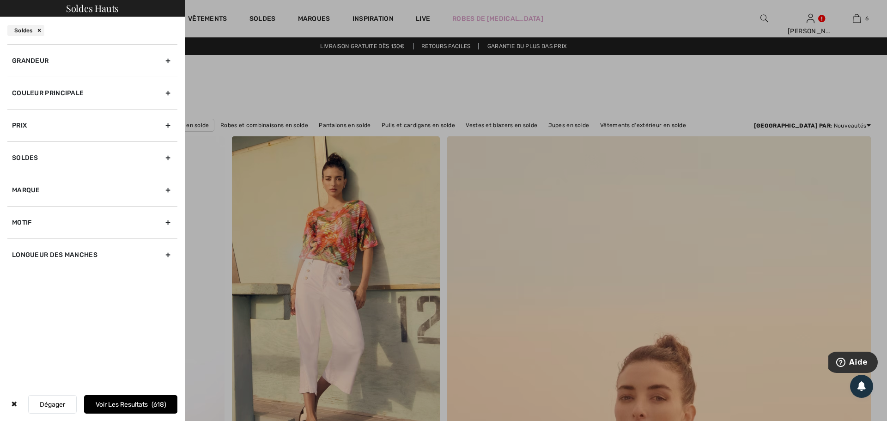
click at [26, 60] on div "Grandeur" at bounding box center [92, 60] width 170 height 32
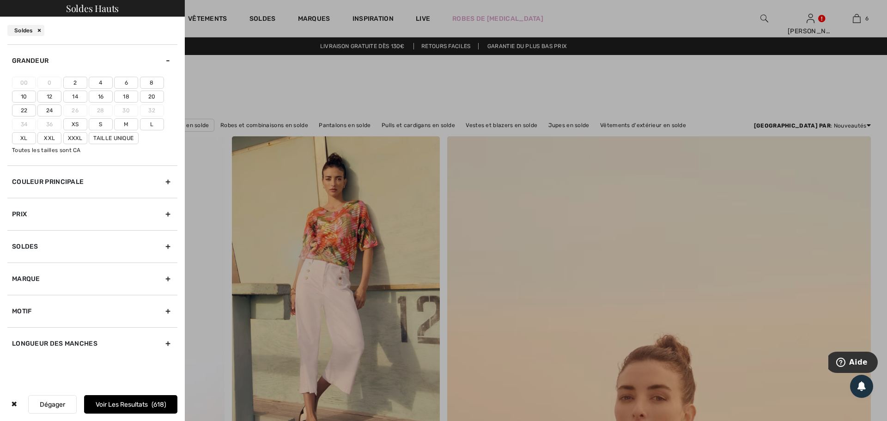
click at [52, 96] on label "12" at bounding box center [49, 97] width 24 height 12
click at [0, 0] on input"] "12" at bounding box center [0, 0] width 0 height 0
click at [66, 97] on label "14" at bounding box center [75, 97] width 24 height 12
click at [0, 0] on input"] "14" at bounding box center [0, 0] width 0 height 0
click at [125, 405] on button "Voir les resultats 169" at bounding box center [130, 404] width 93 height 18
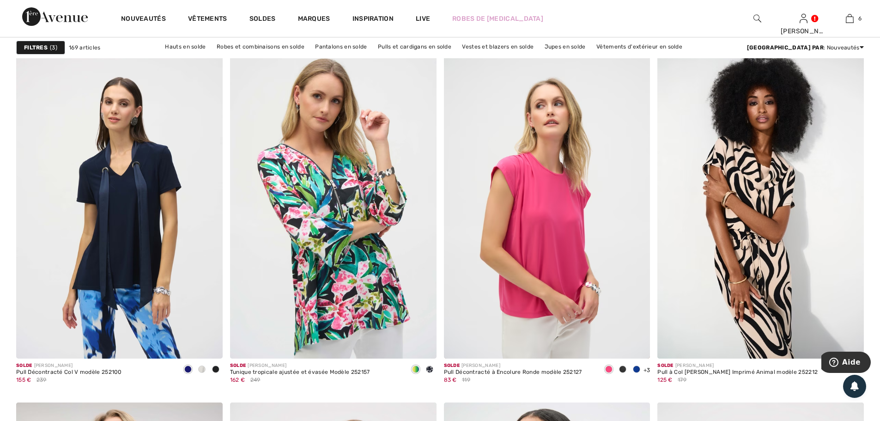
scroll to position [2002, 0]
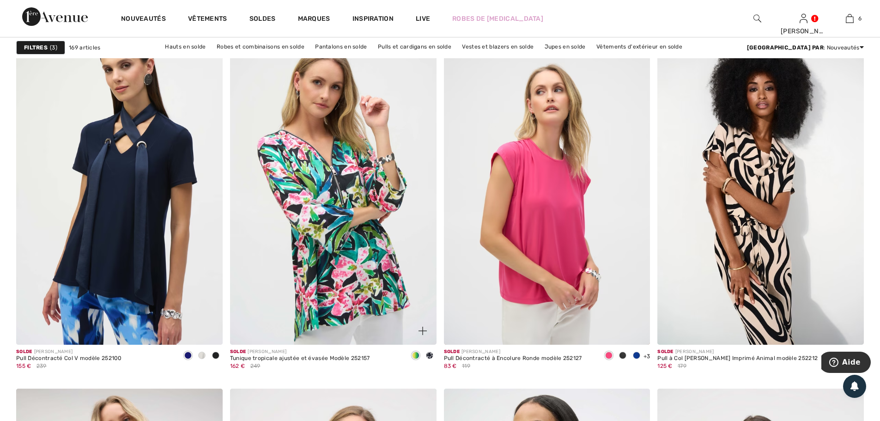
click at [430, 354] on span at bounding box center [429, 355] width 7 height 7
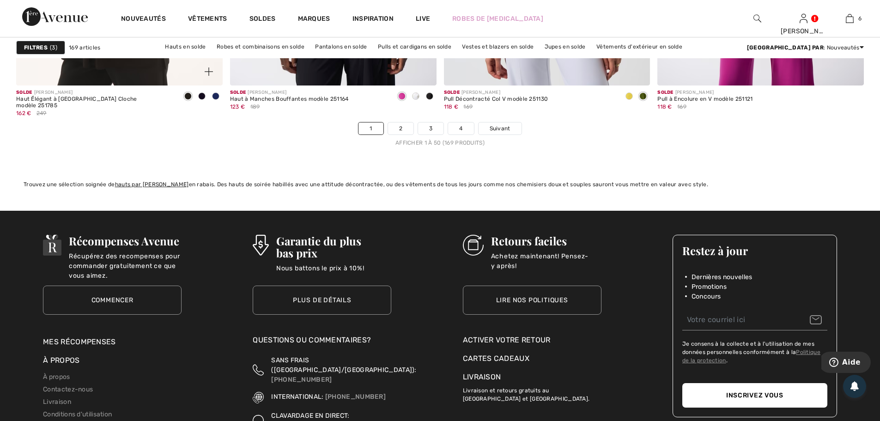
scroll to position [5391, 0]
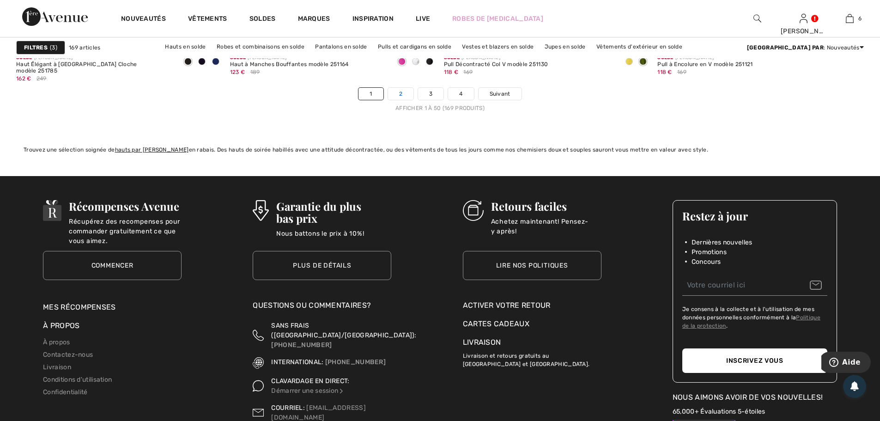
click at [399, 90] on link "2" at bounding box center [400, 94] width 25 height 12
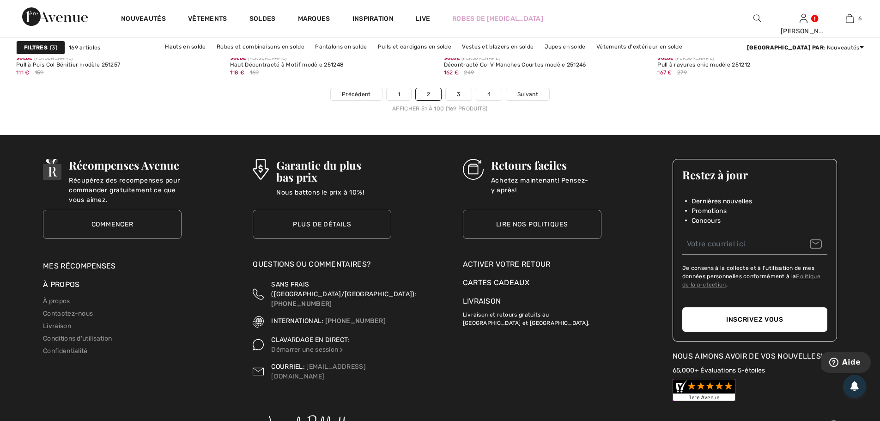
scroll to position [5391, 0]
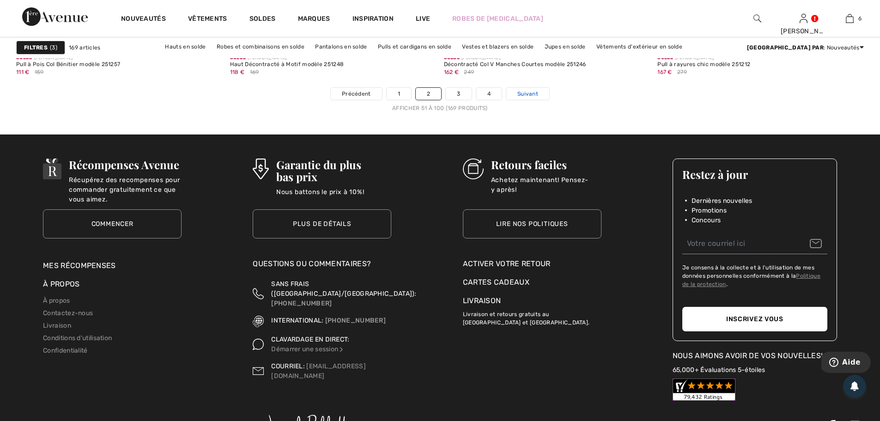
click at [531, 94] on span "Suivant" at bounding box center [528, 94] width 21 height 8
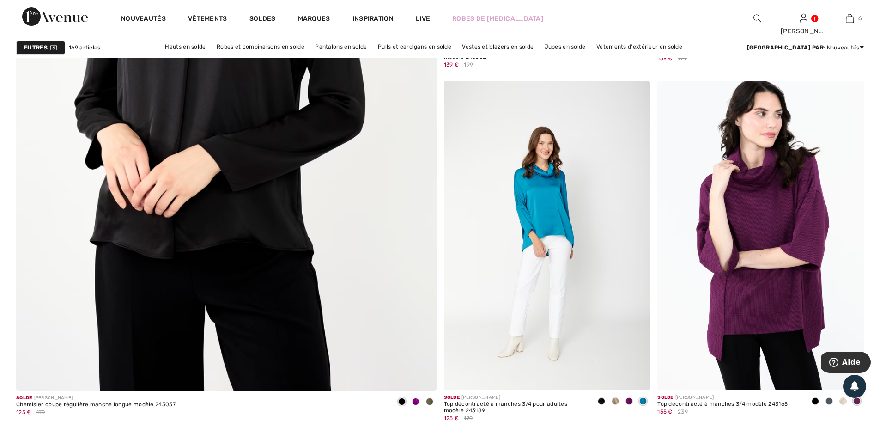
scroll to position [3235, 0]
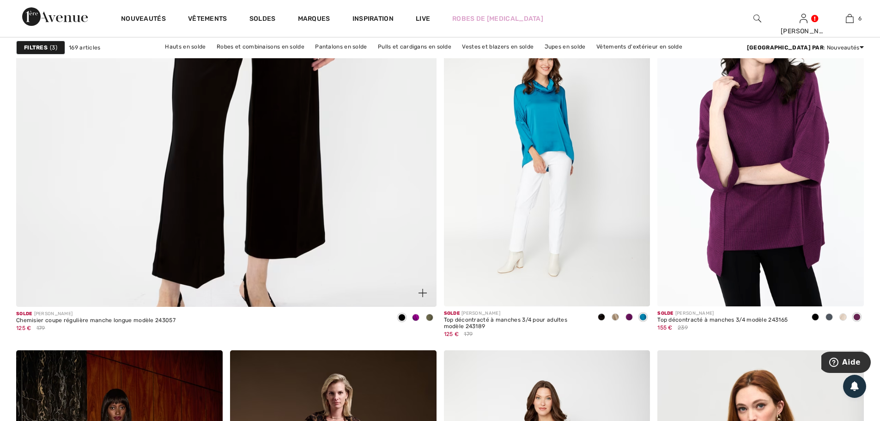
click at [422, 294] on img at bounding box center [423, 293] width 8 height 8
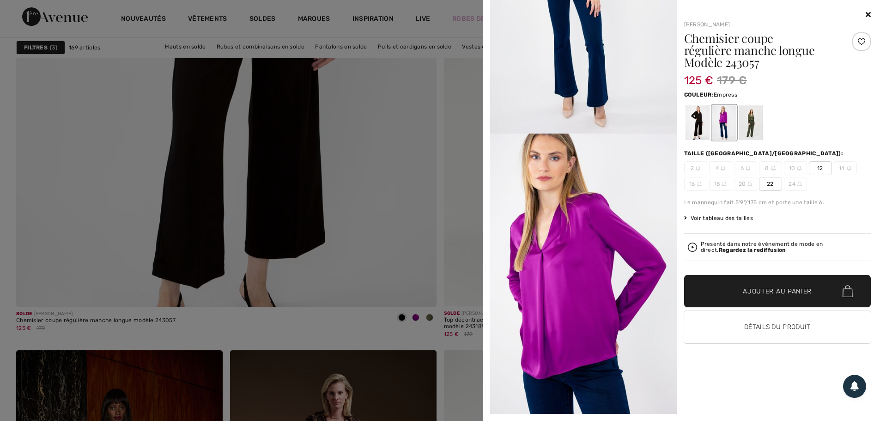
scroll to position [154, 0]
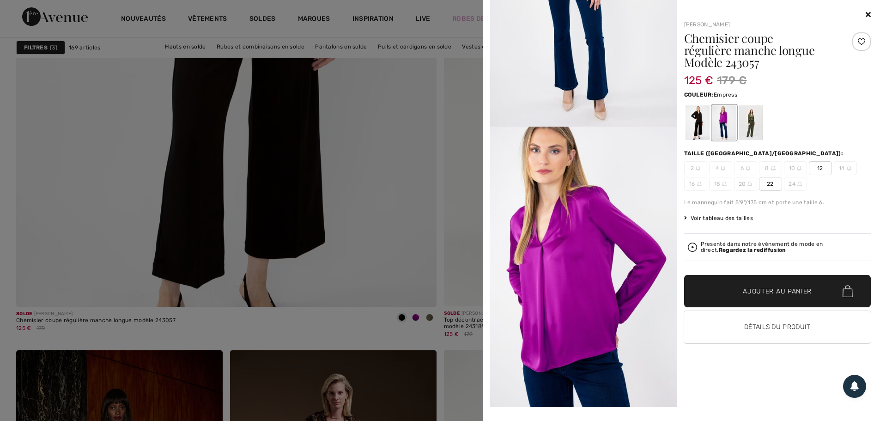
click at [867, 16] on icon at bounding box center [868, 14] width 5 height 7
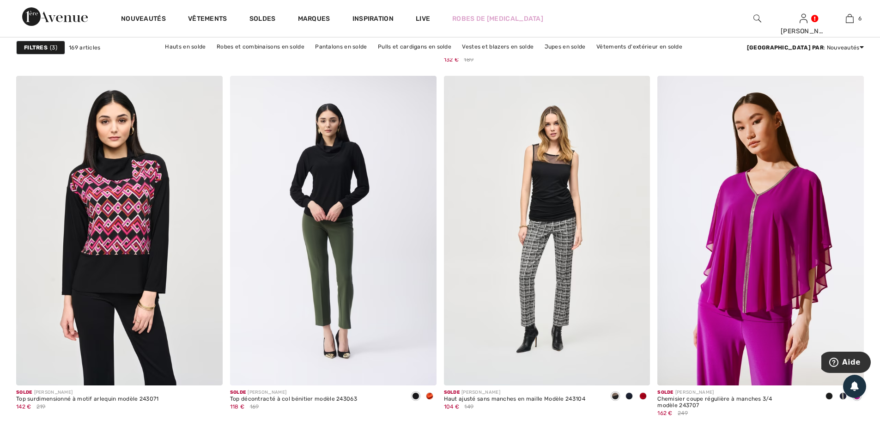
scroll to position [3851, 0]
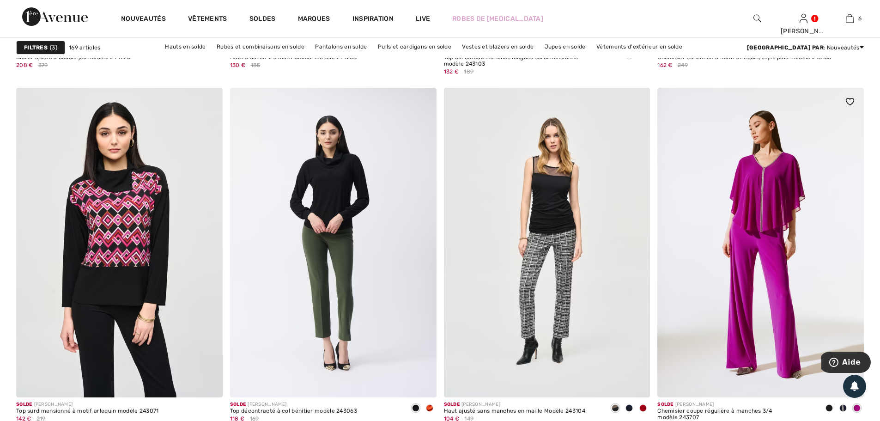
click at [777, 278] on img at bounding box center [761, 243] width 207 height 310
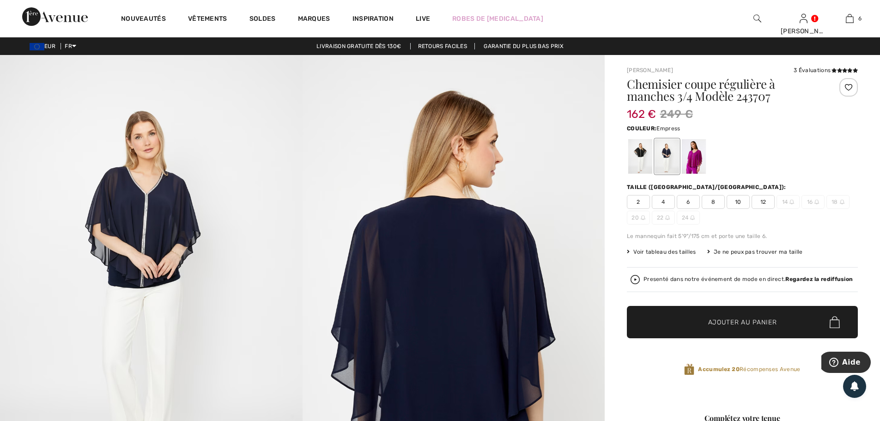
click at [695, 156] on div at bounding box center [694, 156] width 24 height 35
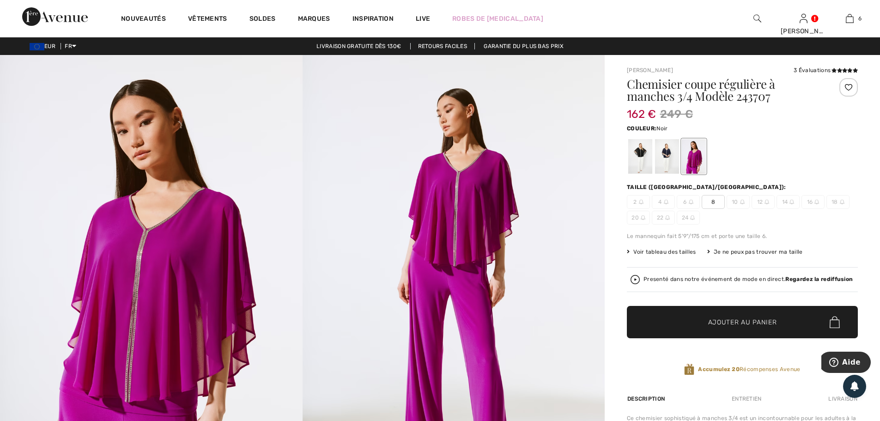
click at [640, 158] on div at bounding box center [640, 156] width 24 height 35
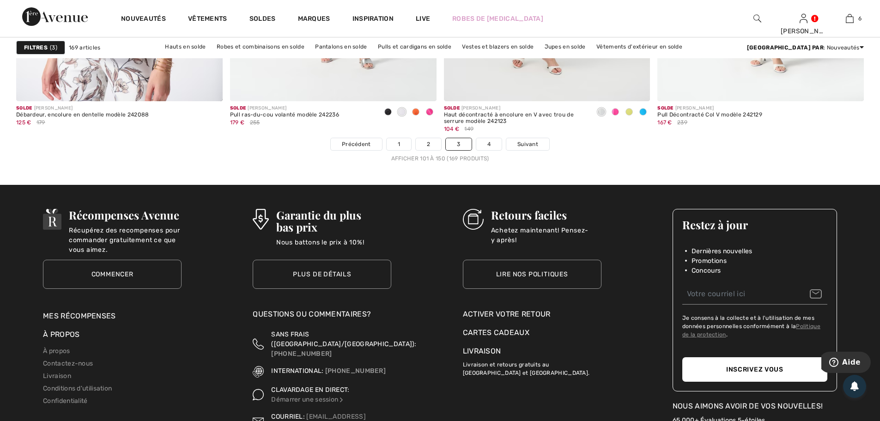
scroll to position [5391, 0]
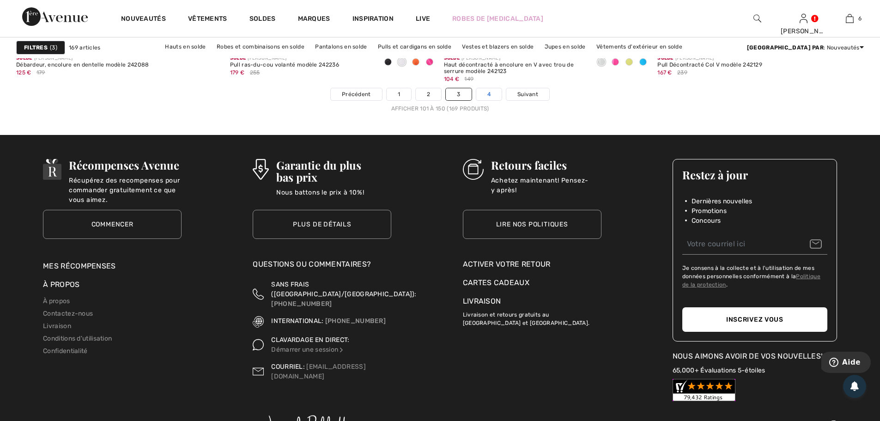
click at [487, 91] on link "4" at bounding box center [488, 94] width 25 height 12
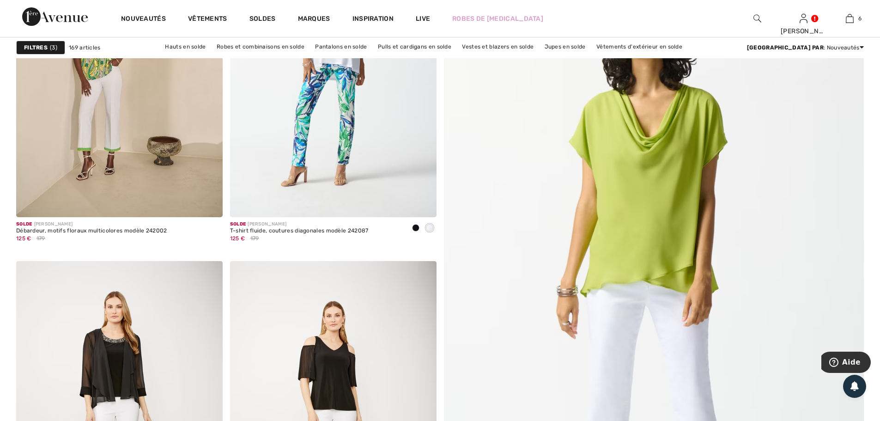
scroll to position [231, 0]
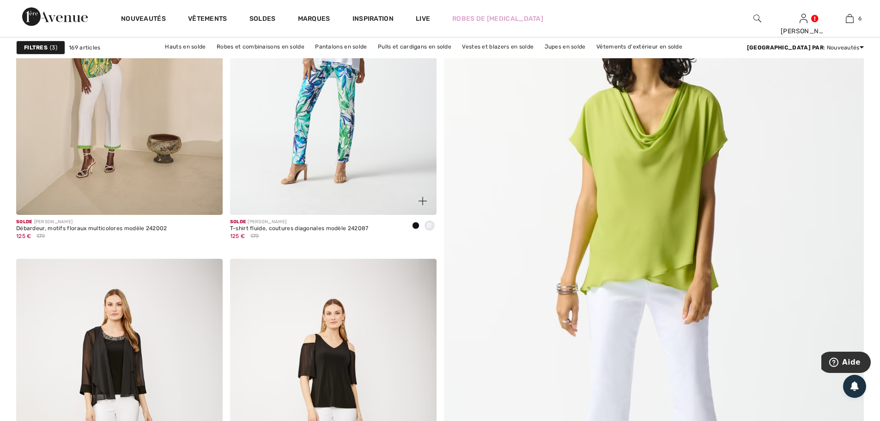
click at [416, 226] on span at bounding box center [415, 225] width 7 height 7
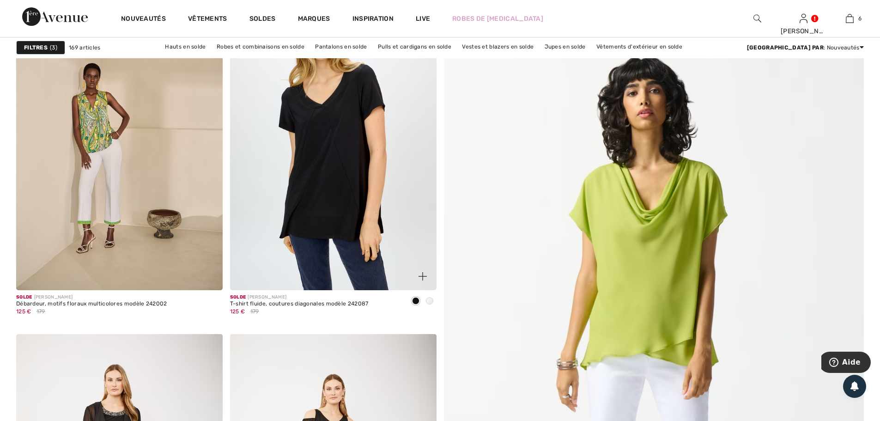
scroll to position [77, 0]
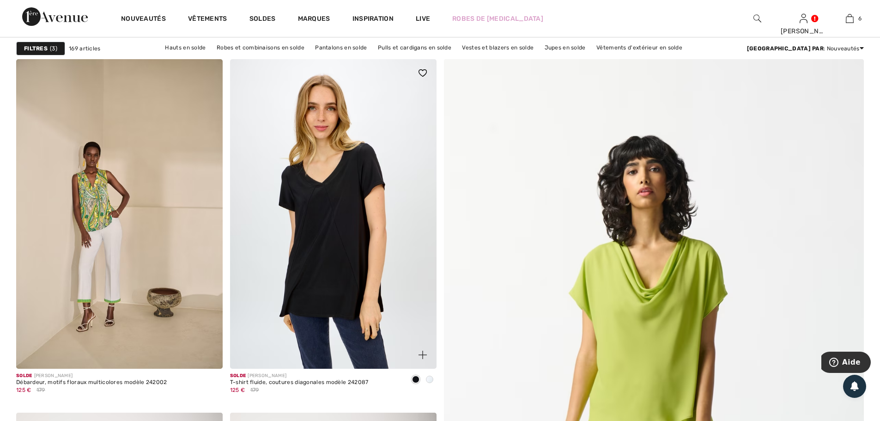
click at [313, 167] on img at bounding box center [333, 214] width 207 height 310
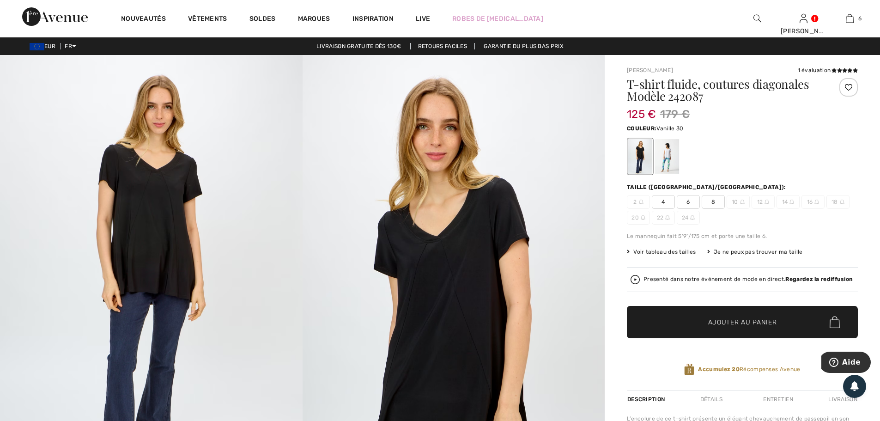
click at [671, 165] on div at bounding box center [667, 156] width 24 height 35
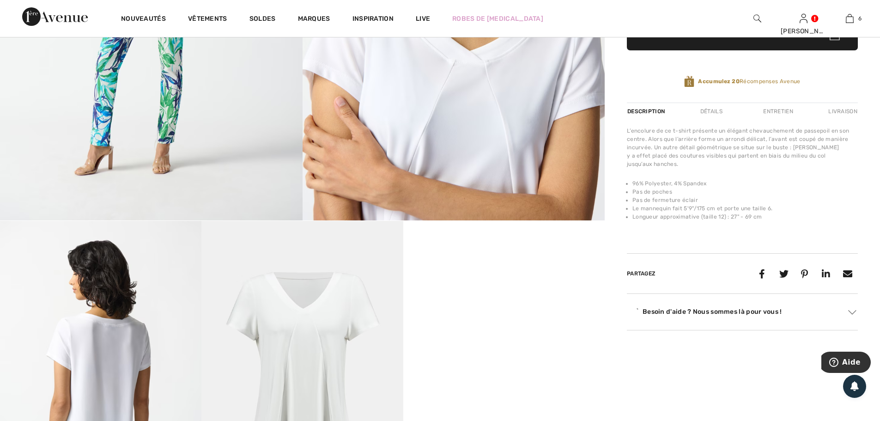
scroll to position [308, 0]
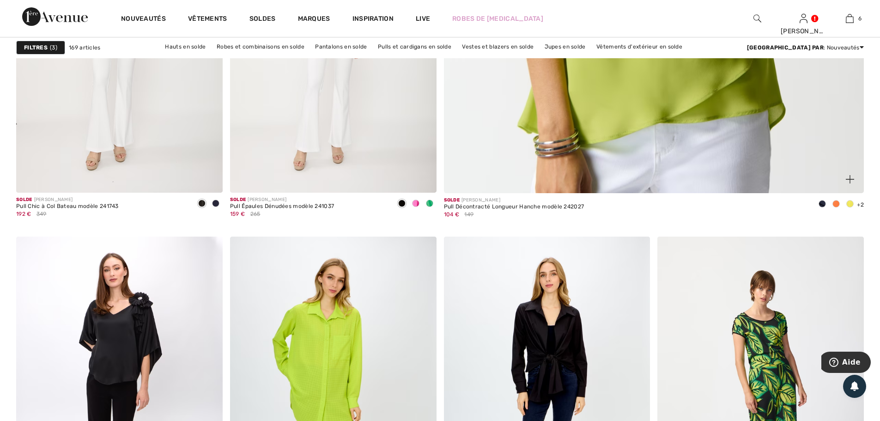
scroll to position [616, 0]
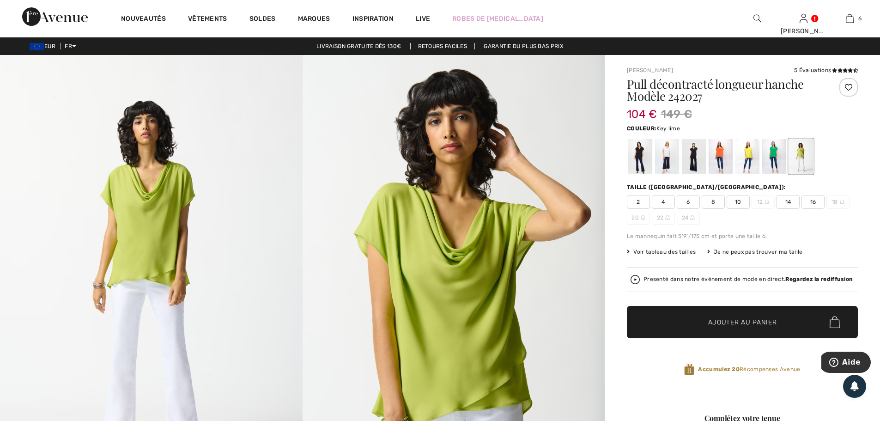
click at [749, 321] on span "Ajouter au panier" at bounding box center [742, 322] width 69 height 10
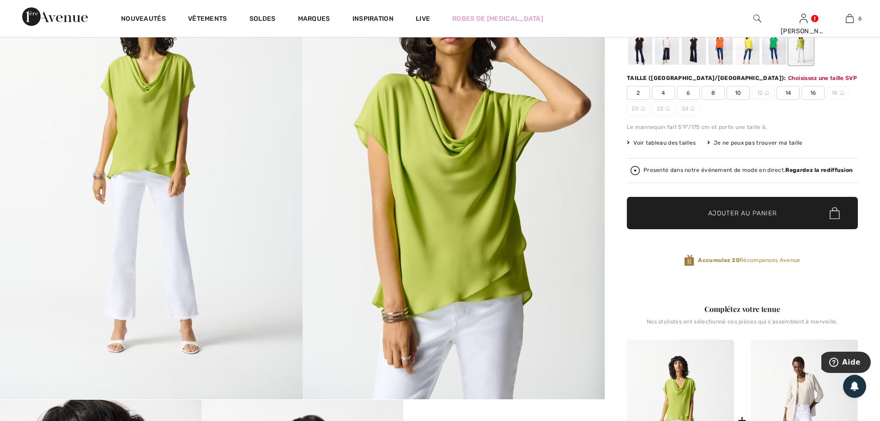
scroll to position [32, 0]
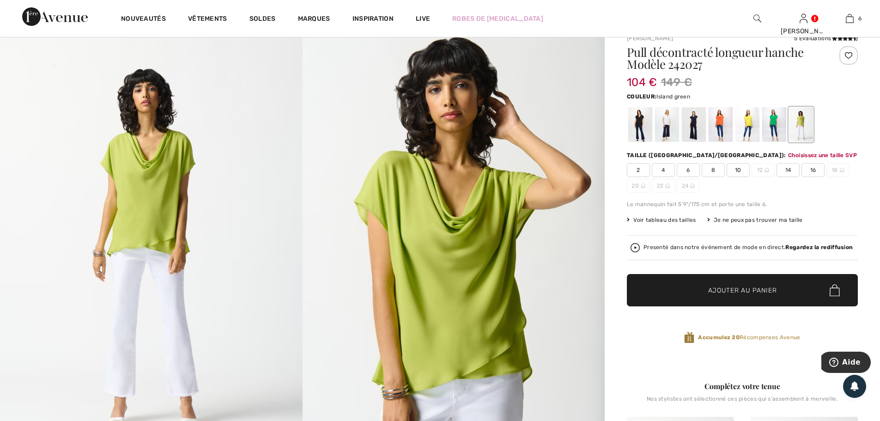
click at [772, 120] on div at bounding box center [774, 124] width 24 height 35
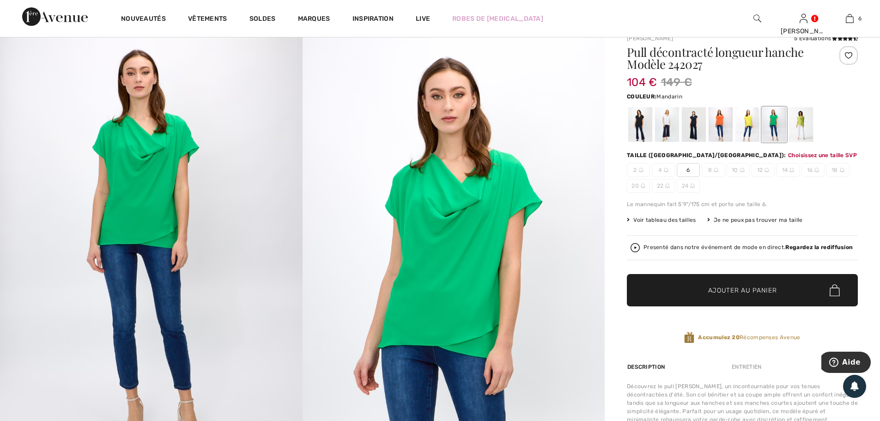
click at [718, 129] on div at bounding box center [721, 124] width 24 height 35
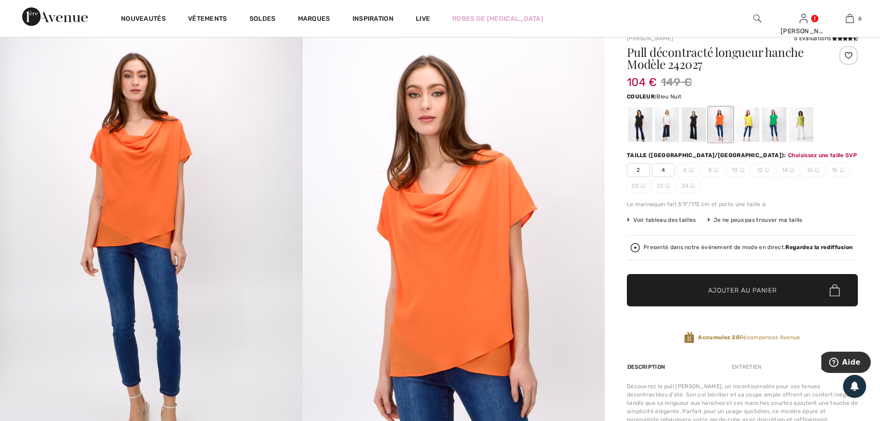
click at [693, 130] on div at bounding box center [694, 124] width 24 height 35
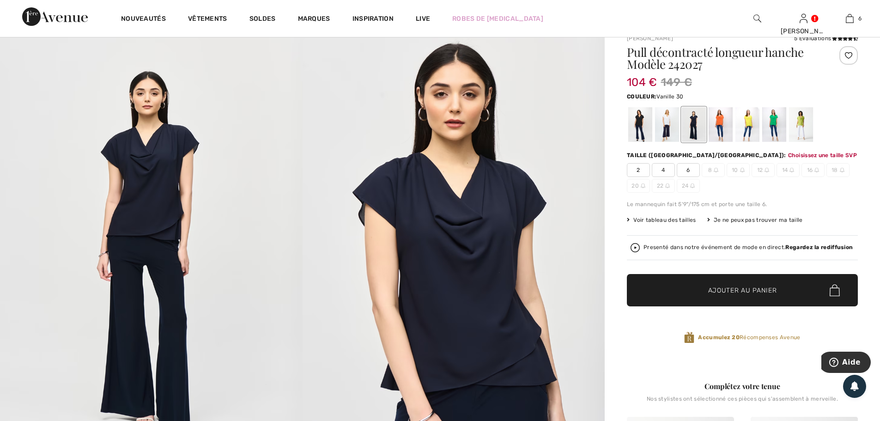
click at [667, 122] on div at bounding box center [667, 124] width 24 height 35
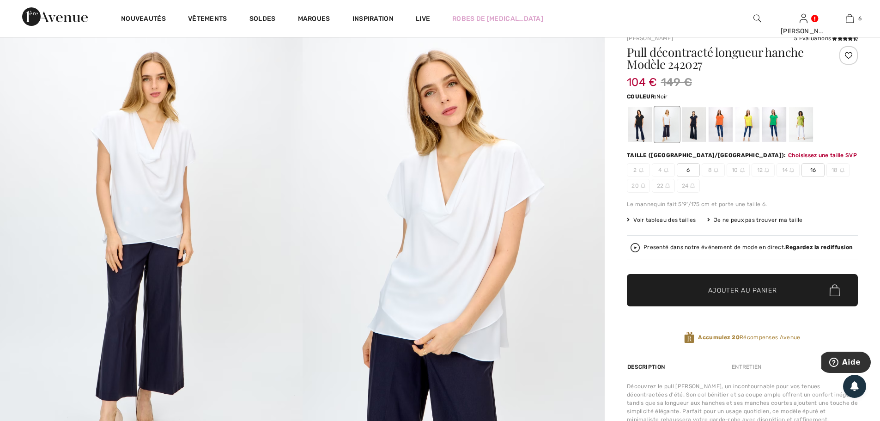
click at [640, 119] on div at bounding box center [640, 124] width 24 height 35
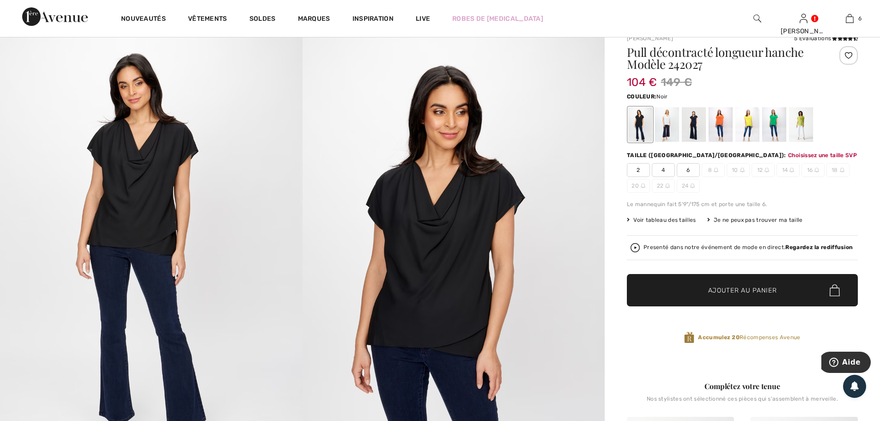
click at [640, 119] on div at bounding box center [640, 124] width 24 height 35
click at [724, 126] on div at bounding box center [721, 124] width 24 height 35
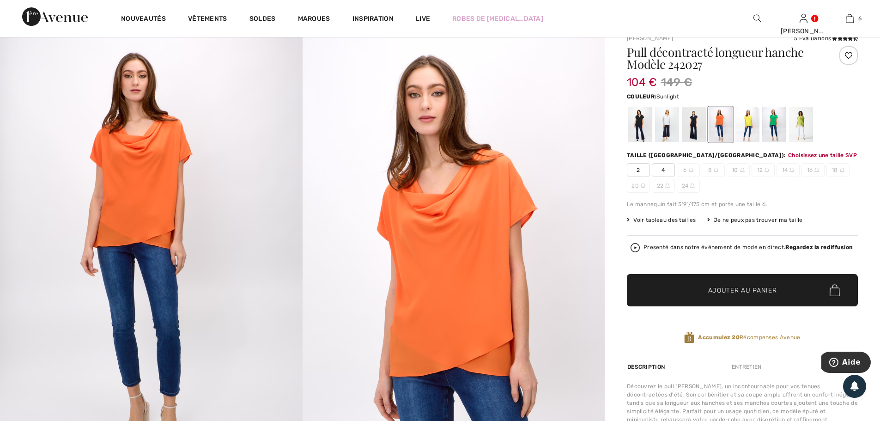
click at [750, 128] on div at bounding box center [748, 124] width 24 height 35
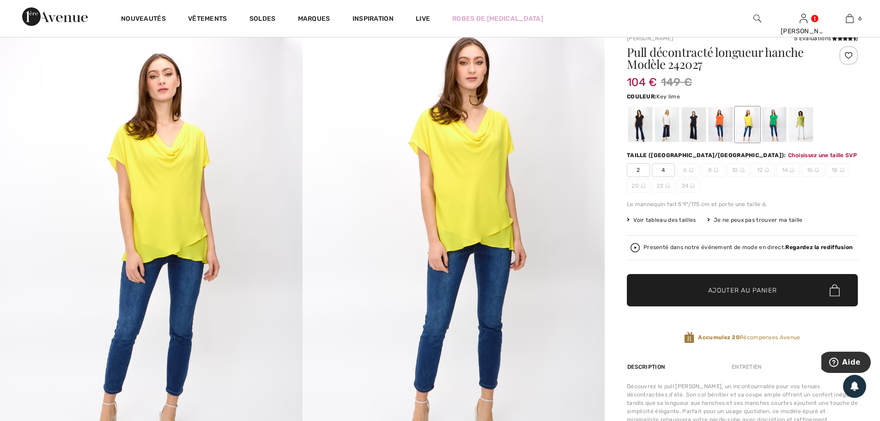
click at [798, 129] on div at bounding box center [801, 124] width 24 height 35
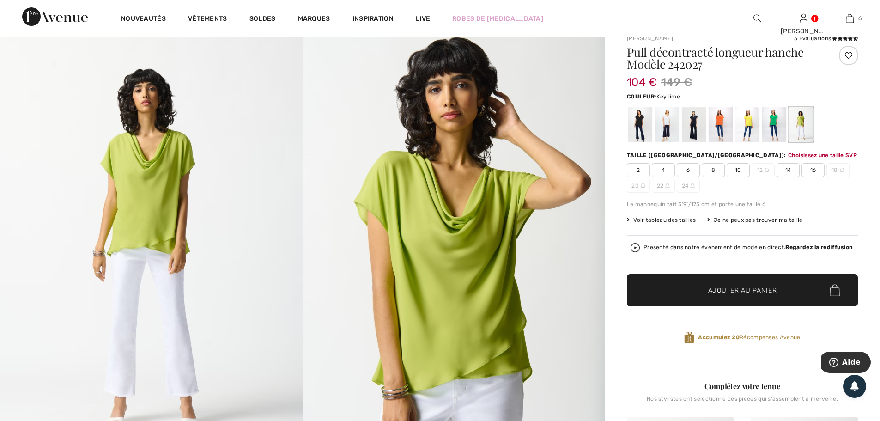
click at [683, 221] on span "Voir tableau des tailles" at bounding box center [661, 220] width 69 height 8
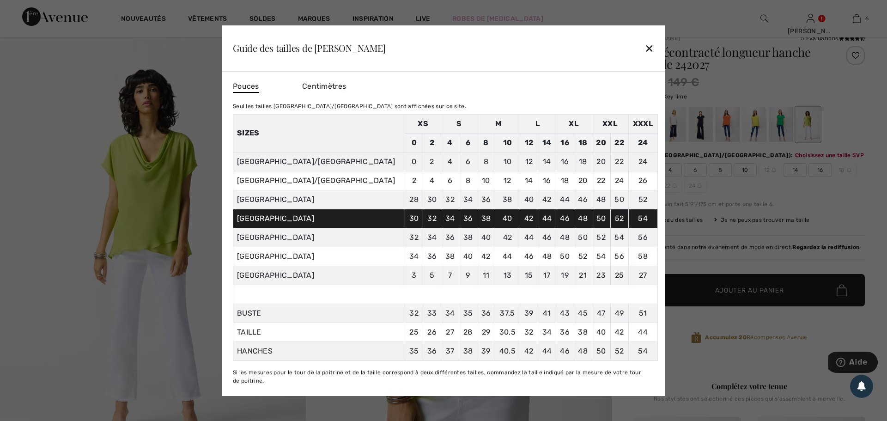
click at [649, 47] on div "✕" at bounding box center [650, 47] width 10 height 19
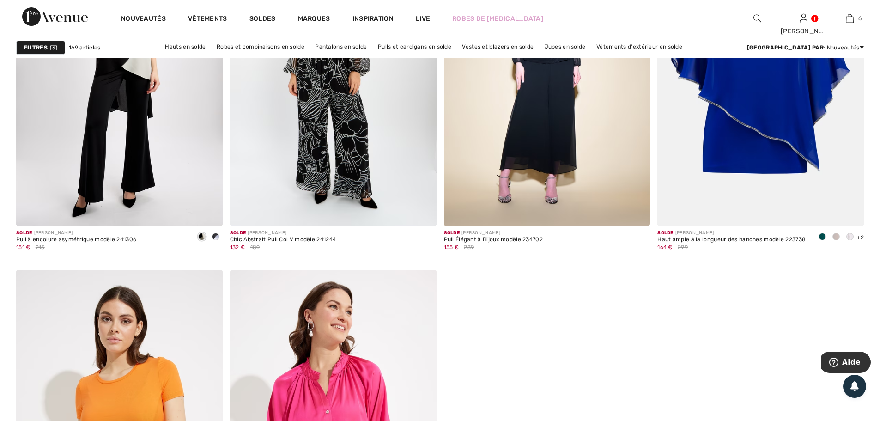
scroll to position [1772, 0]
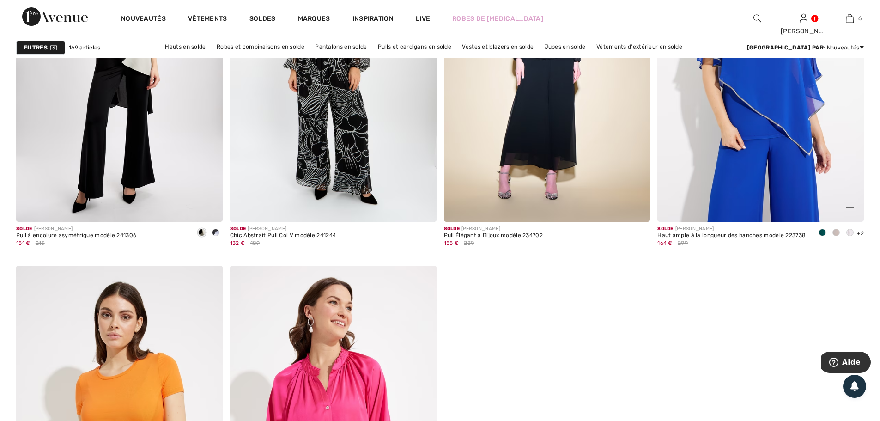
click at [727, 133] on img at bounding box center [761, 67] width 207 height 310
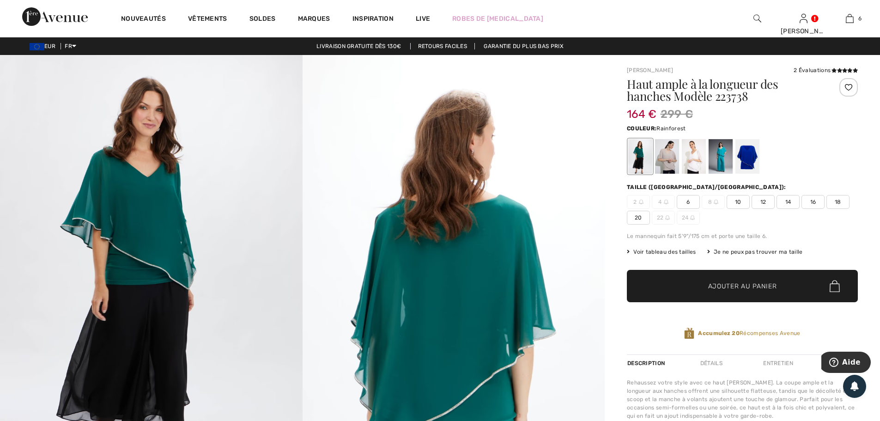
click at [791, 201] on span "14" at bounding box center [788, 202] width 23 height 14
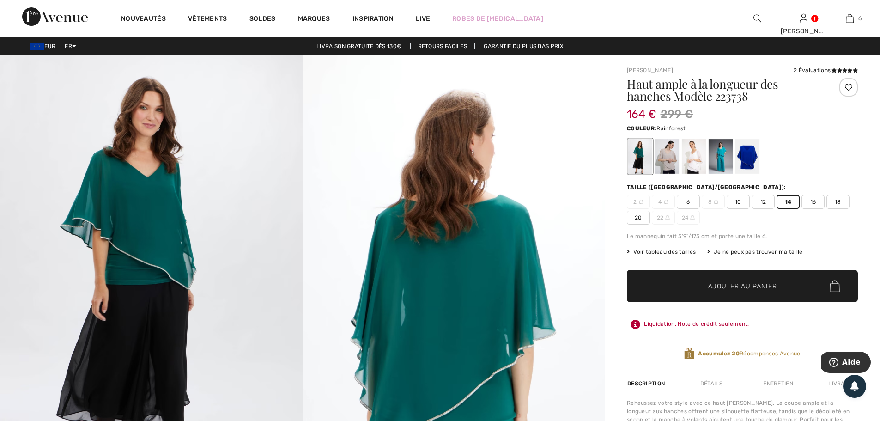
click at [637, 160] on div at bounding box center [640, 156] width 24 height 35
click at [662, 160] on div at bounding box center [667, 156] width 24 height 35
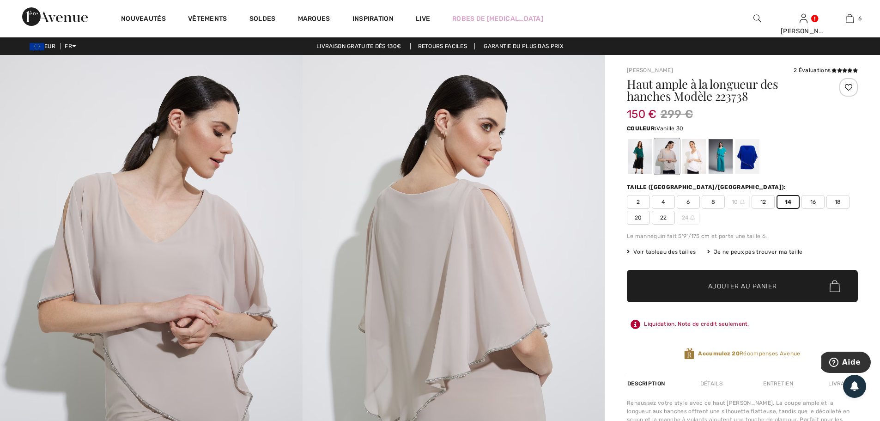
click at [700, 161] on div at bounding box center [694, 156] width 24 height 35
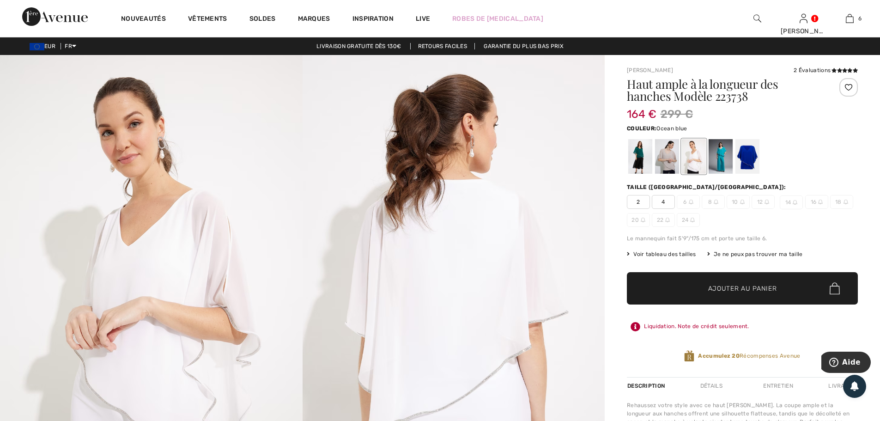
click at [728, 159] on div at bounding box center [721, 156] width 24 height 35
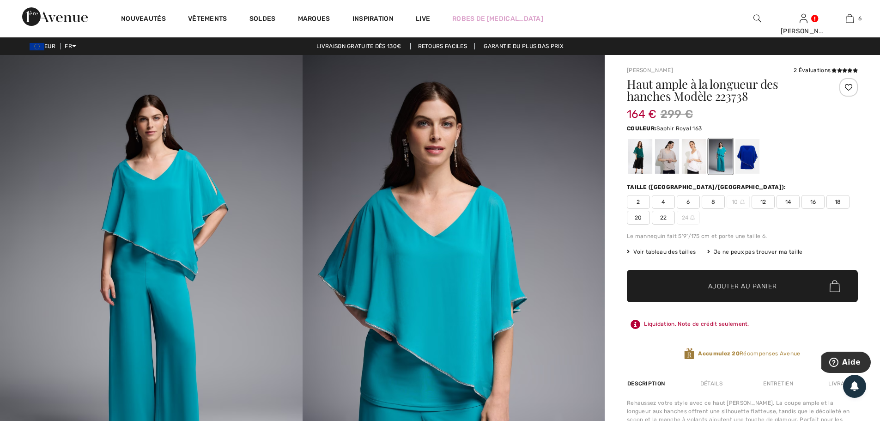
click at [748, 158] on div at bounding box center [748, 156] width 24 height 35
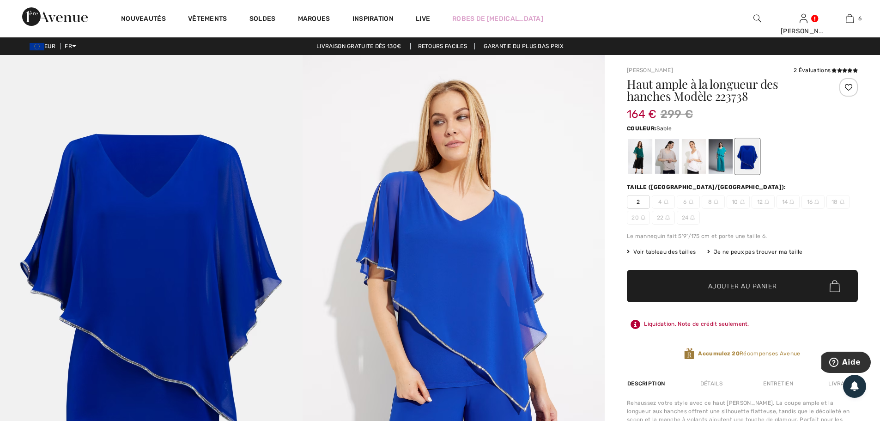
click at [659, 162] on div at bounding box center [667, 156] width 24 height 35
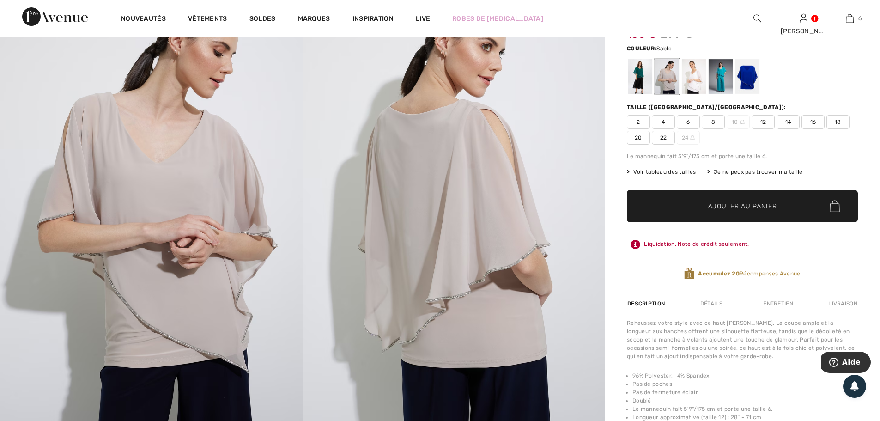
scroll to position [77, 0]
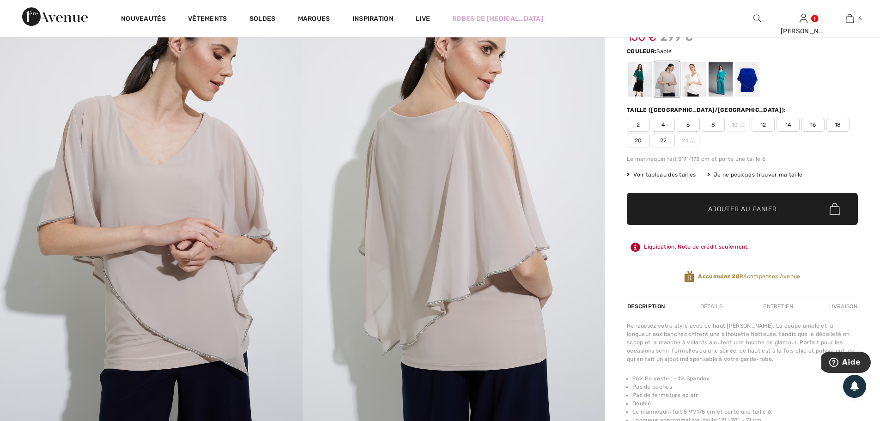
click at [786, 119] on span "14" at bounding box center [788, 125] width 23 height 14
click at [758, 204] on span "Ajouter au panier" at bounding box center [742, 209] width 69 height 10
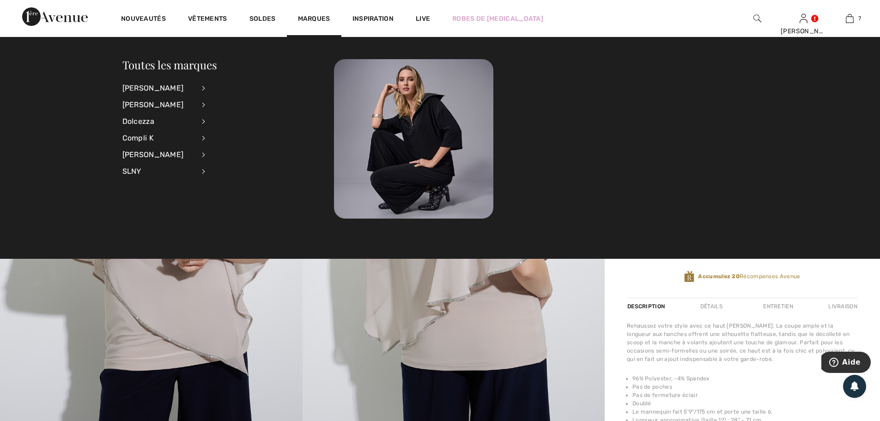
scroll to position [389, 0]
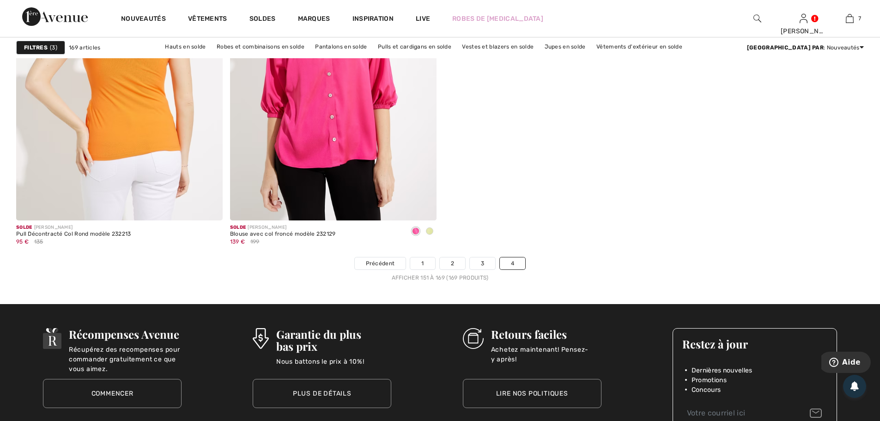
scroll to position [2157, 0]
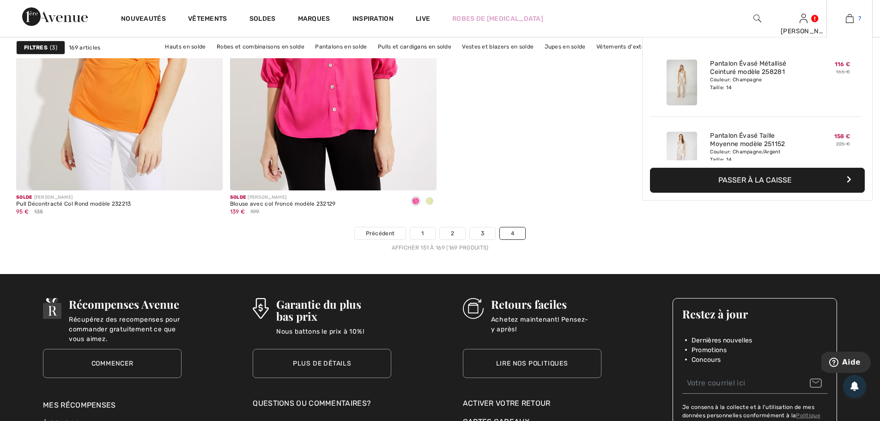
click at [850, 17] on img at bounding box center [850, 18] width 8 height 11
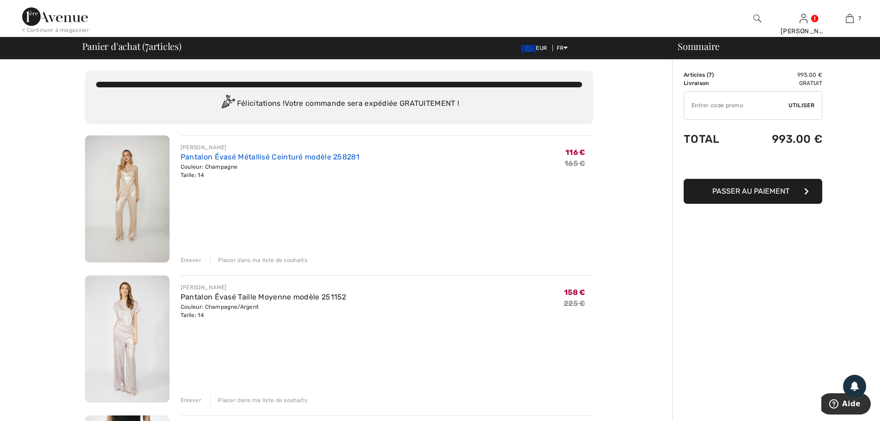
click at [300, 156] on link "Pantalon Évasé Métallisé Ceinturé modèle 258281" at bounding box center [270, 156] width 179 height 9
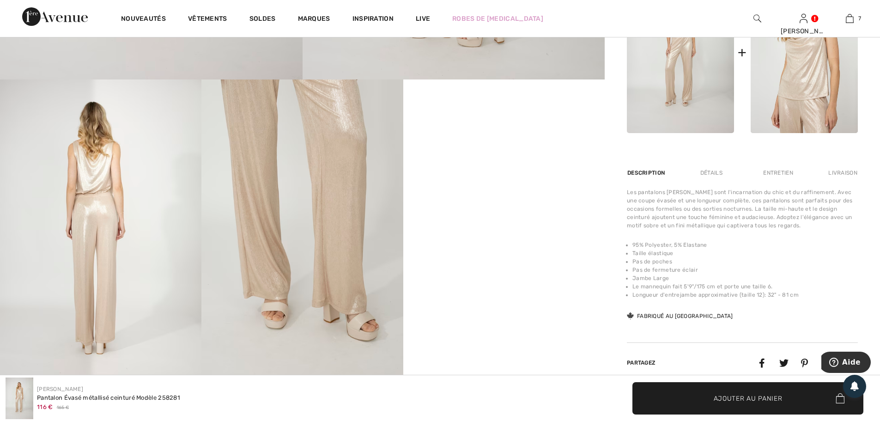
scroll to position [462, 0]
